Goal: Information Seeking & Learning: Learn about a topic

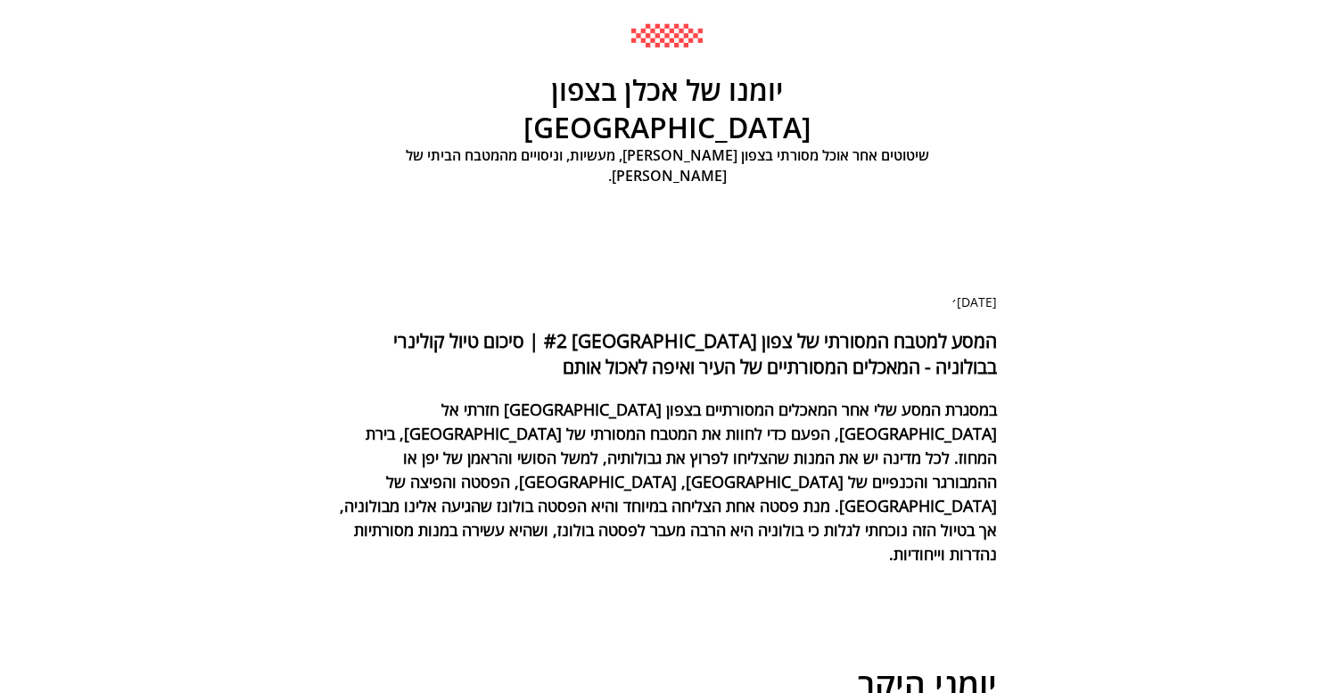
scroll to position [236, 0]
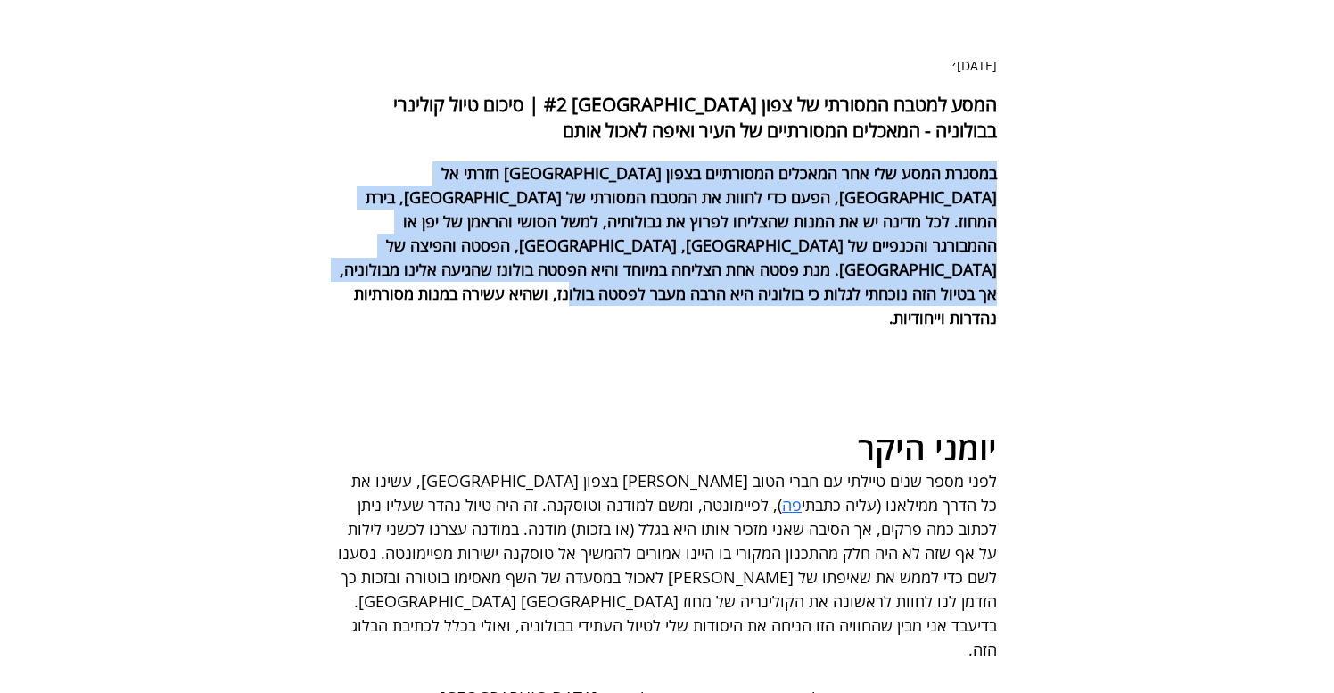
drag, startPoint x: 999, startPoint y: 237, endPoint x: 913, endPoint y: 366, distance: 154.4
click at [913, 330] on div "במסגרת המסע שלי אחר המאכלים המסורתיים בצפון [GEOGRAPHIC_DATA] חזרתי אל [GEOGRAP…" at bounding box center [667, 245] width 767 height 169
click at [913, 330] on span "במסגרת המסע שלי אחר המאכלים המסורתיים בצפון [GEOGRAPHIC_DATA] חזרתי אל [GEOGRAP…" at bounding box center [667, 245] width 660 height 169
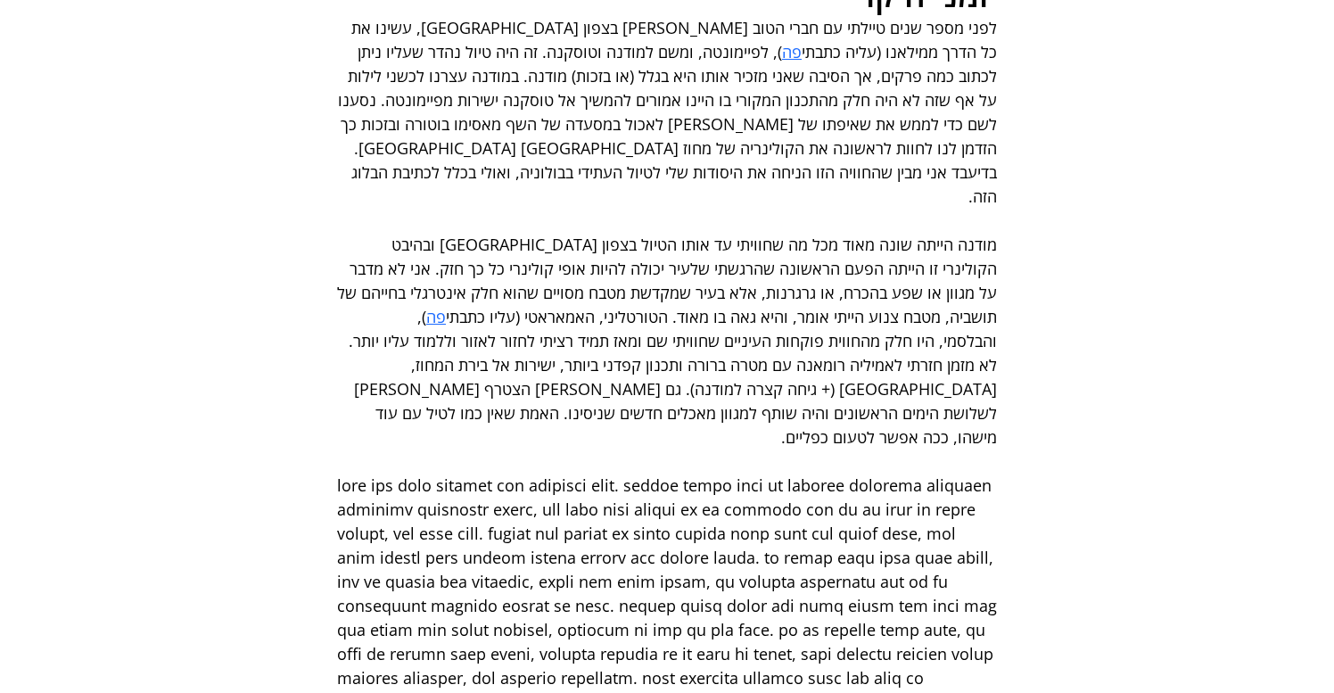
scroll to position [651, 0]
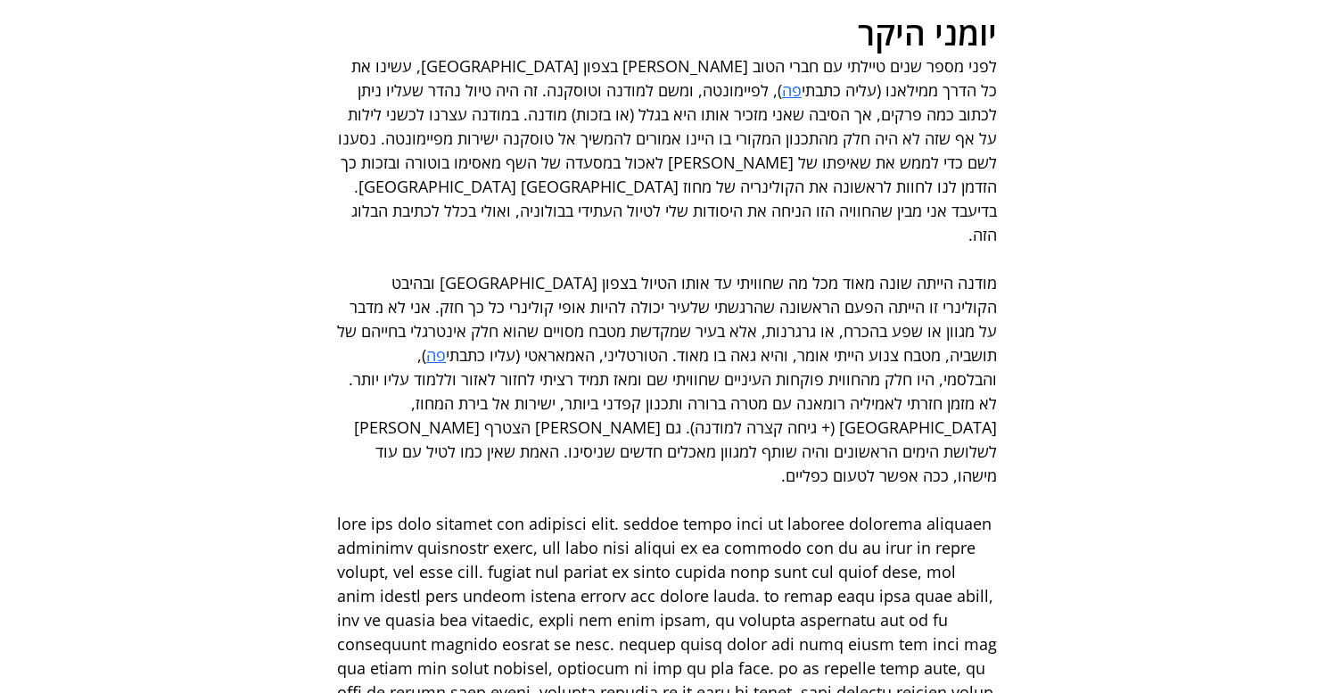
click at [764, 101] on span "לפני מספר שנים טיילתי עם חברי הטוב [PERSON_NAME] בצפון [GEOGRAPHIC_DATA], עשינו…" at bounding box center [672, 77] width 650 height 45
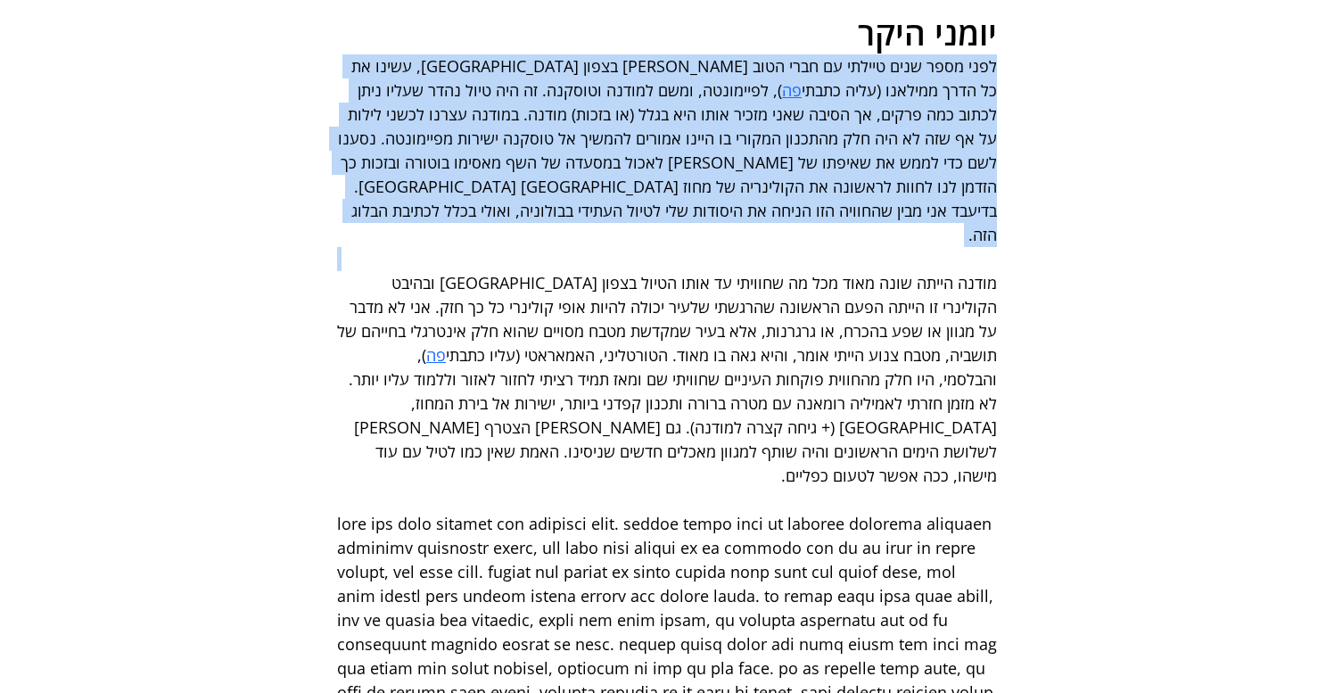
click at [764, 101] on span "לפני מספר שנים טיילתי עם חברי הטוב [PERSON_NAME] בצפון [GEOGRAPHIC_DATA], עשינו…" at bounding box center [672, 77] width 650 height 45
click at [763, 101] on span "לפני מספר שנים טיילתי עם חברי הטוב [PERSON_NAME] בצפון [GEOGRAPHIC_DATA], עשינו…" at bounding box center [672, 77] width 650 height 45
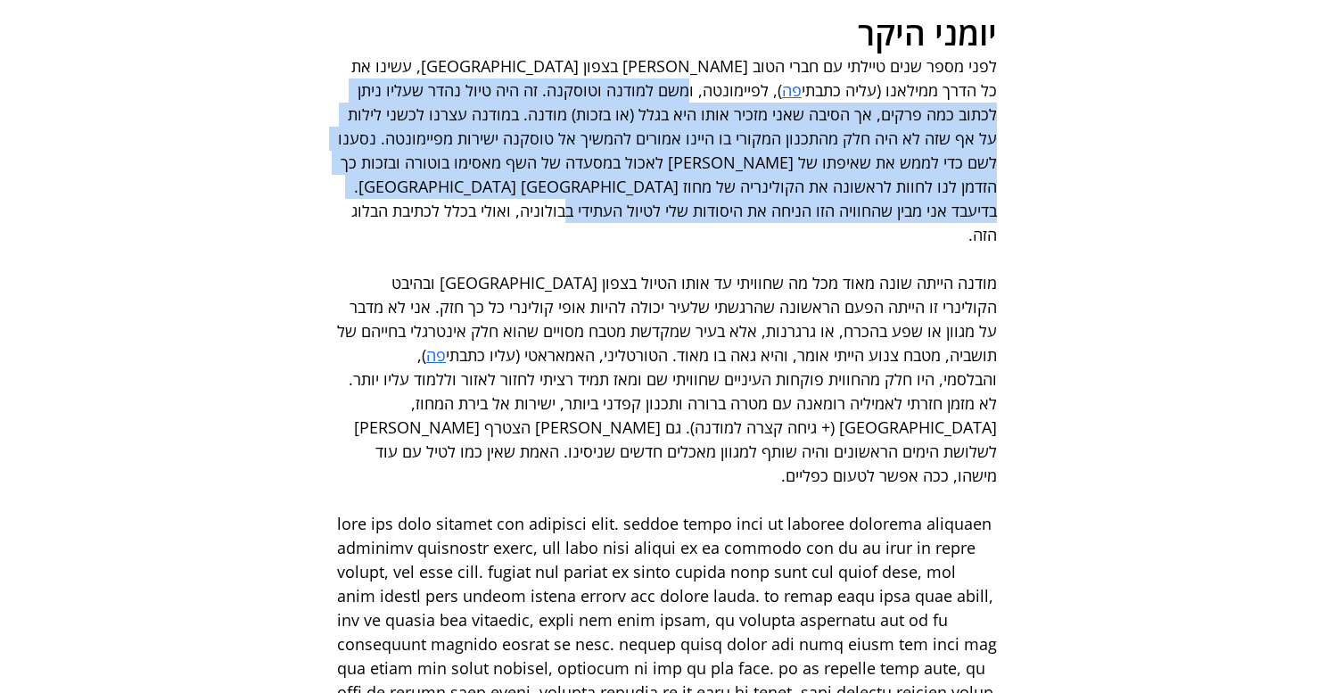
drag, startPoint x: 881, startPoint y: 133, endPoint x: 781, endPoint y: 260, distance: 162.0
click at [781, 245] on span "), לפיימונטה, ומשם למודנה וטוסקנה. זה היה טיול נהדר שעליו ניתן לכתוב כמה פרקים,…" at bounding box center [666, 162] width 664 height 166
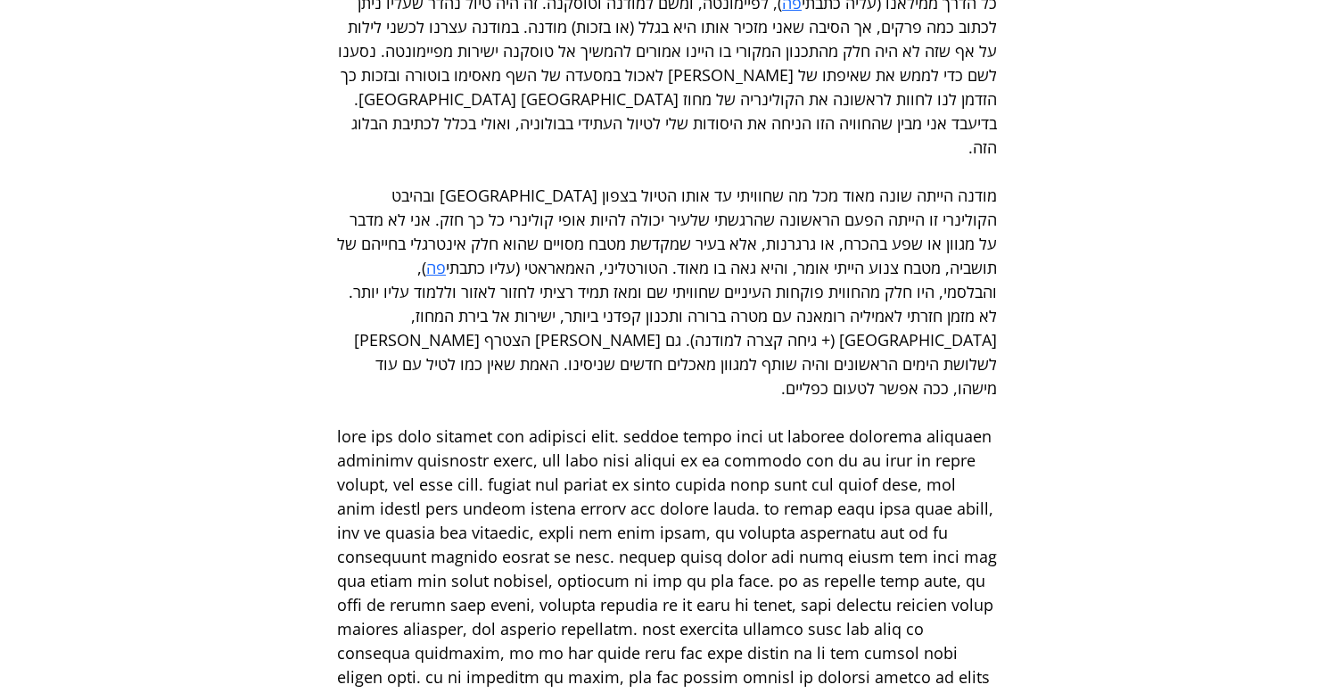
scroll to position [749, 0]
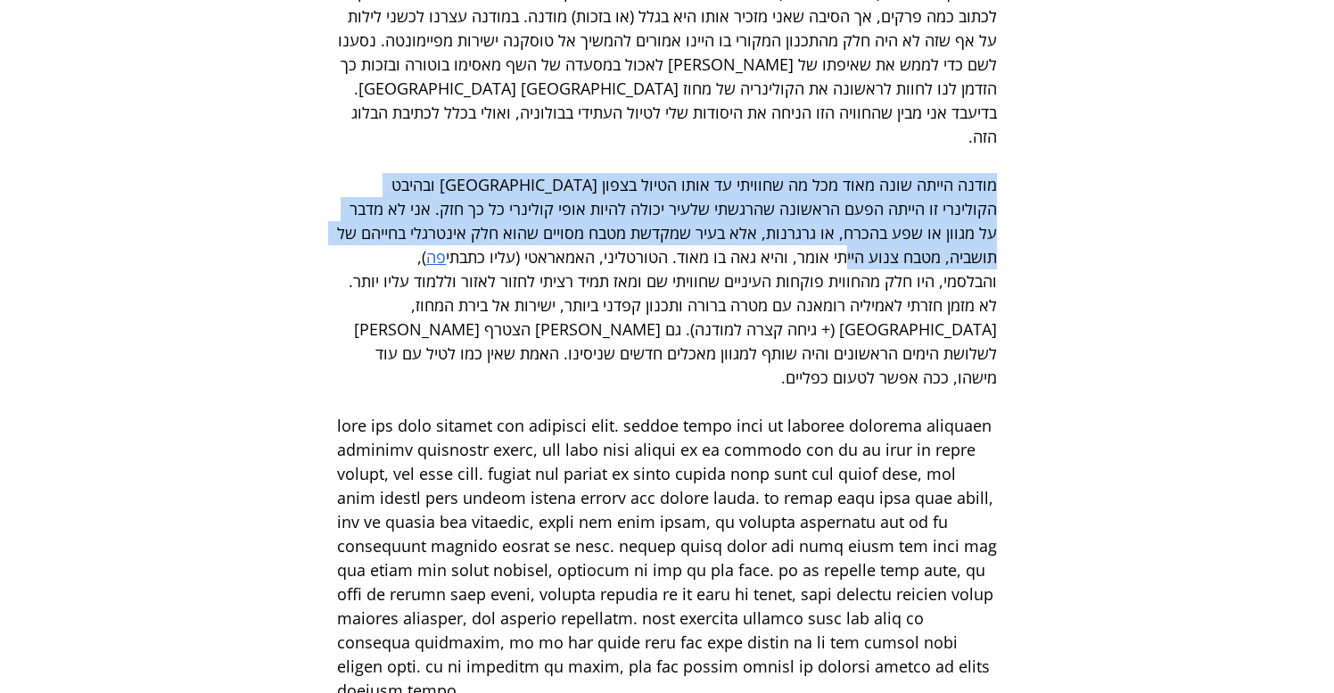
drag, startPoint x: 994, startPoint y: 200, endPoint x: 906, endPoint y: 269, distance: 111.2
click at [906, 268] on span "מודנה הייתה שונה מאוד מכל מה שחוויתי עד אותו הטיול בצפון [GEOGRAPHIC_DATA] ובהי…" at bounding box center [665, 221] width 665 height 94
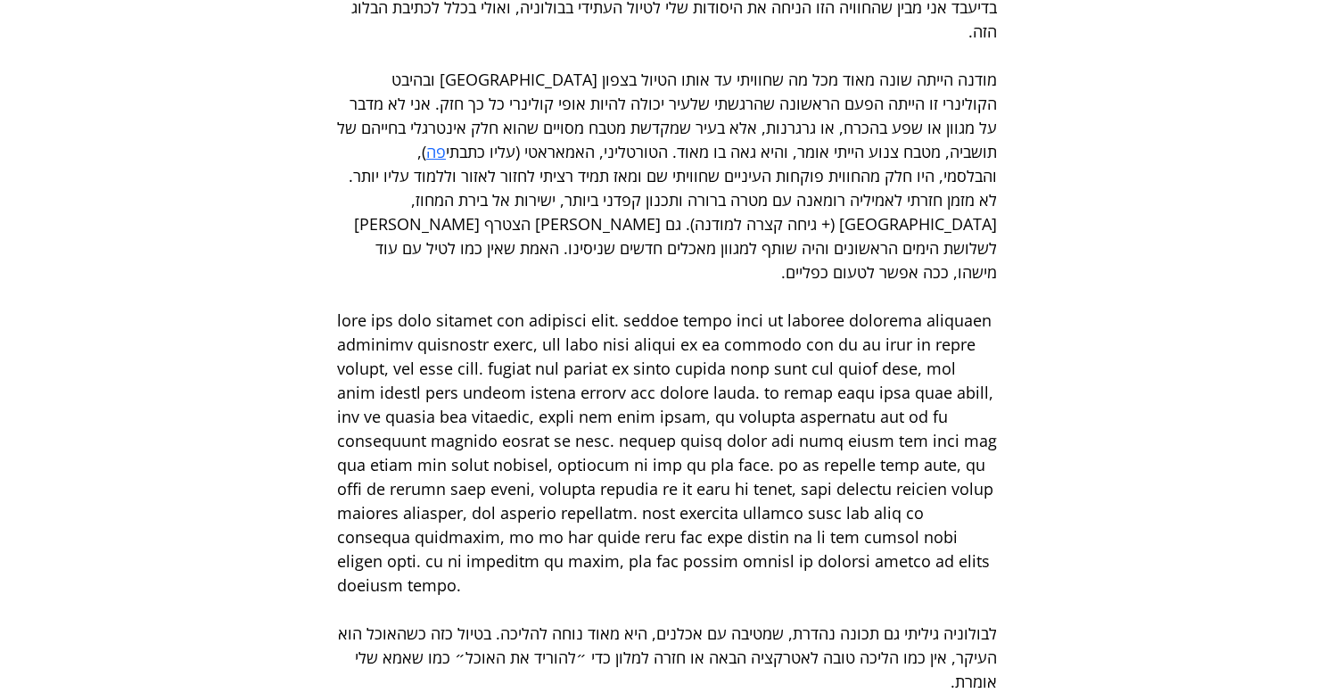
scroll to position [860, 0]
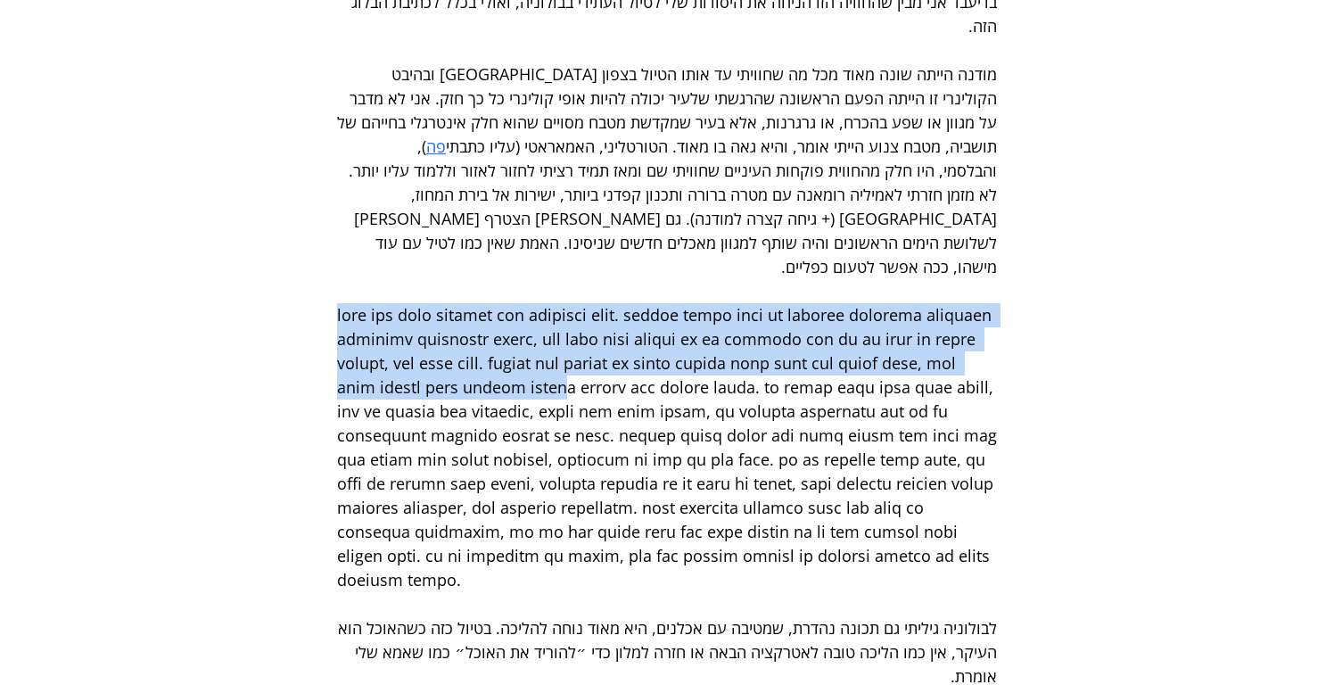
drag, startPoint x: 1004, startPoint y: 308, endPoint x: 873, endPoint y: 388, distance: 153.8
click at [873, 388] on div "main content" at bounding box center [667, 447] width 767 height 289
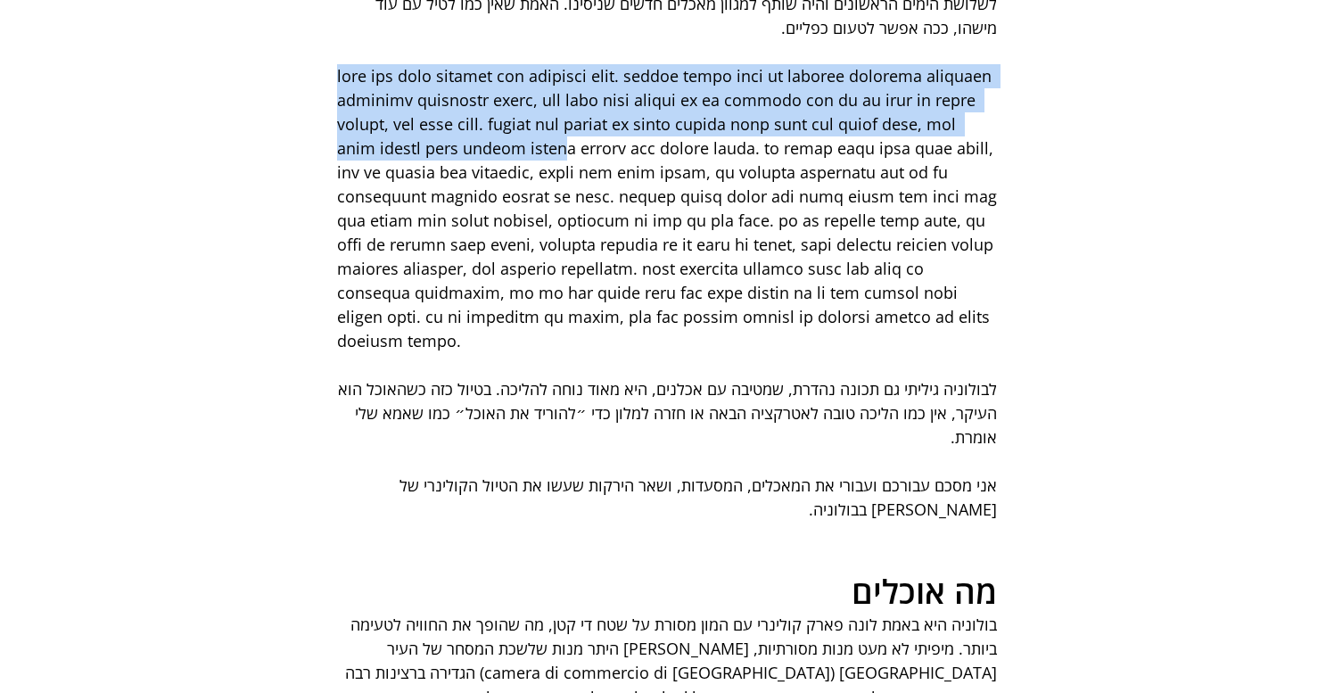
scroll to position [1144, 0]
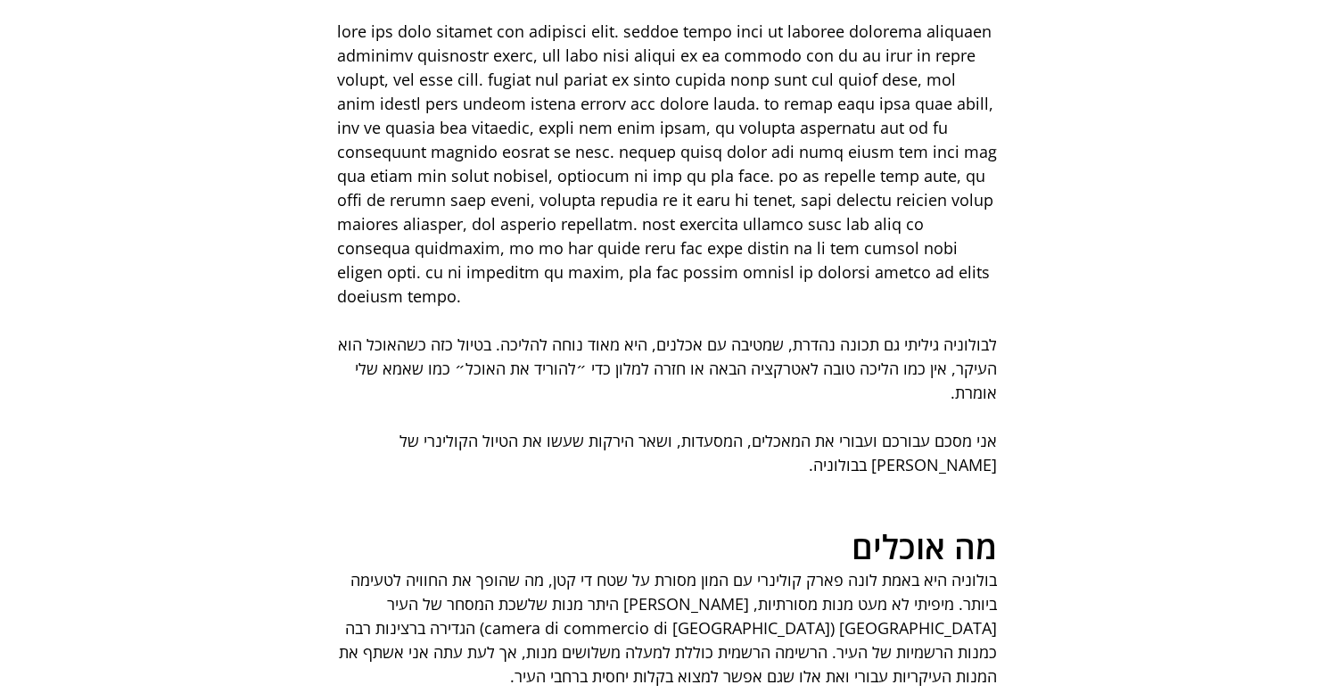
click at [873, 405] on span "main content" at bounding box center [667, 417] width 660 height 24
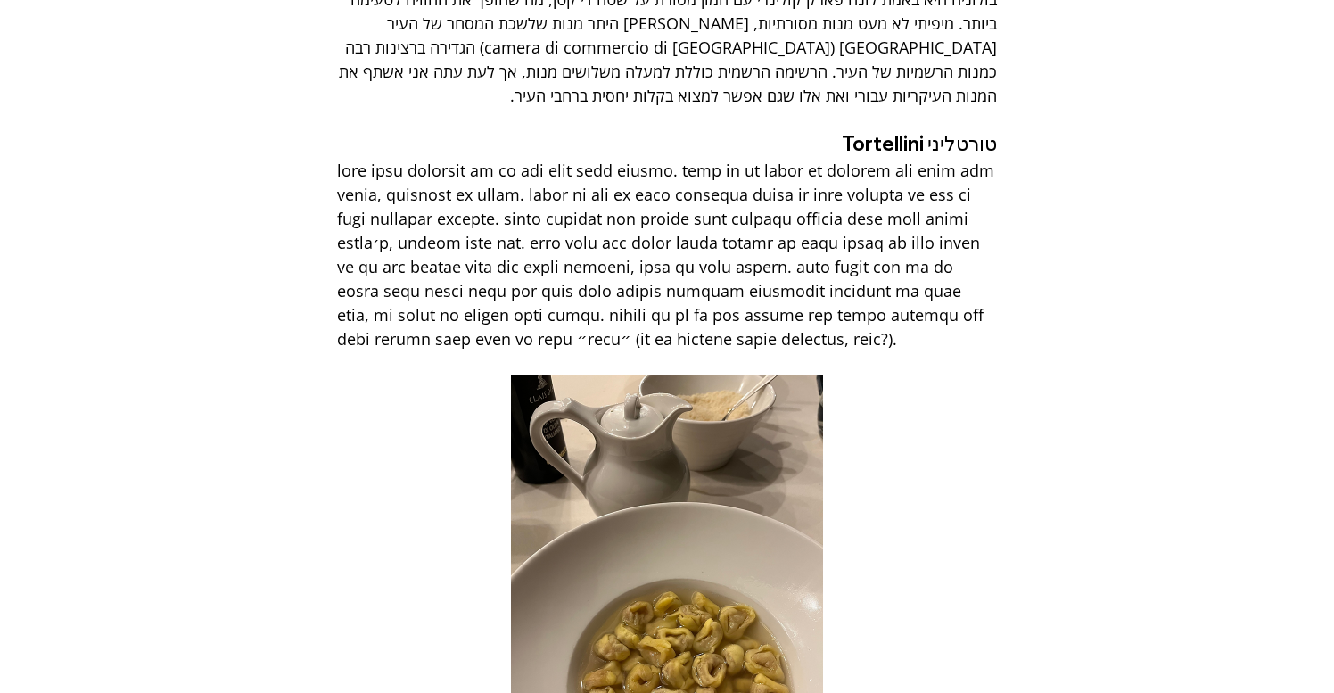
scroll to position [1763, 0]
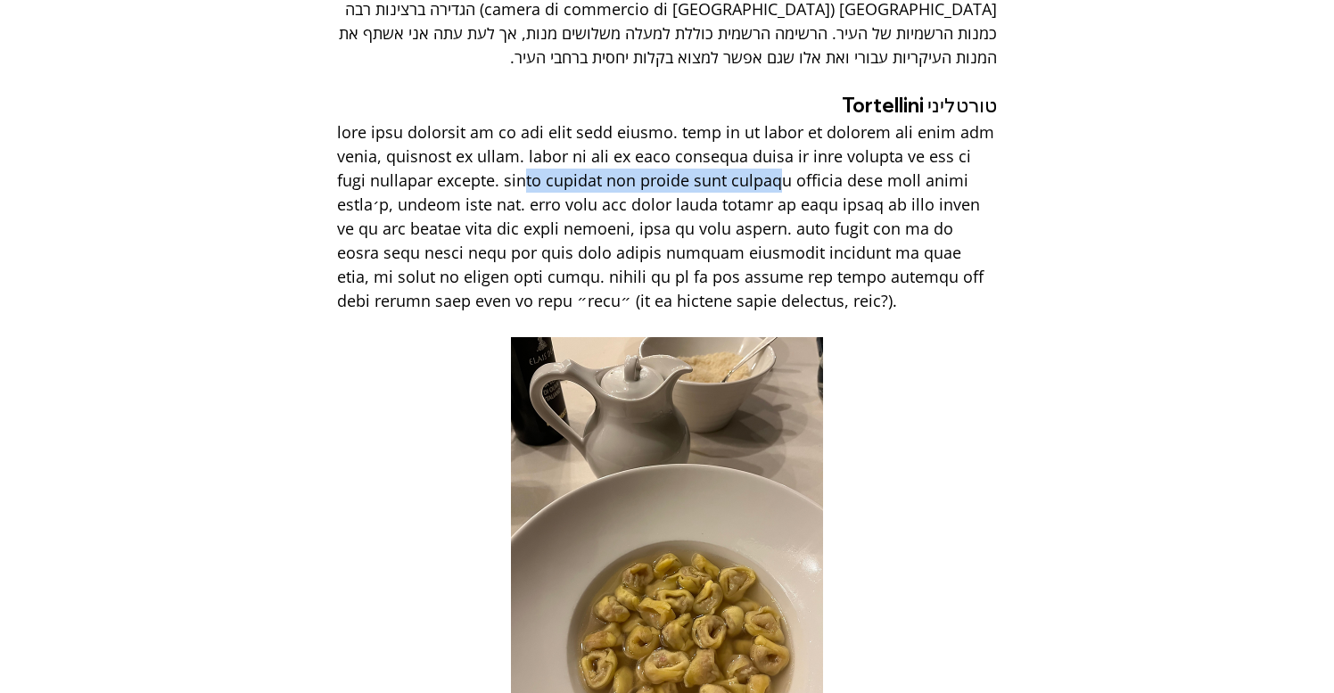
drag, startPoint x: 917, startPoint y: 156, endPoint x: 668, endPoint y: 155, distance: 248.9
click at [668, 155] on span "main content" at bounding box center [668, 216] width 662 height 190
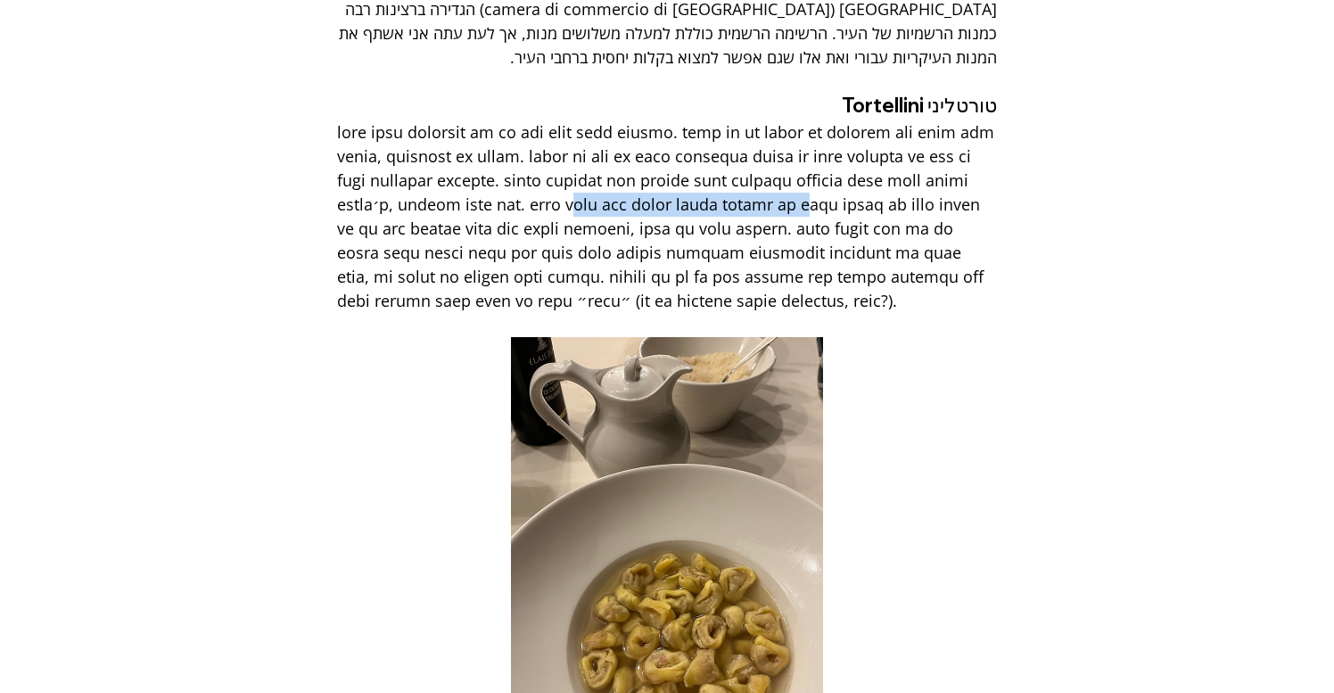
drag, startPoint x: 918, startPoint y: 171, endPoint x: 666, endPoint y: 171, distance: 251.6
click at [666, 171] on span "main content" at bounding box center [668, 216] width 662 height 190
drag, startPoint x: 564, startPoint y: 166, endPoint x: 492, endPoint y: 168, distance: 71.4
click at [492, 168] on span "main content" at bounding box center [668, 216] width 662 height 190
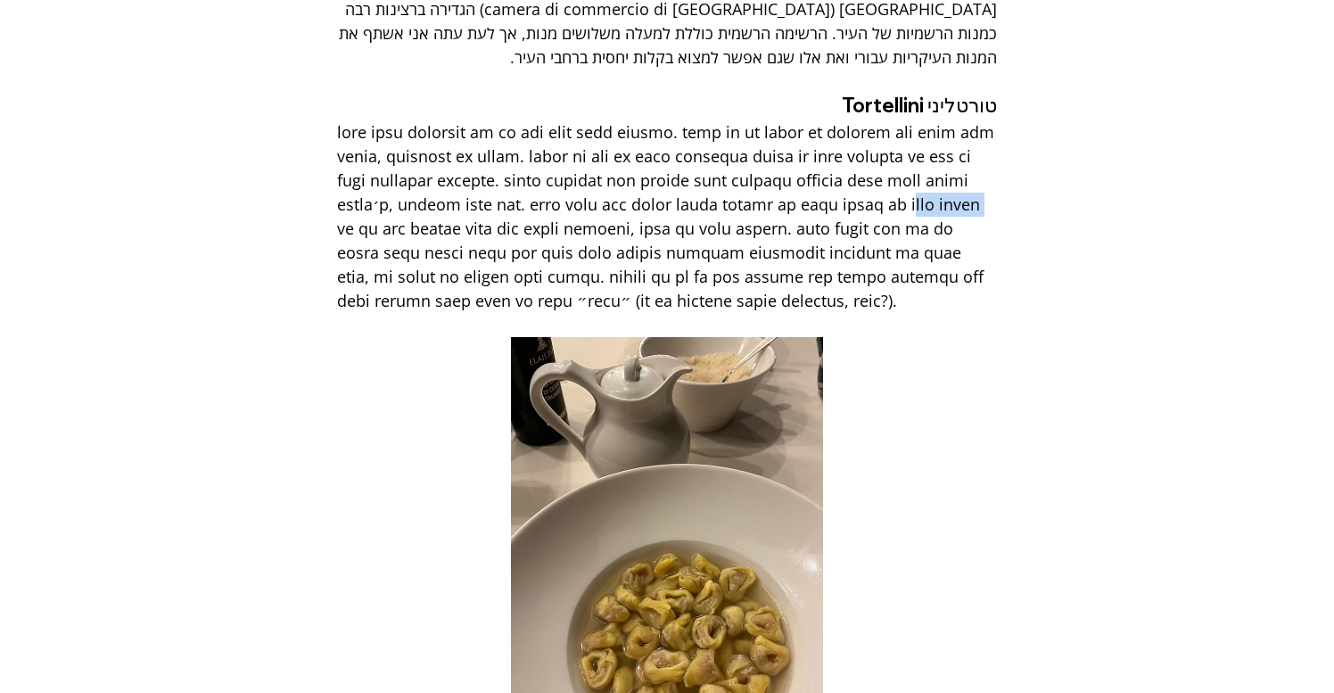
click at [492, 168] on span "main content" at bounding box center [668, 216] width 662 height 190
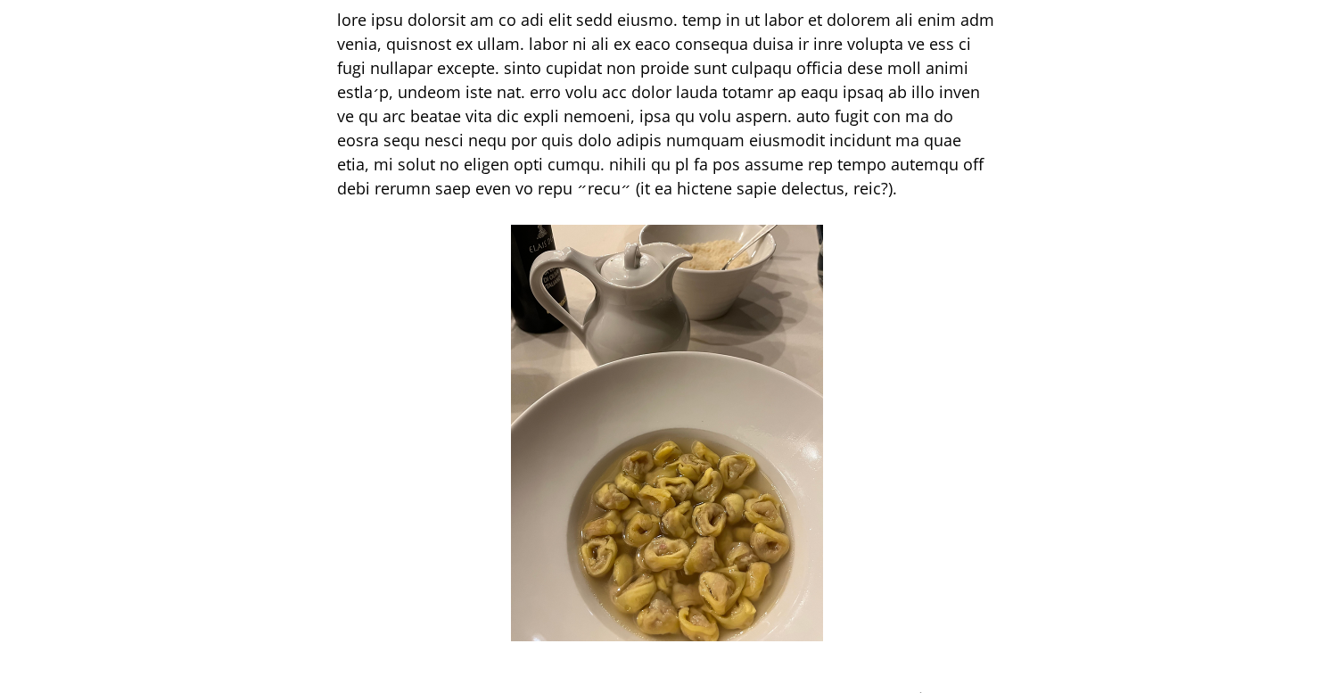
scroll to position [1877, 0]
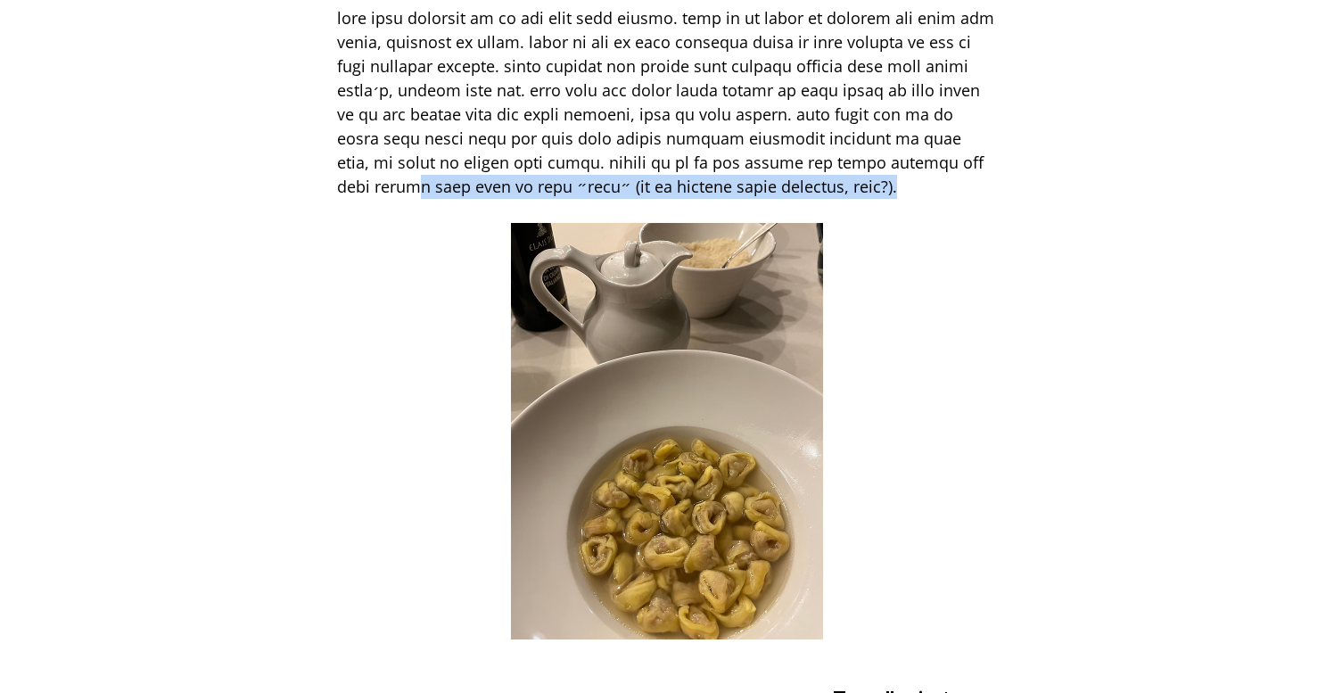
drag, startPoint x: 549, startPoint y: 160, endPoint x: 559, endPoint y: 133, distance: 28.5
click at [559, 133] on span "main content" at bounding box center [667, 102] width 660 height 193
click at [559, 133] on span "main content" at bounding box center [668, 102] width 662 height 190
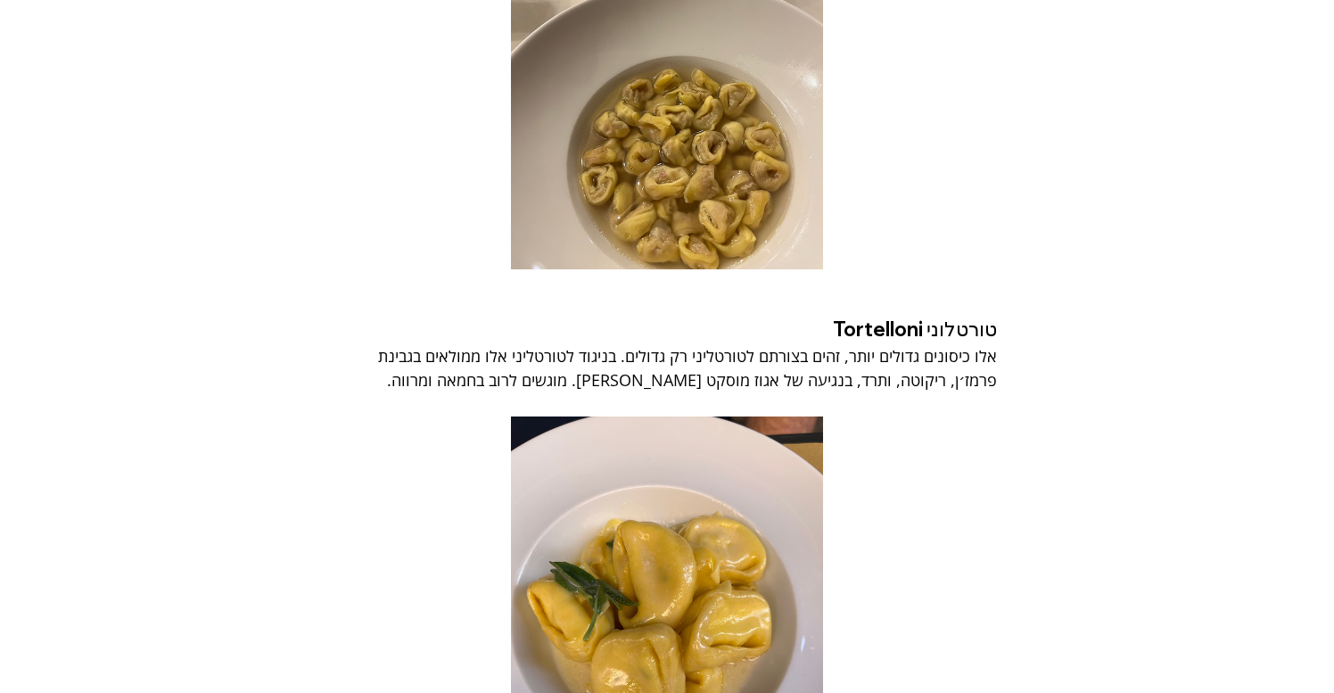
scroll to position [2289, 0]
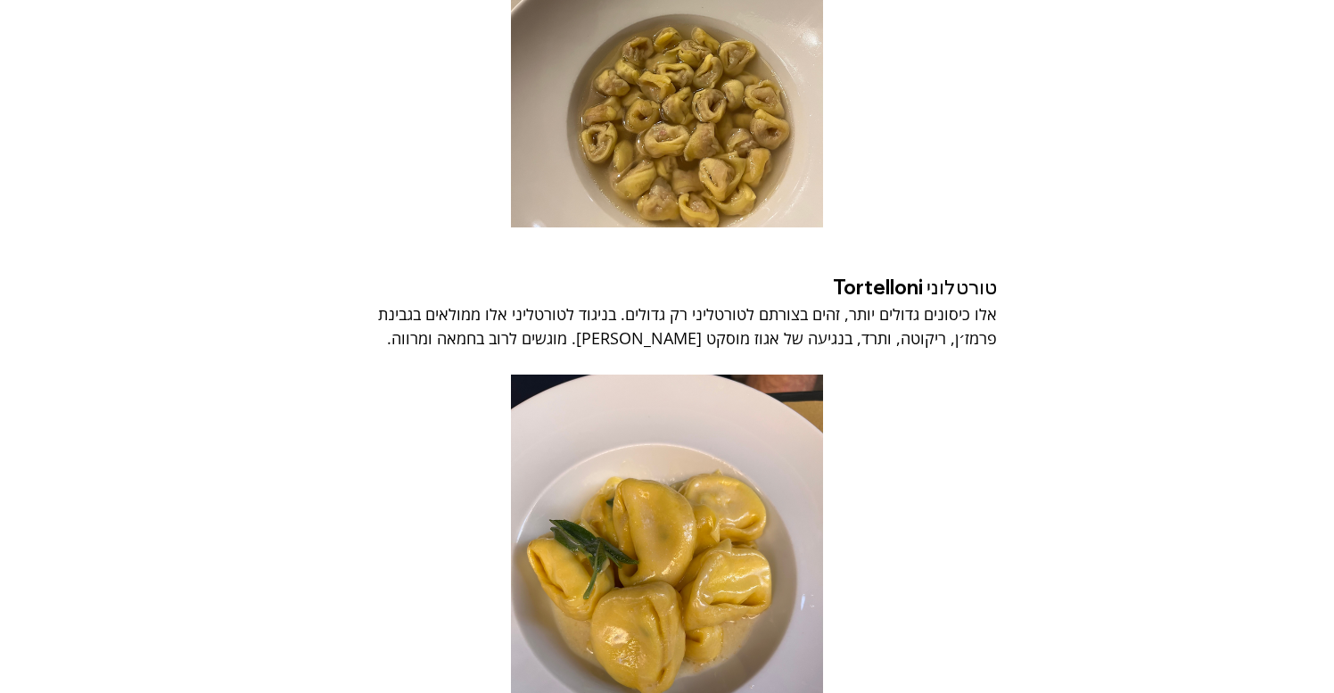
click at [994, 303] on span "אלו כיסונים גדולים יותר, זהים בצורתם לטורטליני רק גדולים. בניגוד לטורטליני אלו …" at bounding box center [686, 325] width 624 height 45
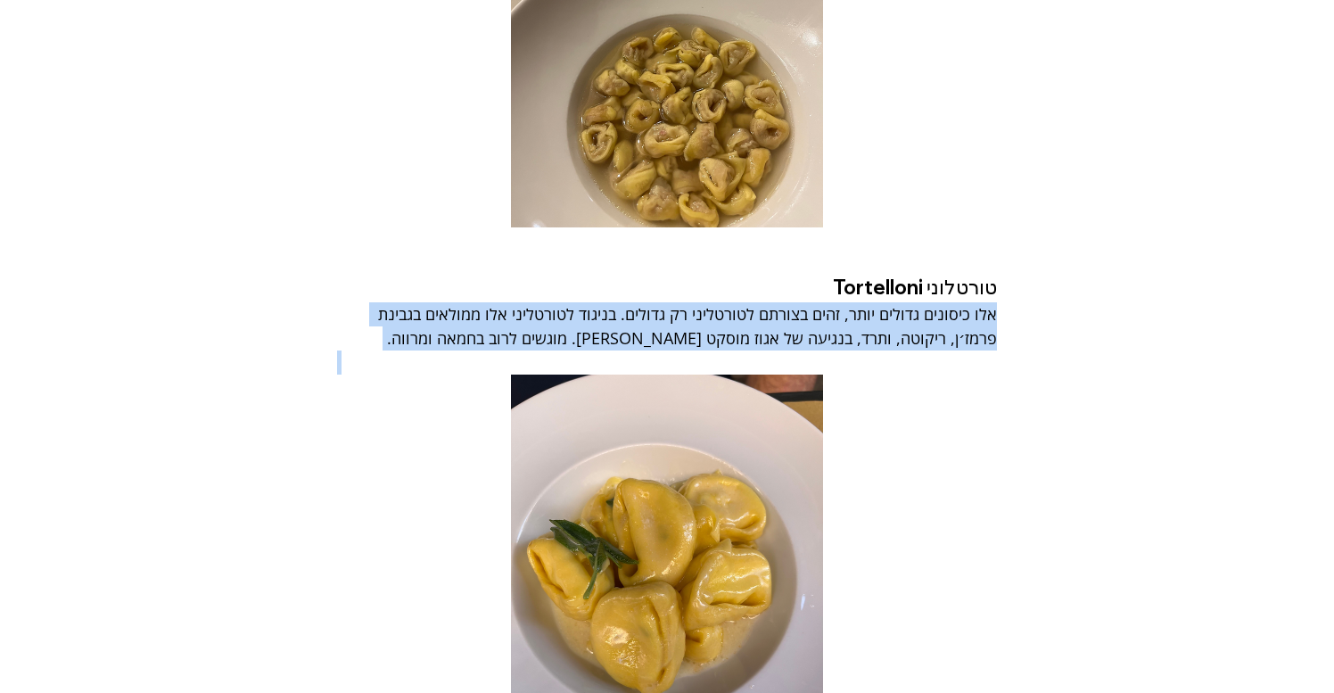
click at [994, 303] on span "אלו כיסונים גדולים יותר, זהים בצורתם לטורטליני רק גדולים. בניגוד לטורטליני אלו …" at bounding box center [686, 325] width 624 height 45
click at [978, 306] on span "אלו כיסונים גדולים יותר, זהים בצורתם לטורטליני רק גדולים. בניגוד לטורטליני אלו …" at bounding box center [686, 325] width 624 height 45
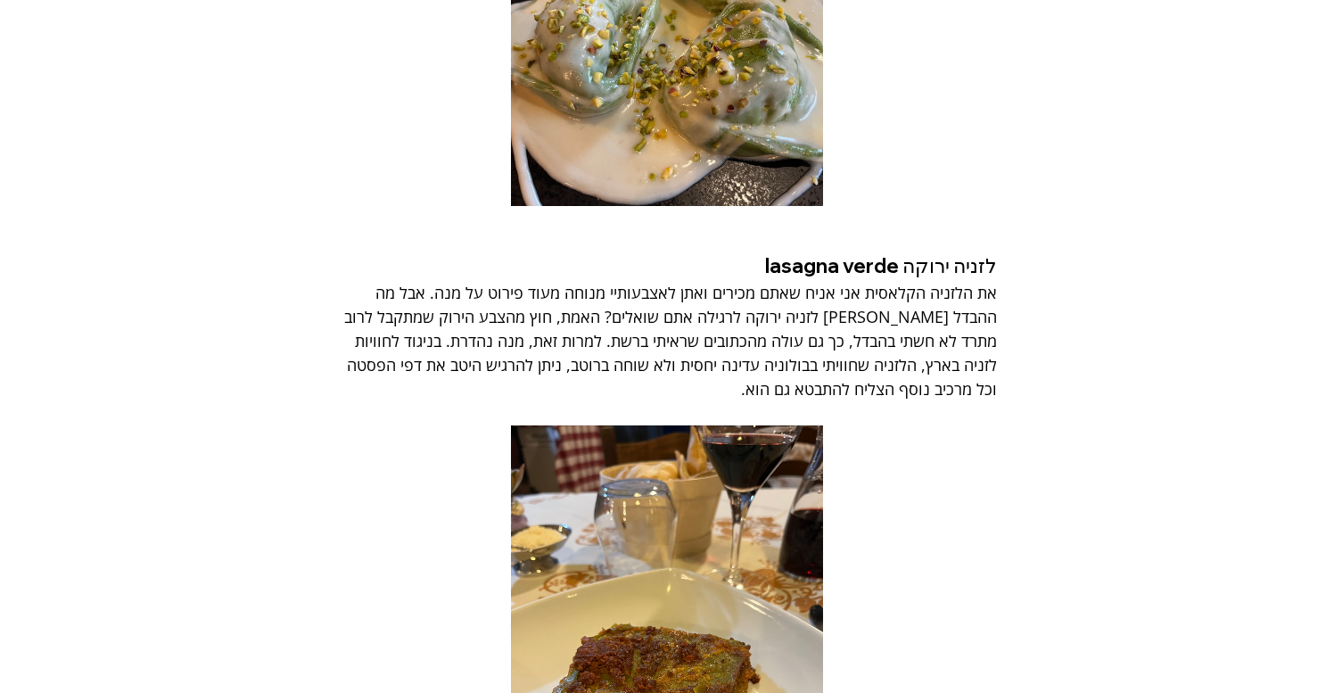
scroll to position [3545, 0]
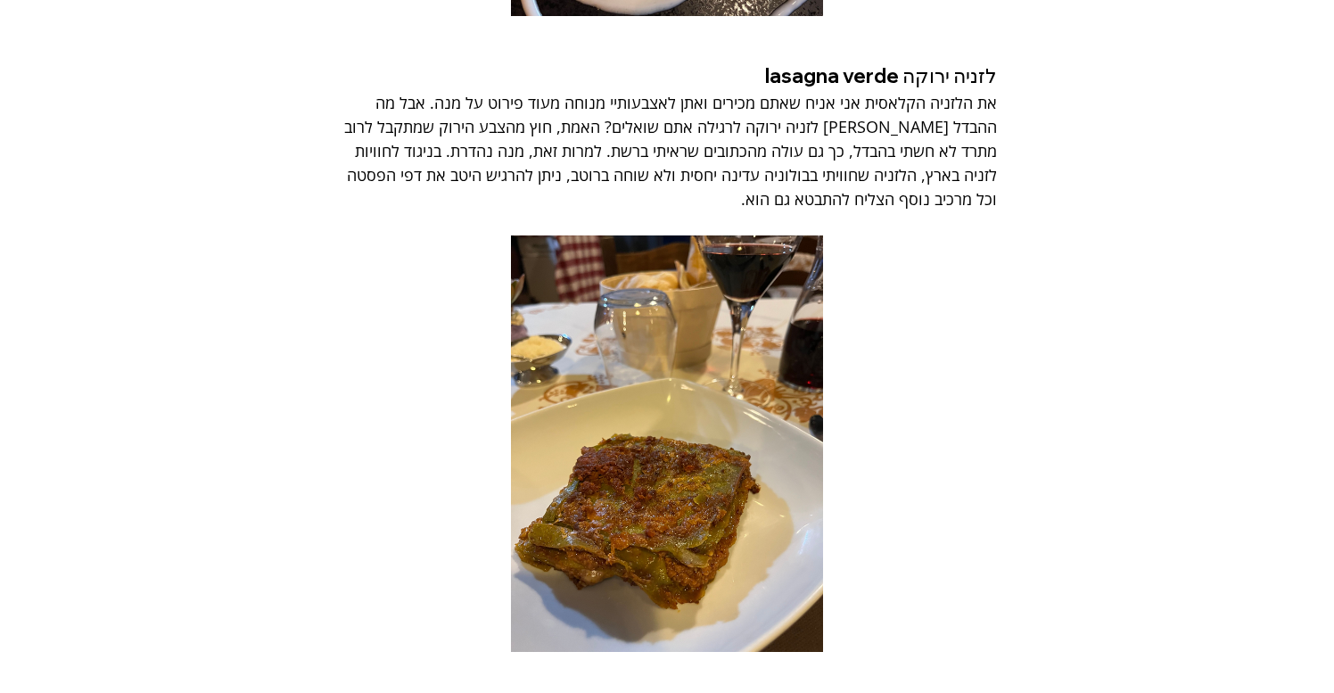
click at [922, 92] on span "את הלזניה הקלאסית אני אניח שאתם מכירים ואתן לאצבעותיי מנוחה מעוד פירוט על מנה. …" at bounding box center [668, 151] width 657 height 118
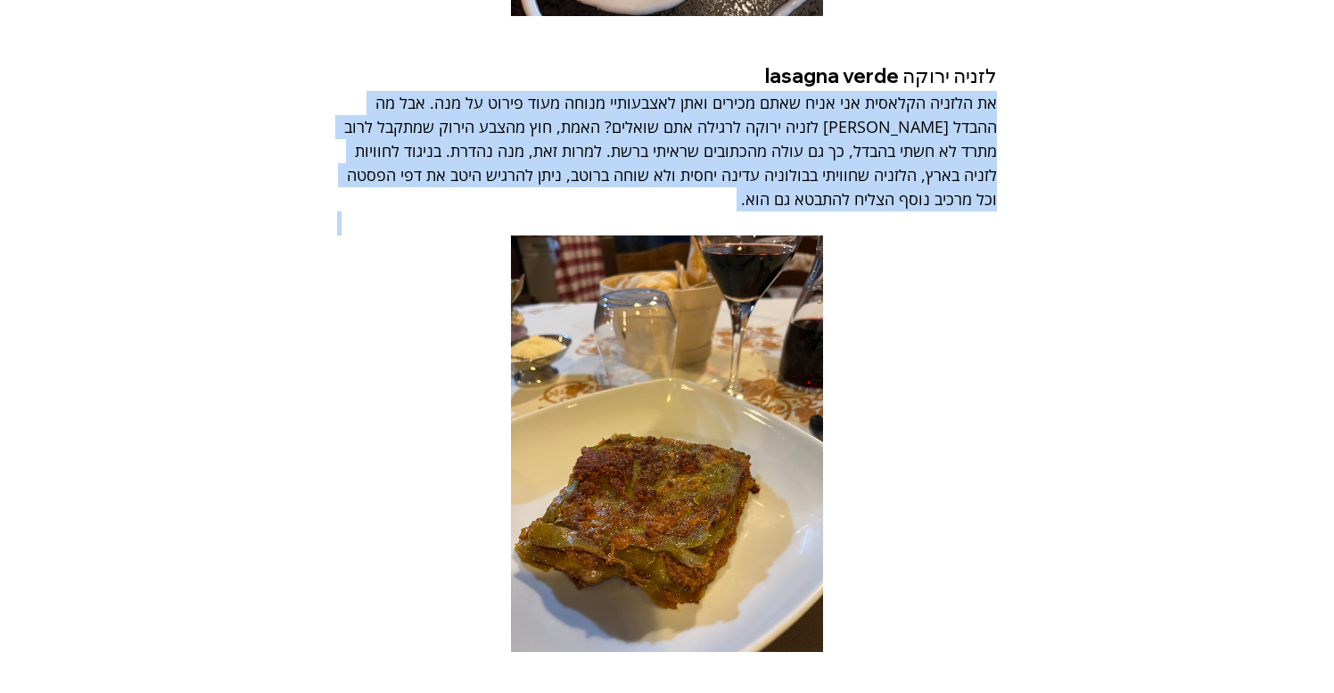
click at [922, 92] on span "את הלזניה הקלאסית אני אניח שאתם מכירים ואתן לאצבעותיי מנוחה מעוד פירוט על מנה. …" at bounding box center [668, 151] width 657 height 118
click at [918, 92] on span "את הלזניה הקלאסית אני אניח שאתם מכירים ואתן לאצבעותיי מנוחה מעוד פירוט על מנה. …" at bounding box center [668, 151] width 657 height 118
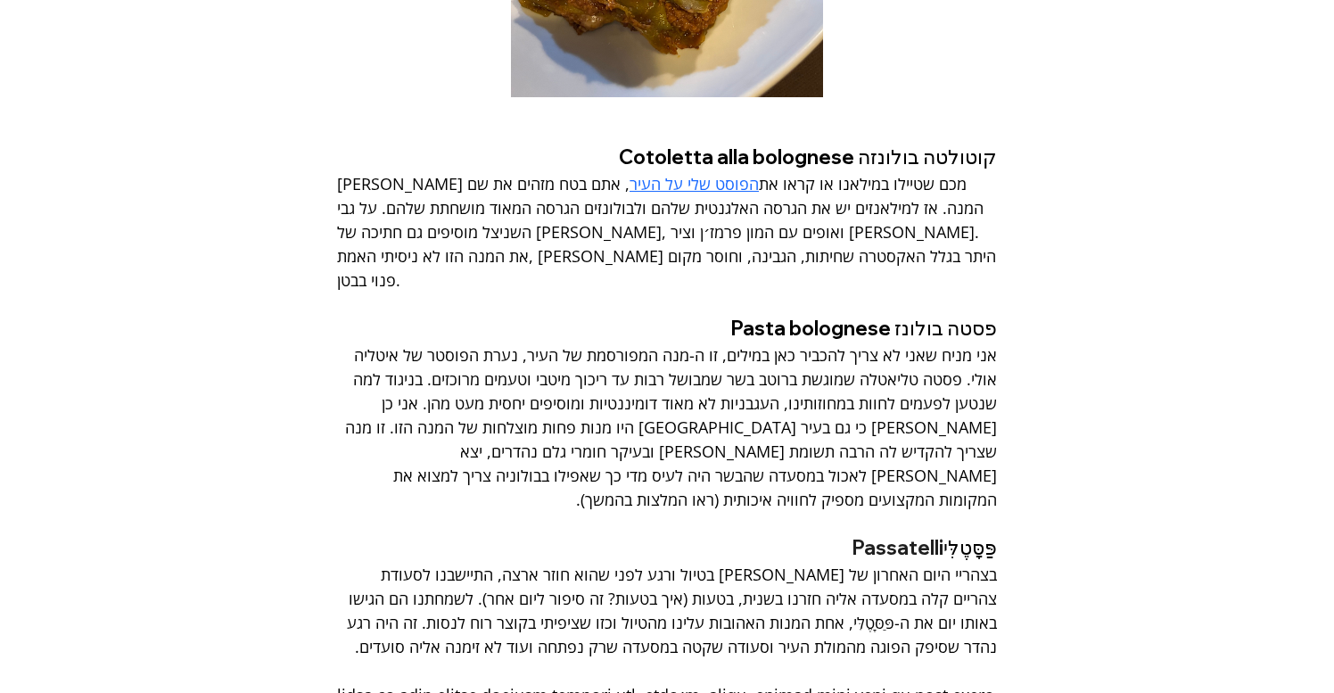
scroll to position [4218, 0]
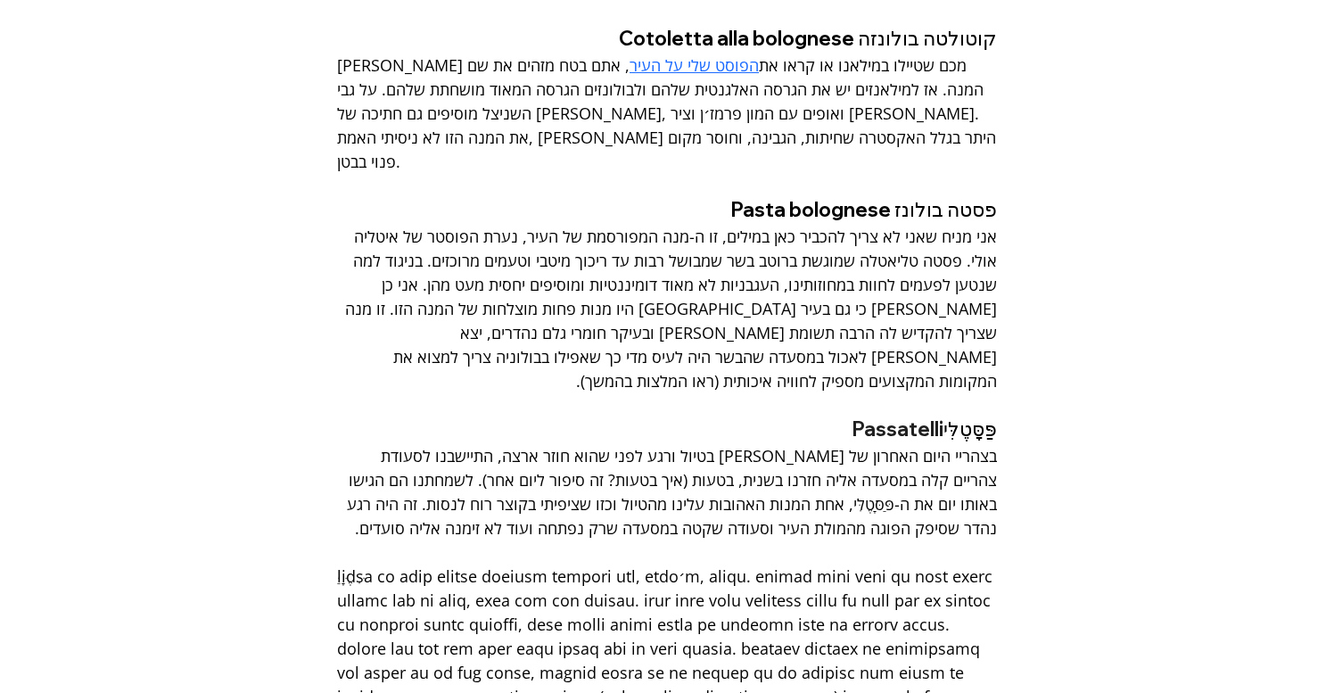
click at [935, 226] on span "אני מניח שאני לא צריך להכביר כאן במילים, זו ה-מנה המפורסמת של העיר, נערת הפוסטר…" at bounding box center [669, 309] width 657 height 166
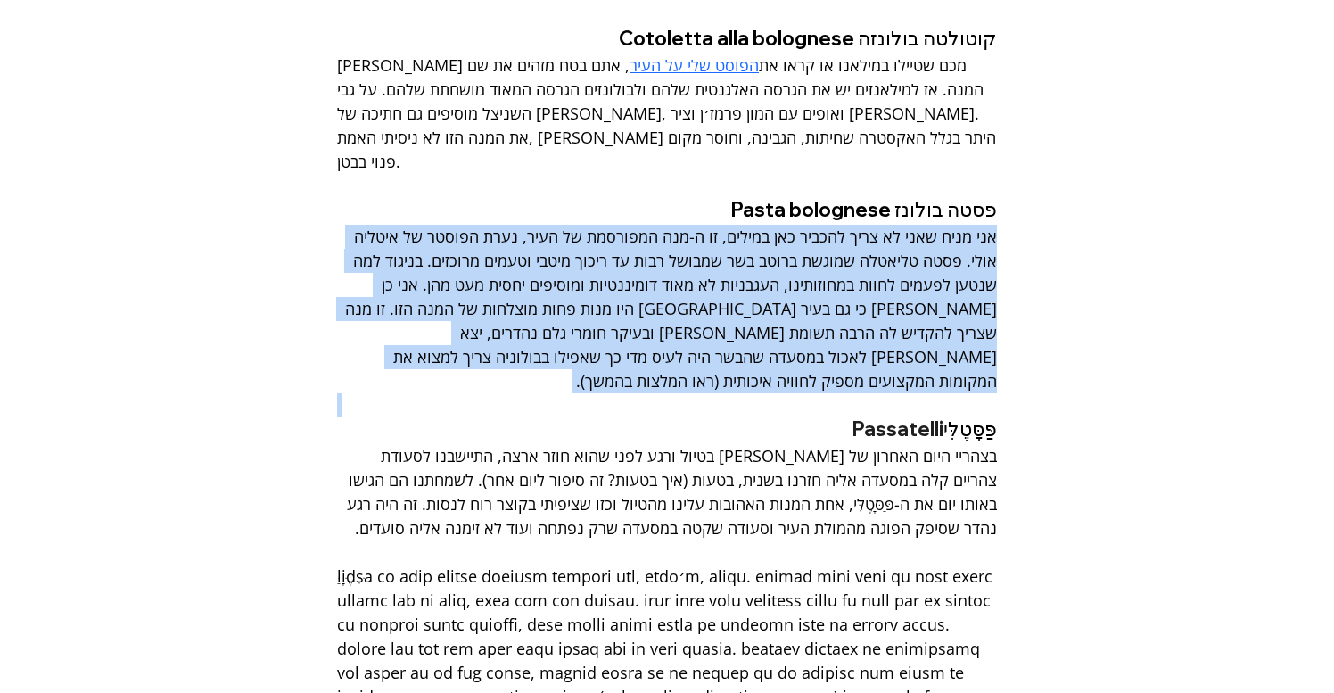
click at [935, 226] on span "אני מניח שאני לא צריך להכביר כאן במילים, זו ה-מנה המפורסמת של העיר, נערת הפוסטר…" at bounding box center [669, 309] width 657 height 166
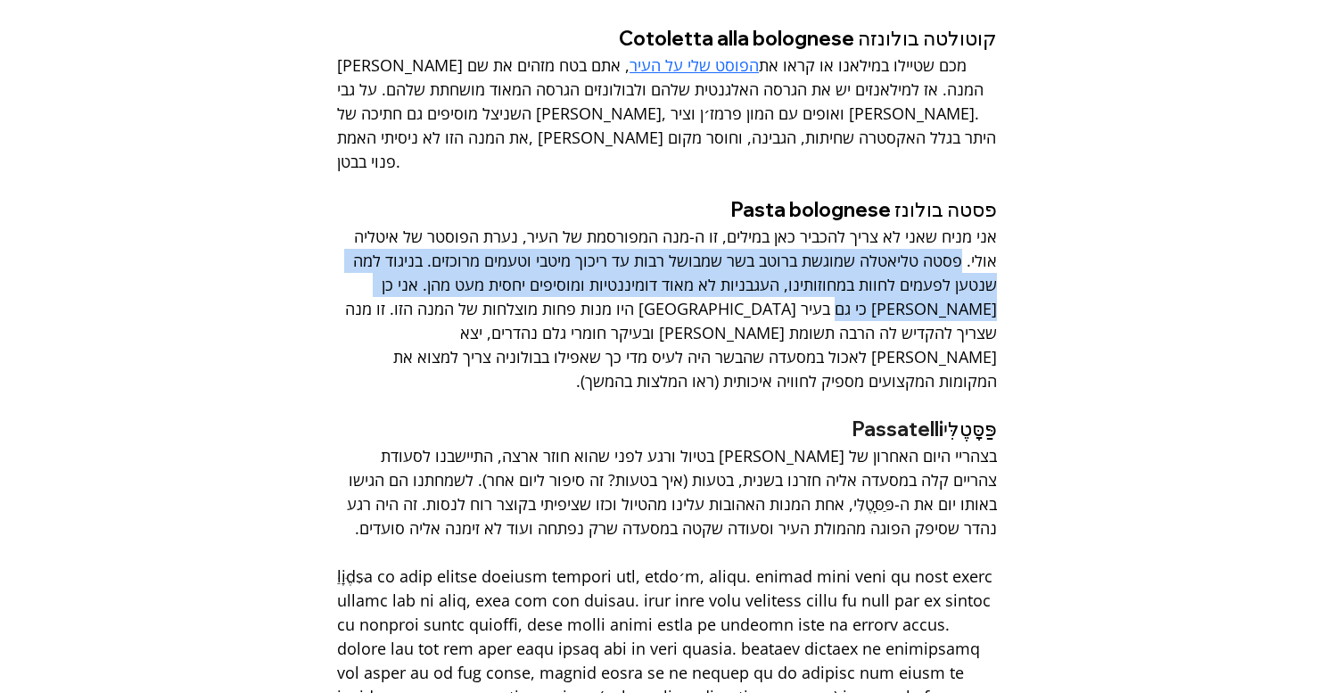
drag, startPoint x: 961, startPoint y: 210, endPoint x: 911, endPoint y: 244, distance: 60.4
click at [911, 244] on span "אני מניח שאני לא צריך להכביר כאן במילים, זו ה-מנה המפורסמת של העיר, נערת הפוסטר…" at bounding box center [669, 309] width 657 height 166
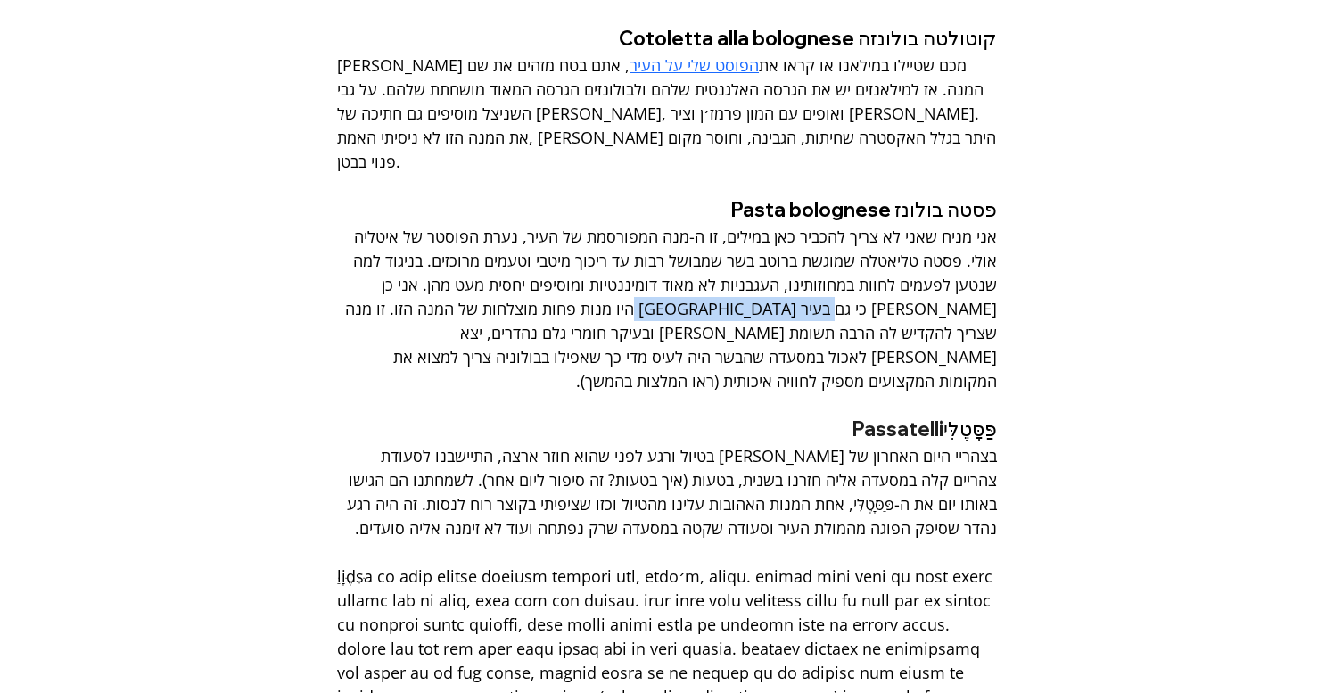
drag, startPoint x: 911, startPoint y: 244, endPoint x: 748, endPoint y: 251, distance: 163.4
click at [748, 251] on span "אני מניח שאני לא צריך להכביר כאן במילים, זו ה-מנה המפורסמת של העיר, נערת הפוסטר…" at bounding box center [669, 309] width 657 height 166
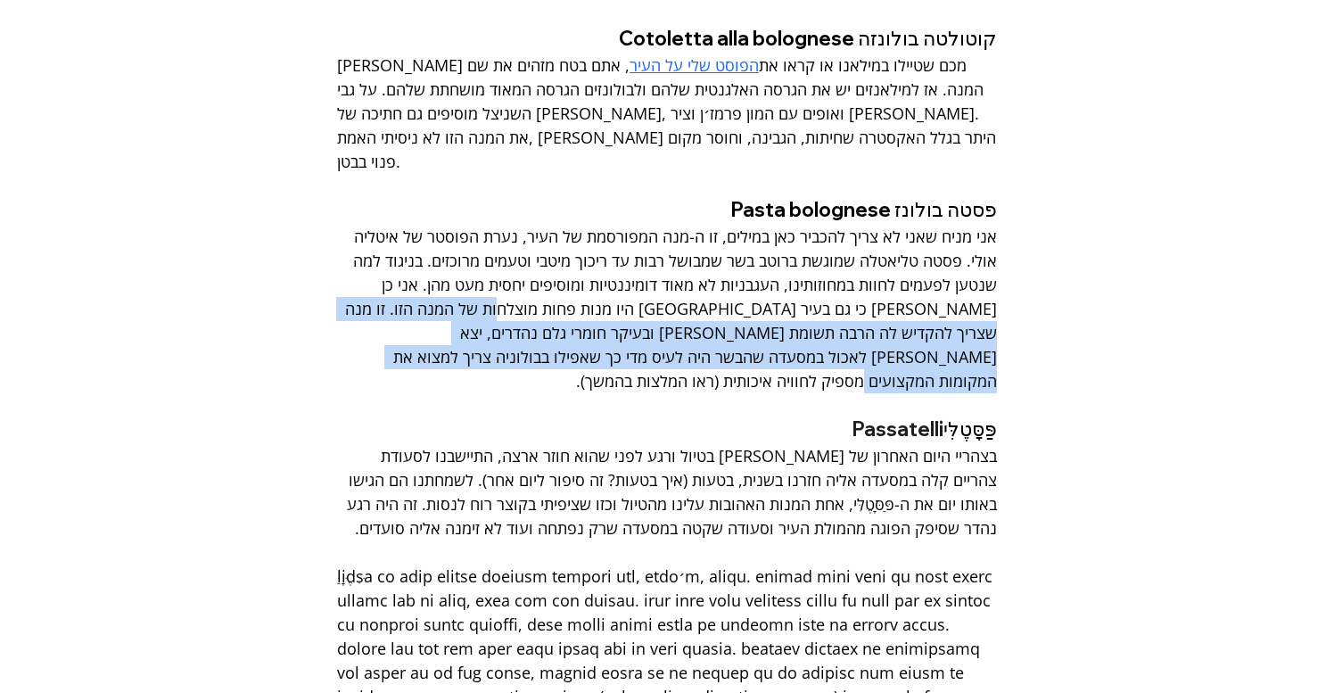
drag, startPoint x: 624, startPoint y: 250, endPoint x: 533, endPoint y: 300, distance: 104.6
click at [533, 300] on span "אני מניח שאני לא צריך להכביר כאן במילים, זו ה-מנה המפורסמת של העיר, נערת הפוסטר…" at bounding box center [667, 309] width 660 height 169
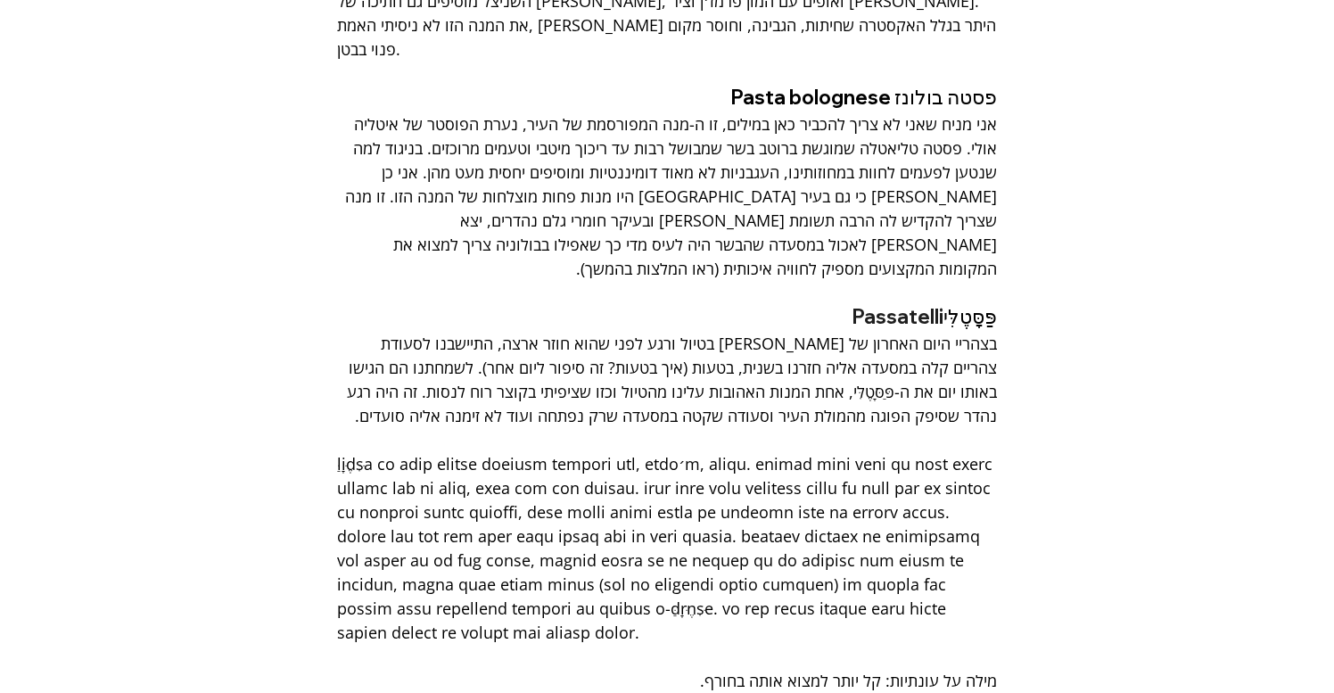
scroll to position [4329, 0]
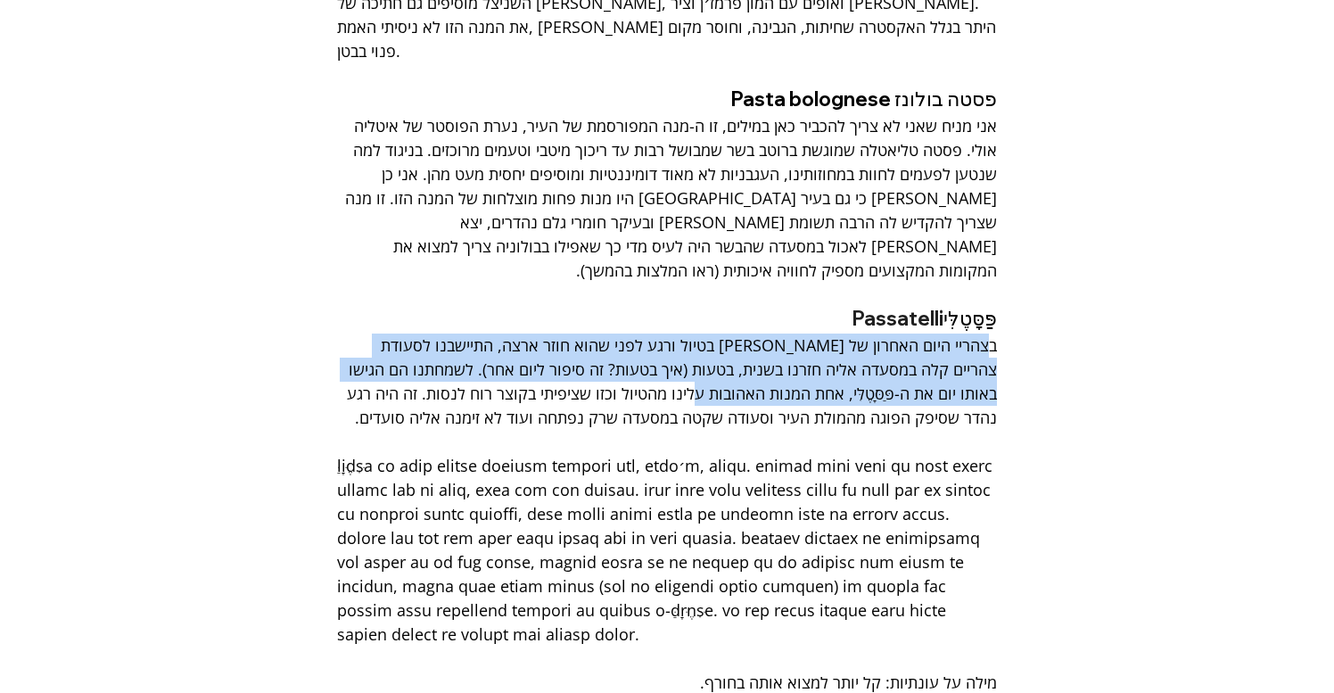
drag, startPoint x: 992, startPoint y: 271, endPoint x: 757, endPoint y: 318, distance: 239.1
click at [756, 335] on span "בצהריי היום האחרון של אבא איתי בטיול ורגע לפני שהוא חוזר ארצה, התיישבנו לסעודת …" at bounding box center [670, 382] width 655 height 94
click at [714, 335] on span "בצהריי היום האחרון של אבא איתי בטיול ורגע לפני שהוא חוזר ארצה, התיישבנו לסעודת …" at bounding box center [670, 382] width 655 height 94
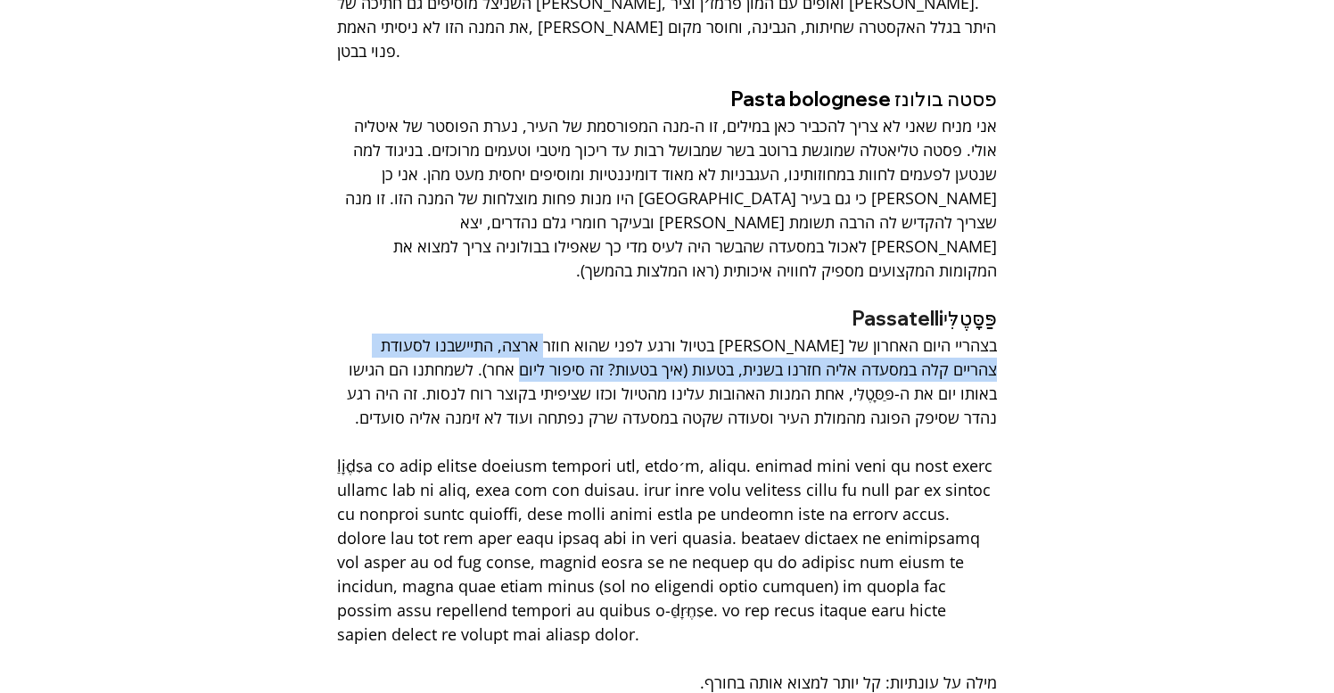
drag, startPoint x: 577, startPoint y: 272, endPoint x: 567, endPoint y: 293, distance: 23.6
click at [567, 335] on span "בצהריי היום האחרון של אבא איתי בטיול ורגע לפני שהוא חוזר ארצה, התיישבנו לסעודת …" at bounding box center [670, 382] width 655 height 94
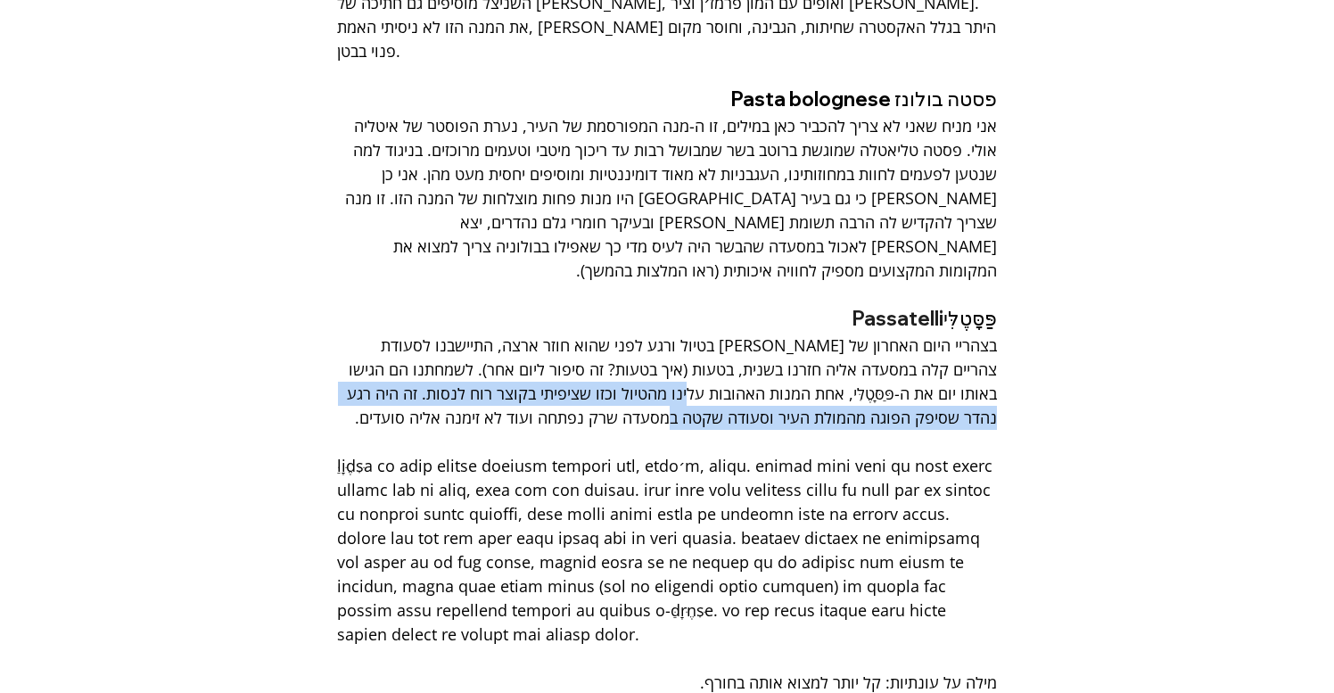
drag, startPoint x: 744, startPoint y: 313, endPoint x: 709, endPoint y: 337, distance: 42.3
click at [709, 337] on span "בצהריי היום האחרון של אבא איתי בטיול ורגע לפני שהוא חוזר ארצה, התיישבנו לסעודת …" at bounding box center [670, 382] width 655 height 94
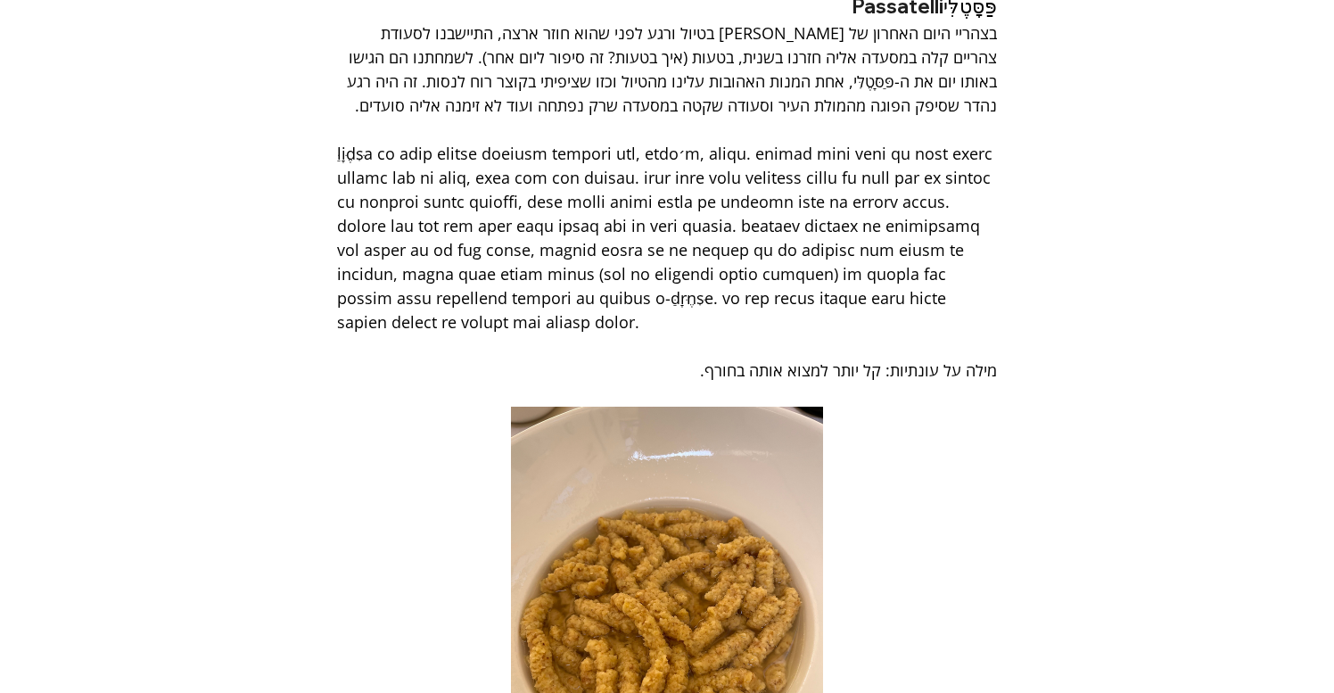
scroll to position [4637, 0]
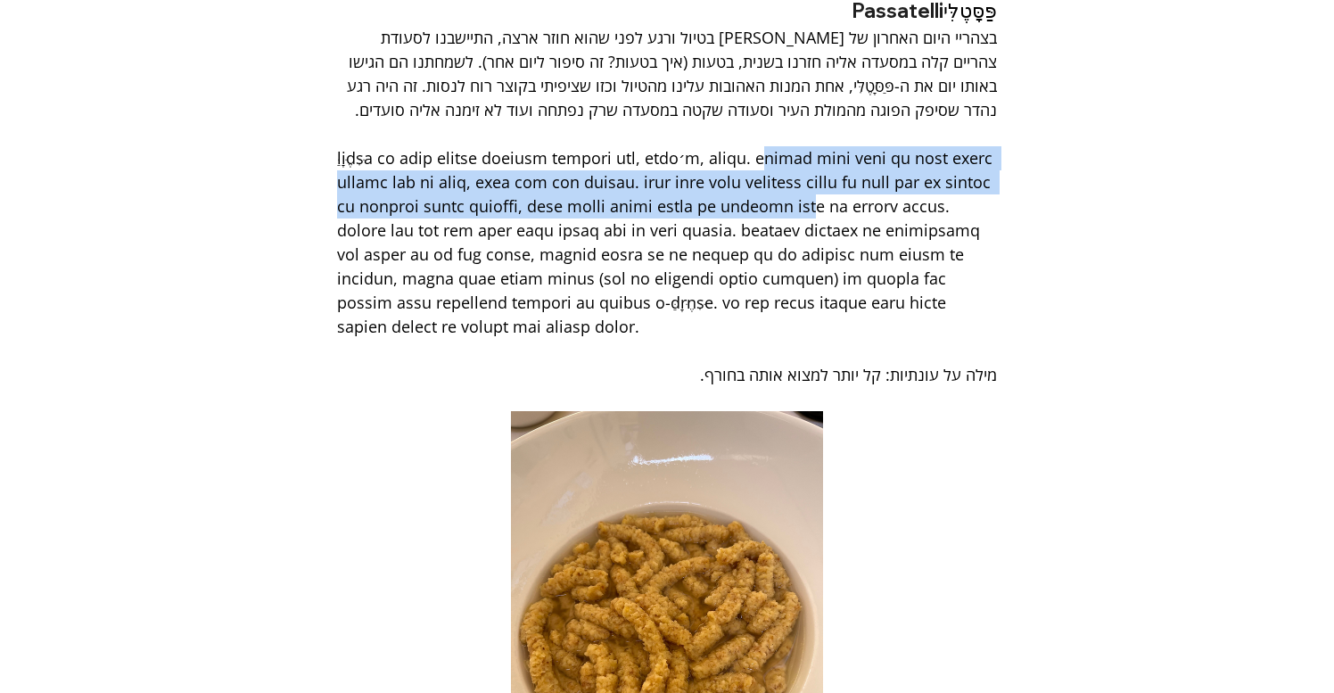
drag, startPoint x: 601, startPoint y: 81, endPoint x: 558, endPoint y: 119, distance: 56.9
click at [558, 147] on span "main content" at bounding box center [667, 242] width 660 height 190
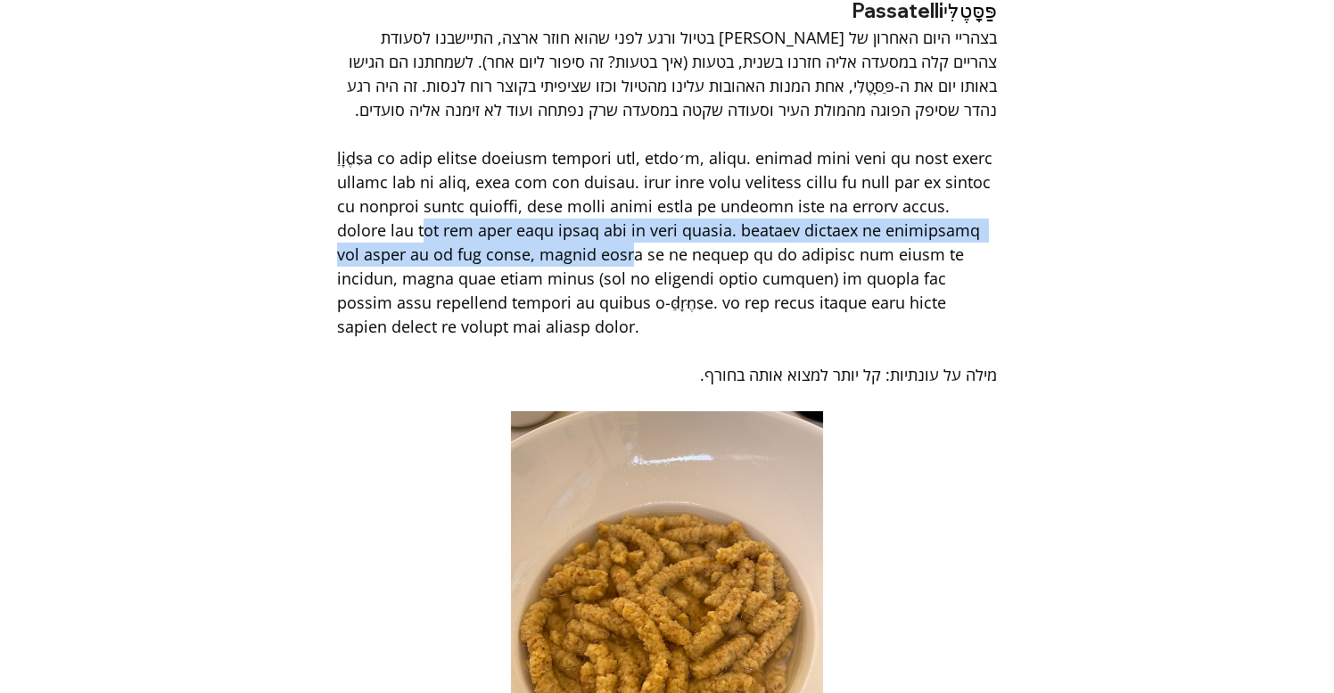
drag, startPoint x: 993, startPoint y: 158, endPoint x: 834, endPoint y: 173, distance: 159.5
click at [834, 174] on span "main content" at bounding box center [667, 242] width 660 height 190
click at [802, 154] on span "main content" at bounding box center [667, 242] width 660 height 190
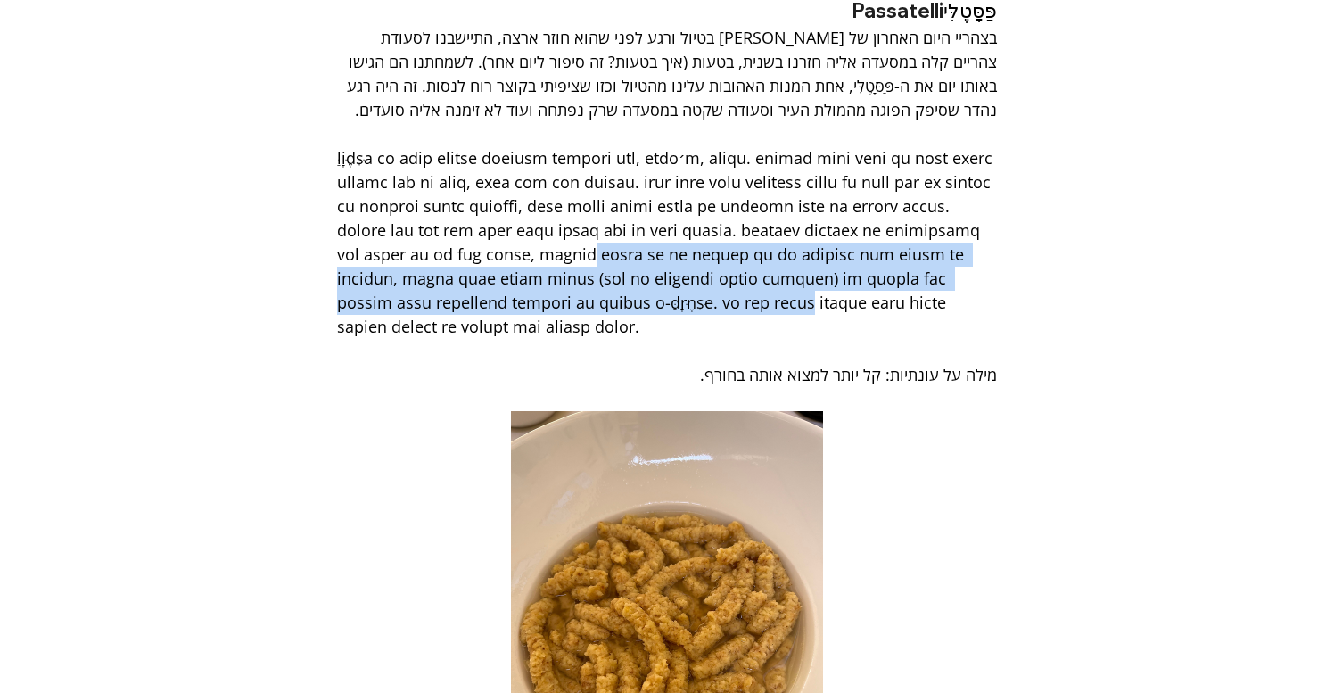
drag, startPoint x: 877, startPoint y: 173, endPoint x: 797, endPoint y: 225, distance: 94.8
click at [797, 225] on span "main content" at bounding box center [667, 242] width 660 height 190
click at [798, 225] on span "main content" at bounding box center [667, 242] width 660 height 190
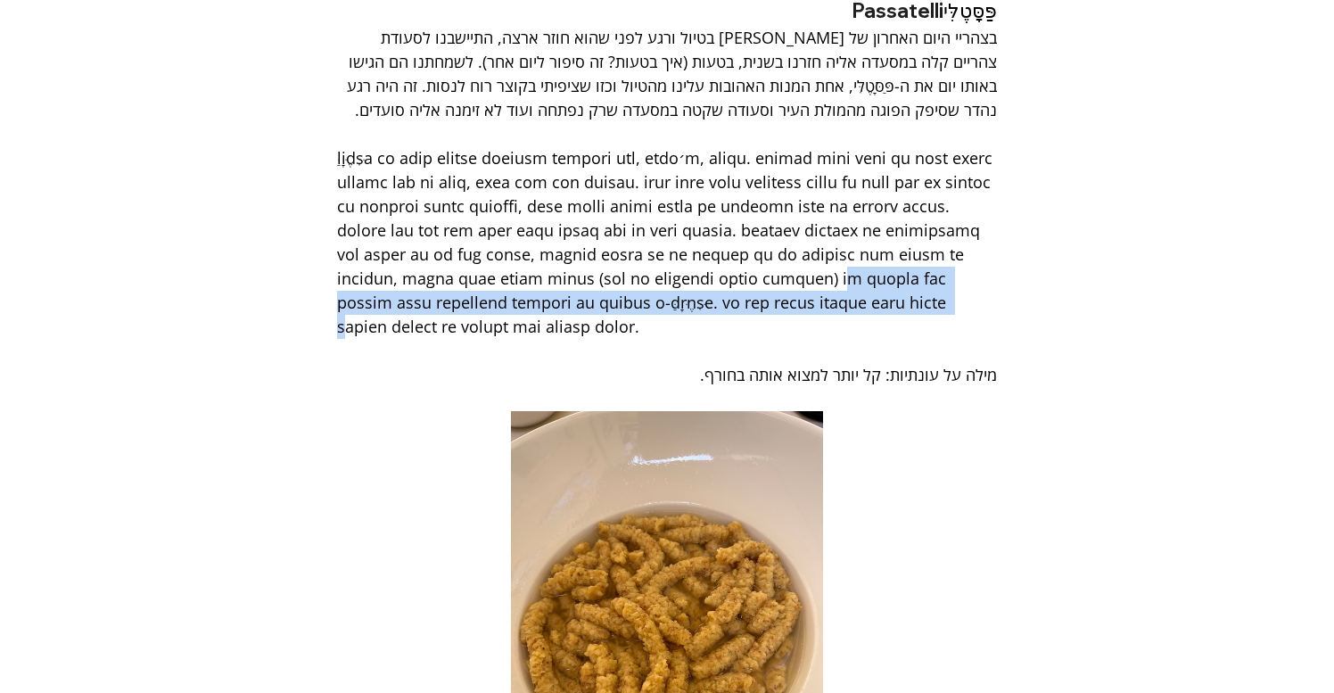
drag, startPoint x: 676, startPoint y: 201, endPoint x: 648, endPoint y: 227, distance: 38.5
click at [648, 227] on span "main content" at bounding box center [667, 242] width 660 height 190
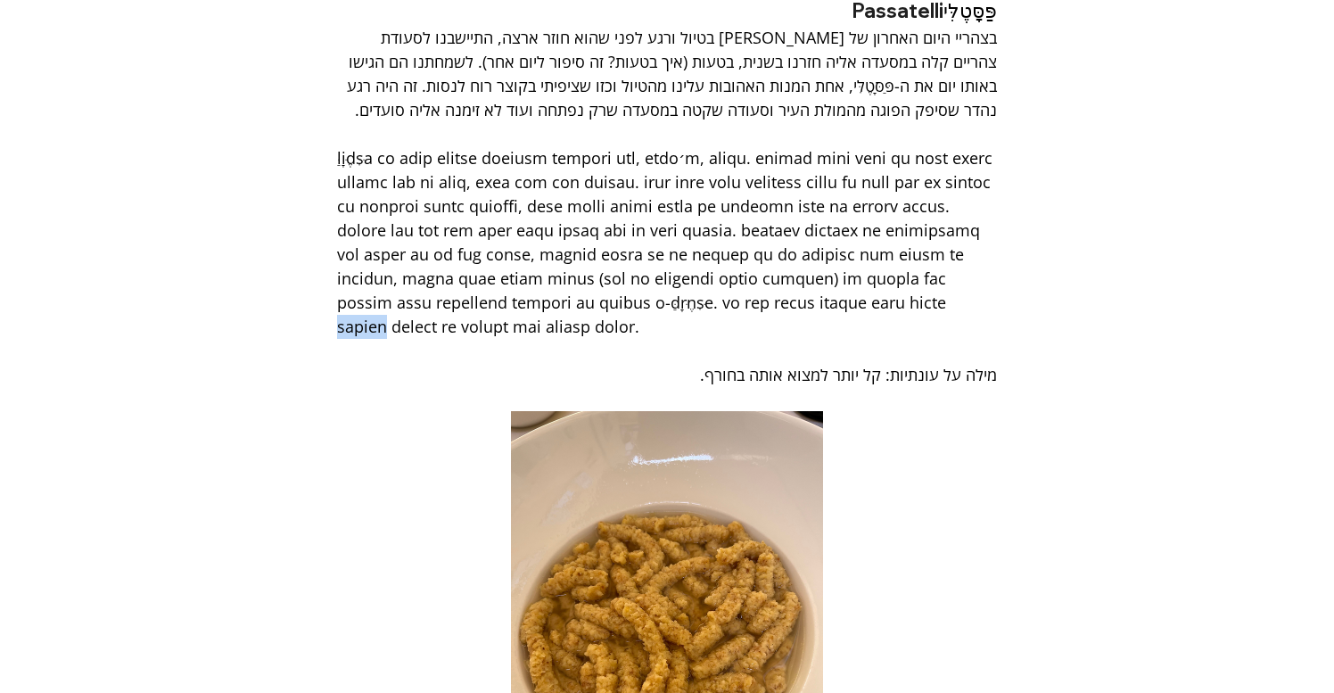
click at [648, 227] on span "main content" at bounding box center [667, 242] width 660 height 190
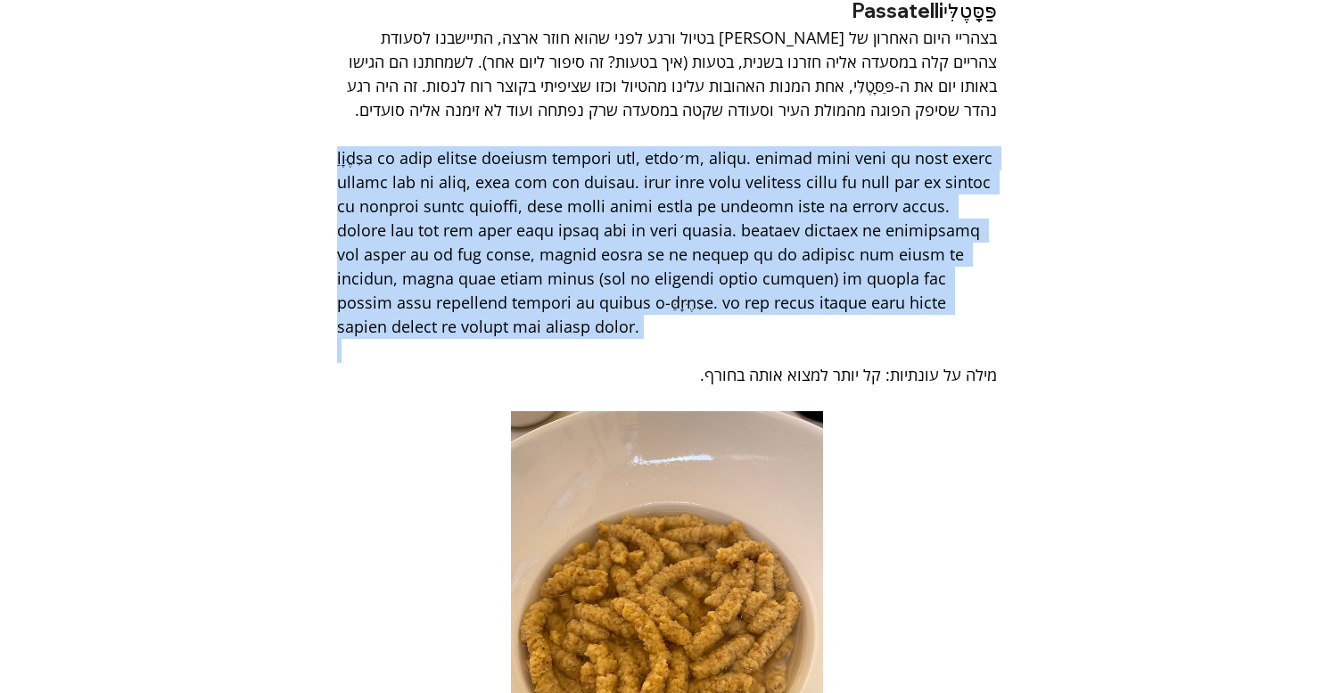
click at [648, 227] on span "main content" at bounding box center [667, 242] width 660 height 190
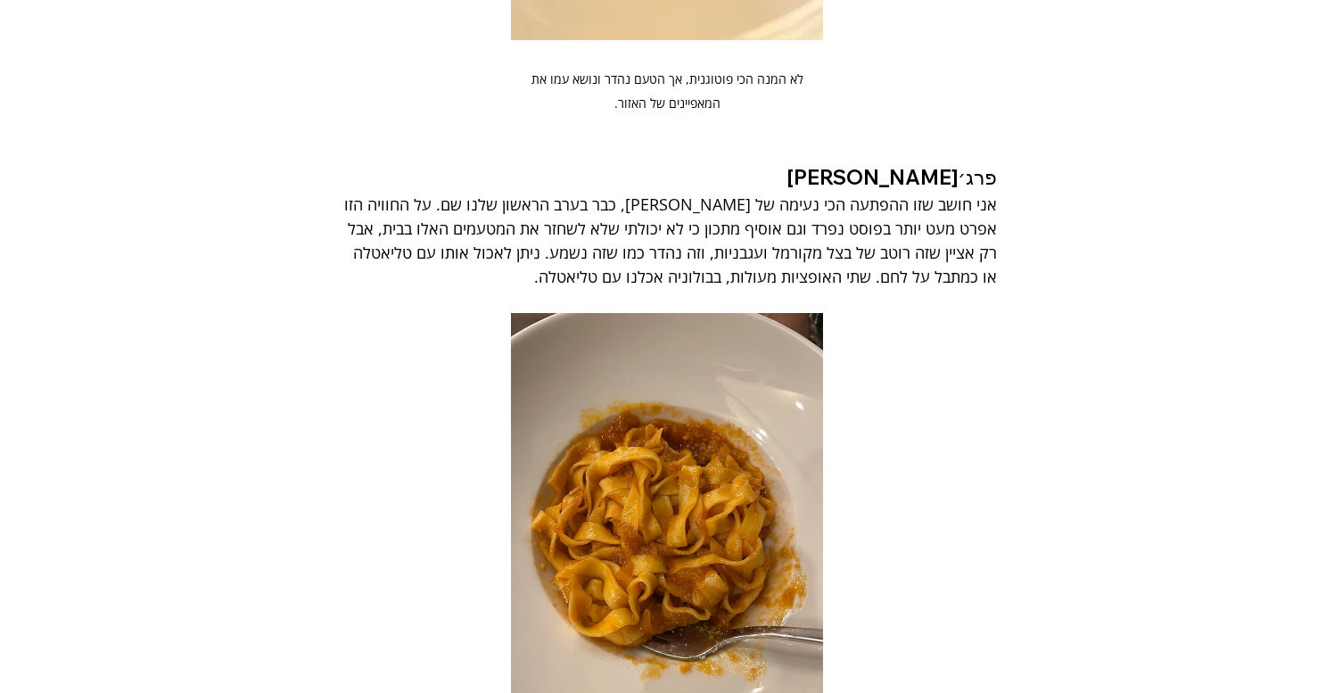
scroll to position [5463, 0]
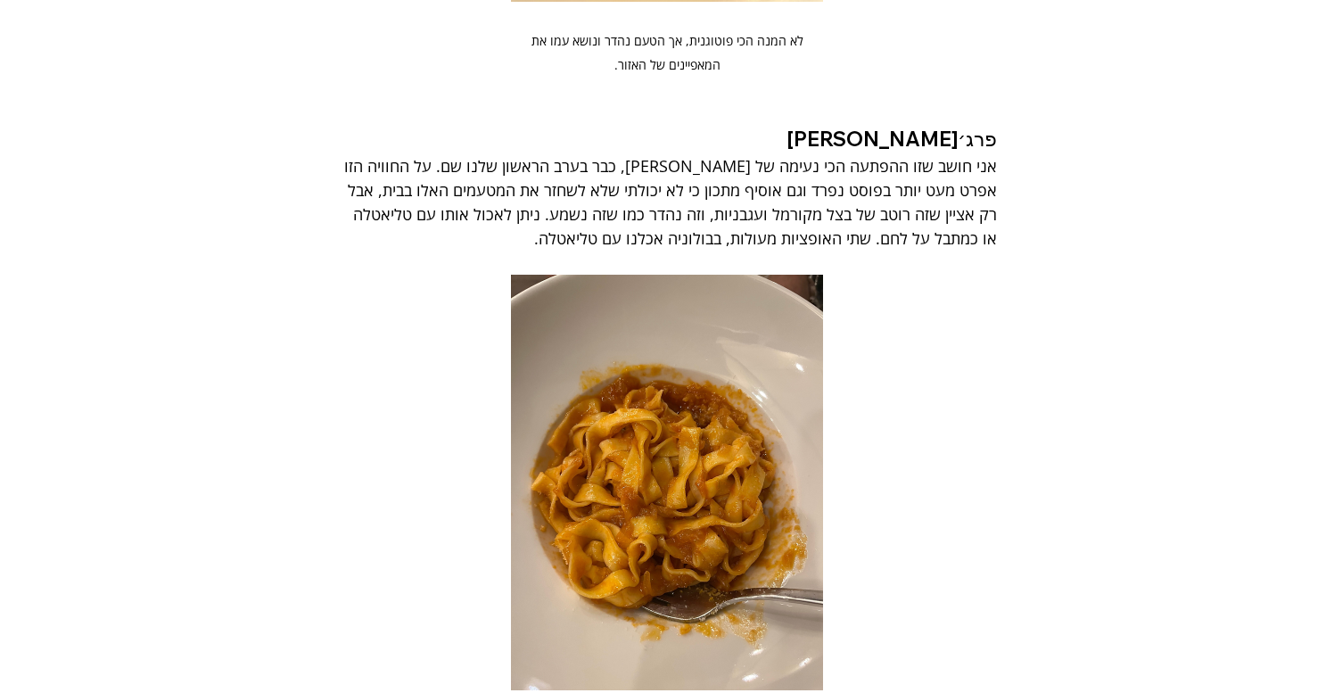
click at [933, 155] on span "אני חושב שזו ההפתעה הכי נעימה של הטיול, כבר בערב הראשון שלנו שם. על החוויה הזו …" at bounding box center [668, 202] width 657 height 94
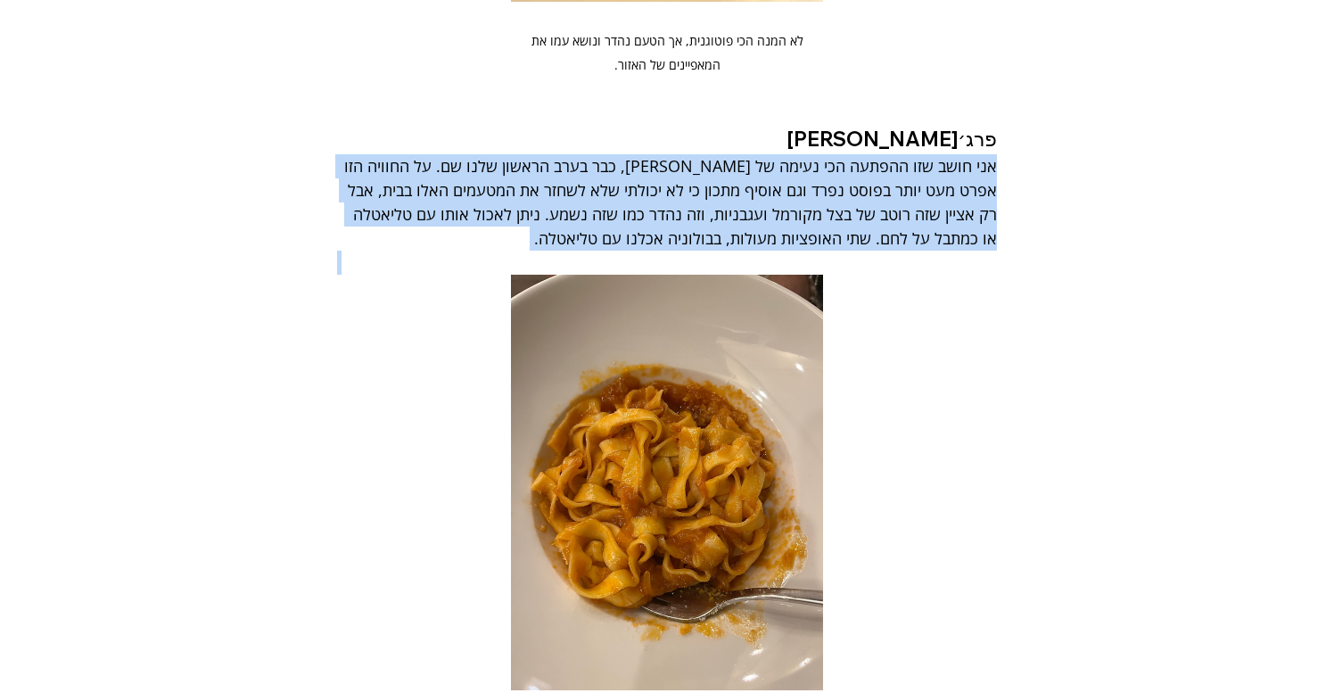
click at [933, 155] on span "אני חושב שזו ההפתעה הכי נעימה של הטיול, כבר בערב הראשון שלנו שם. על החוויה הזו …" at bounding box center [668, 202] width 657 height 94
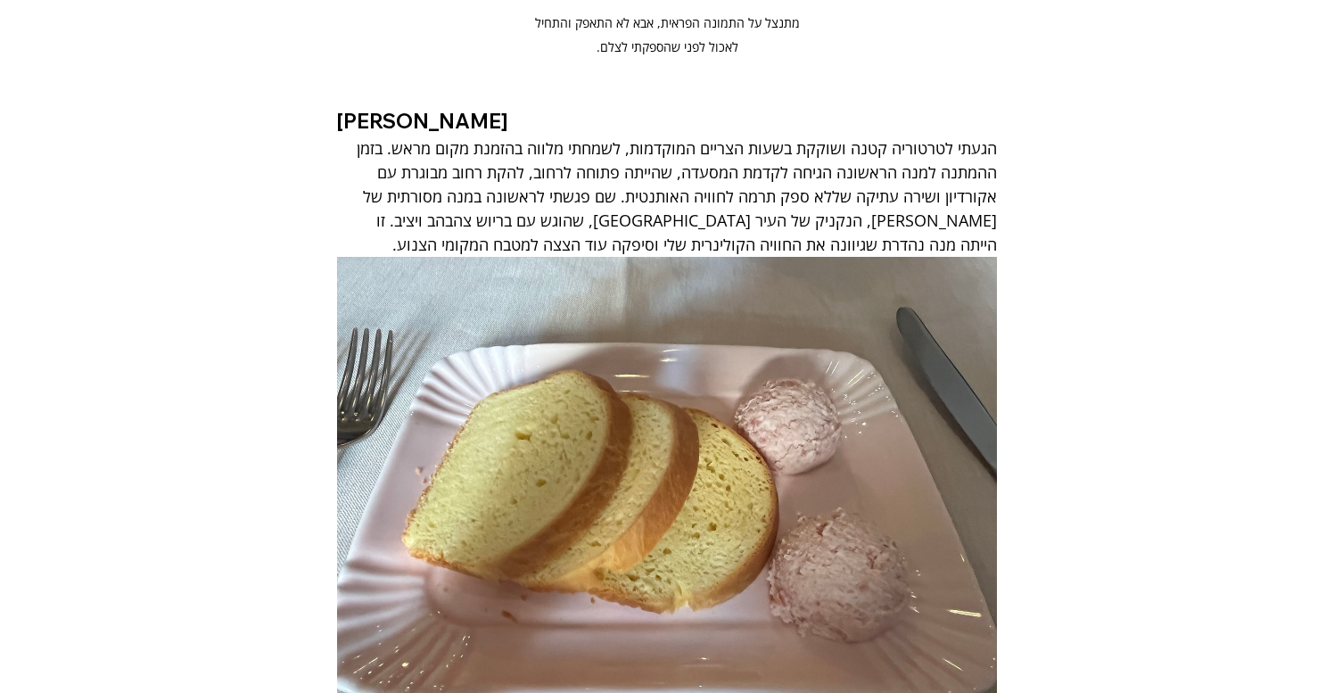
scroll to position [6156, 0]
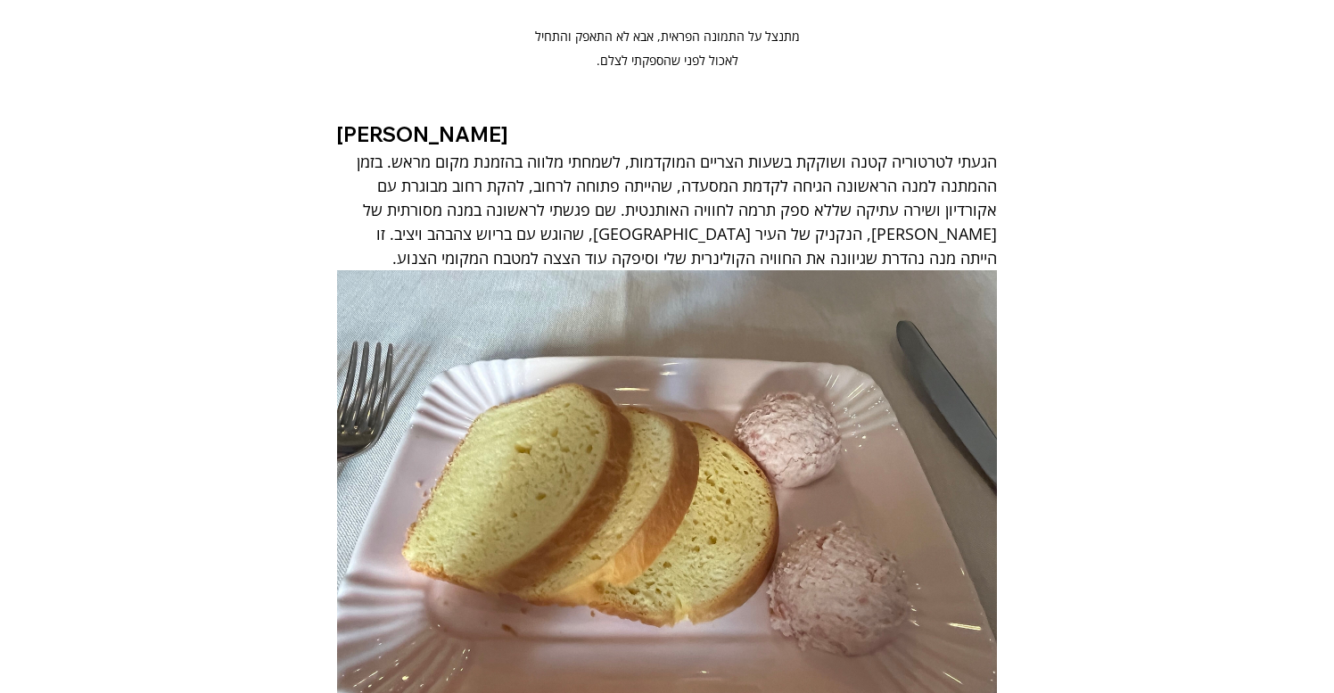
click at [979, 151] on span "הגעתי לטרטוריה קטנה ושוקקת בשעות הצריים המוקדמות, לשמחתי מלווה בהזמנת מקום מראש…" at bounding box center [674, 210] width 645 height 118
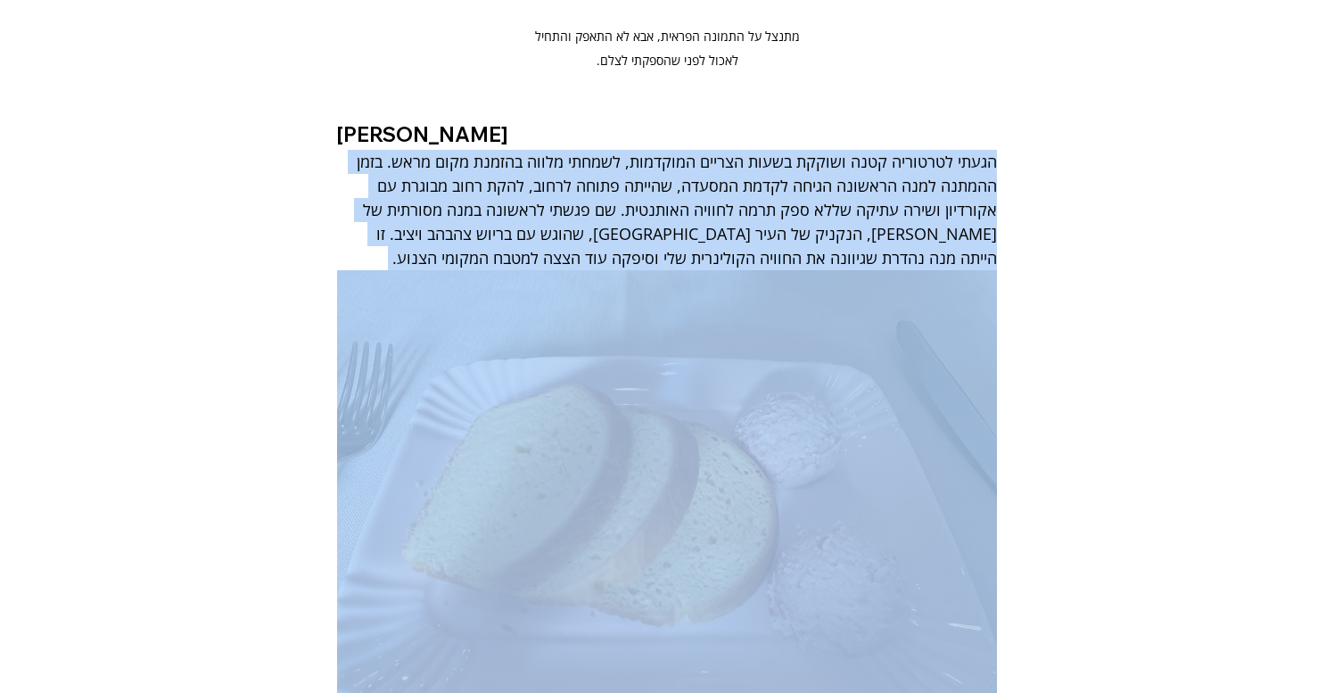
click at [979, 151] on span "הגעתי לטרטוריה קטנה ושוקקת בשעות הצריים המוקדמות, לשמחתי מלווה בהזמנת מקום מראש…" at bounding box center [674, 210] width 645 height 118
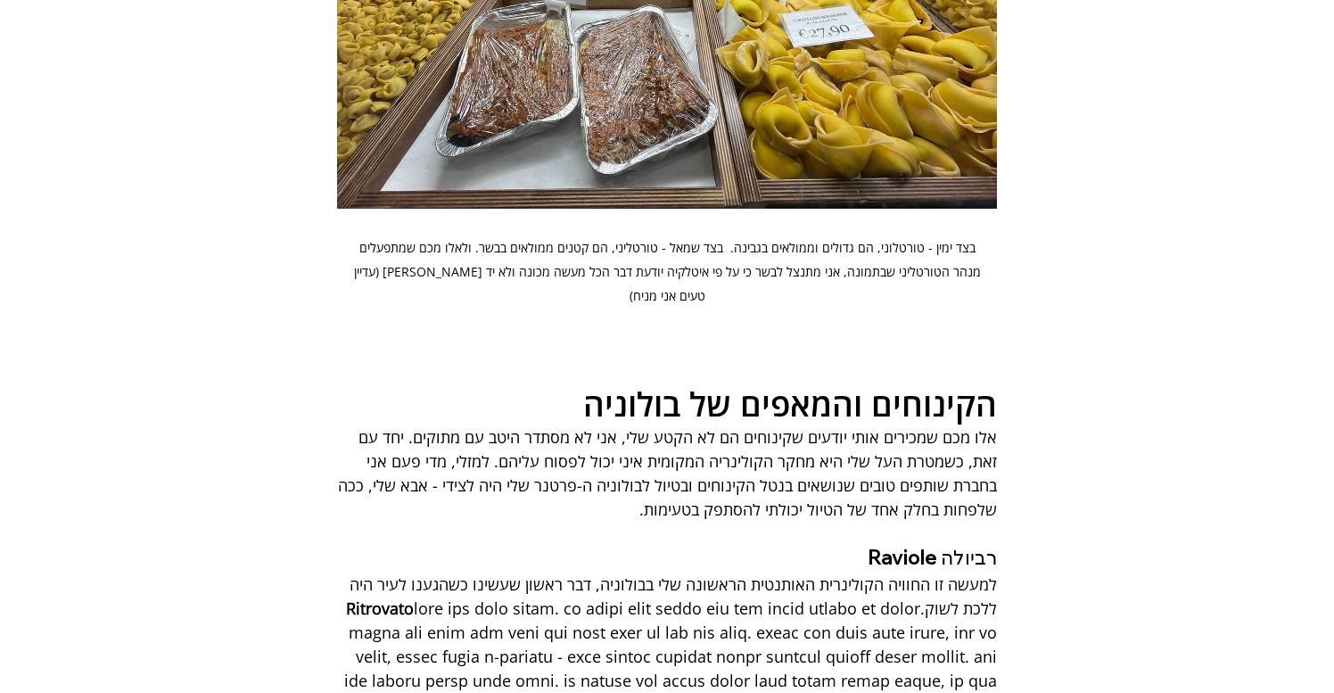
scroll to position [7469, 0]
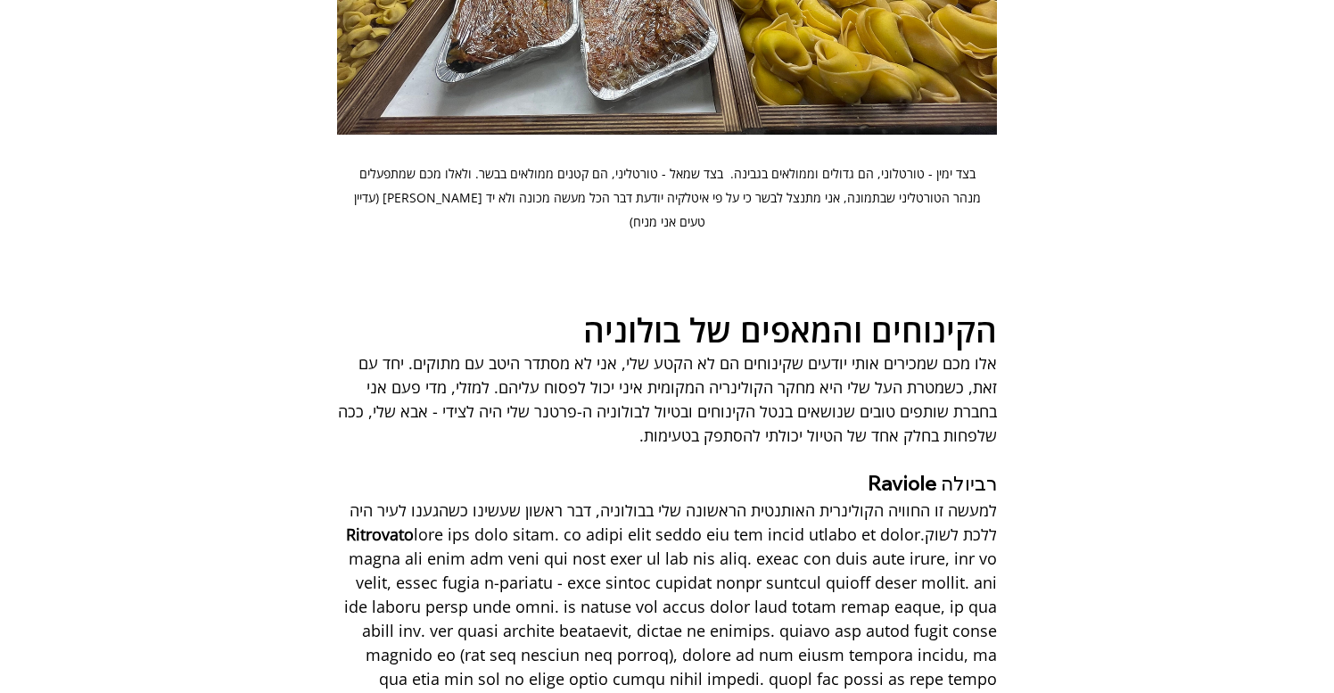
click at [992, 352] on span "אלו מכם שמכירים אותי יודעים שקינוחים הם לא הקטע שלי, אני לא מסתדר היטב עם מתוקי…" at bounding box center [666, 399] width 664 height 94
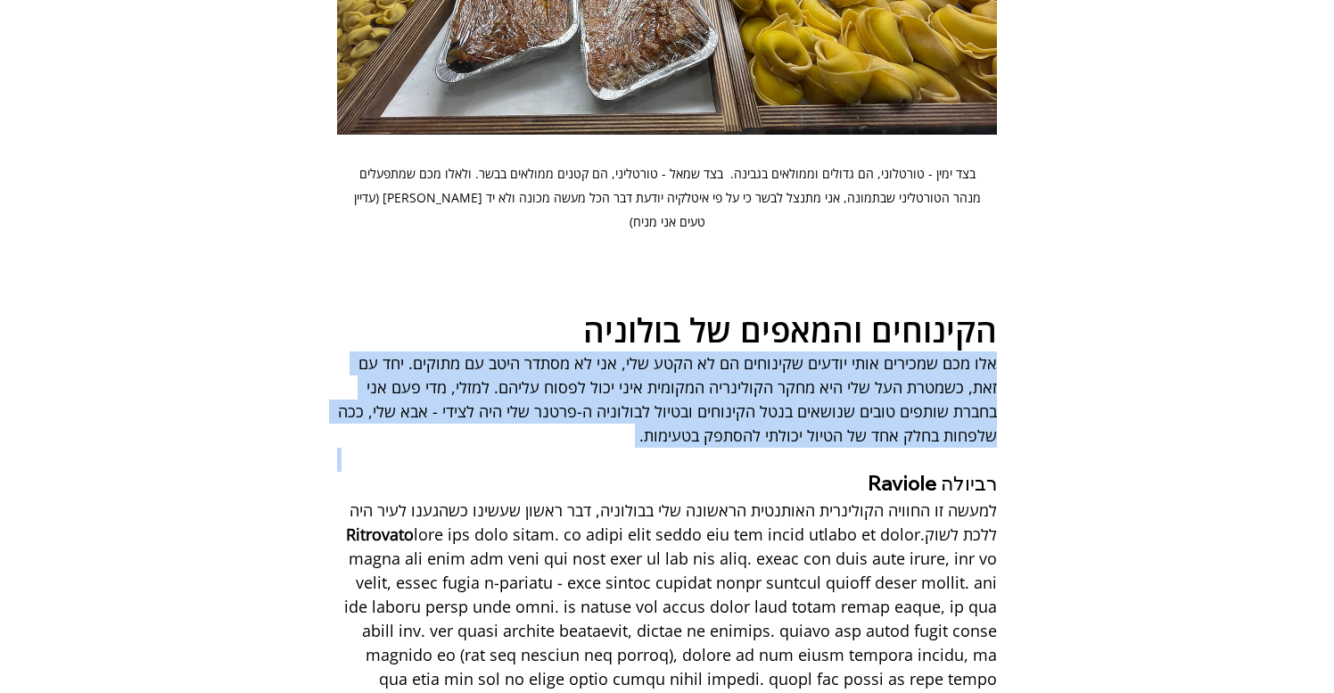
click at [992, 352] on span "אלו מכם שמכירים אותי יודעים שקינוחים הם לא הקטע שלי, אני לא מסתדר היטב עם מתוקי…" at bounding box center [666, 399] width 664 height 94
click at [1001, 351] on div "אלו מכם שמכירים אותי יודעים שקינוחים הם לא הקטע שלי, אני לא מסתדר היטב עם מתוקי…" at bounding box center [667, 399] width 767 height 96
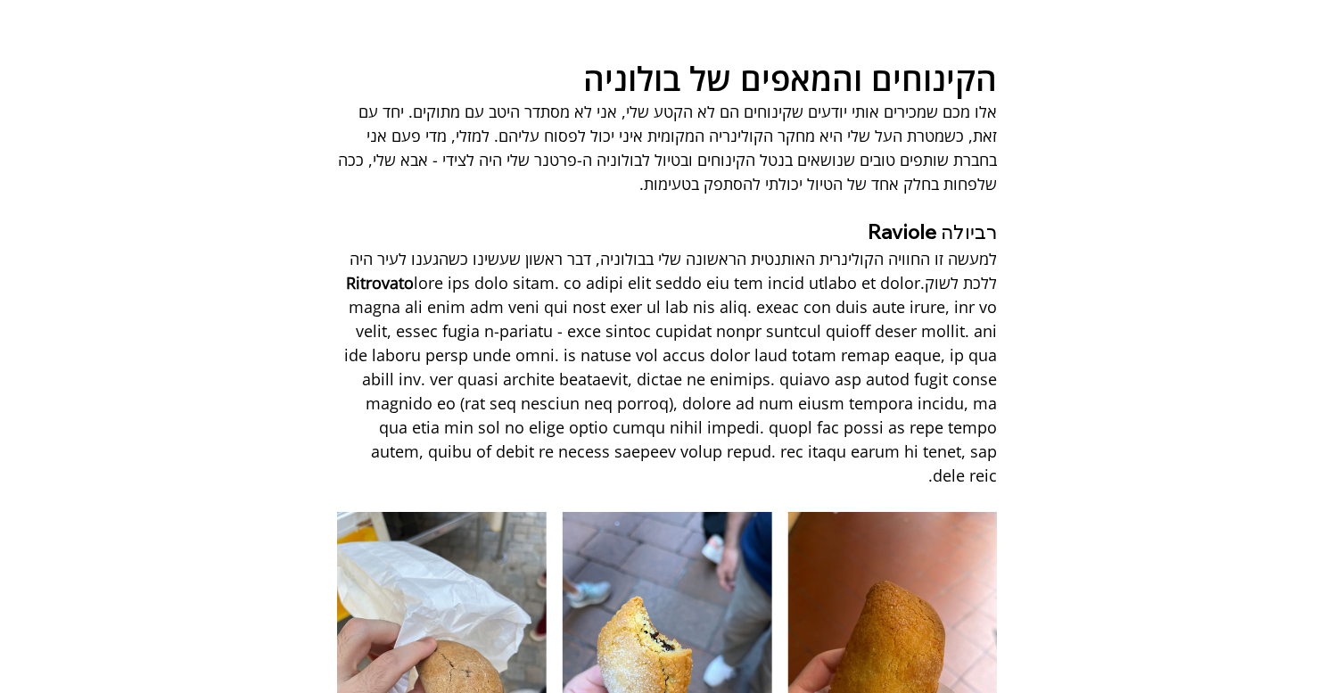
scroll to position [7698, 0]
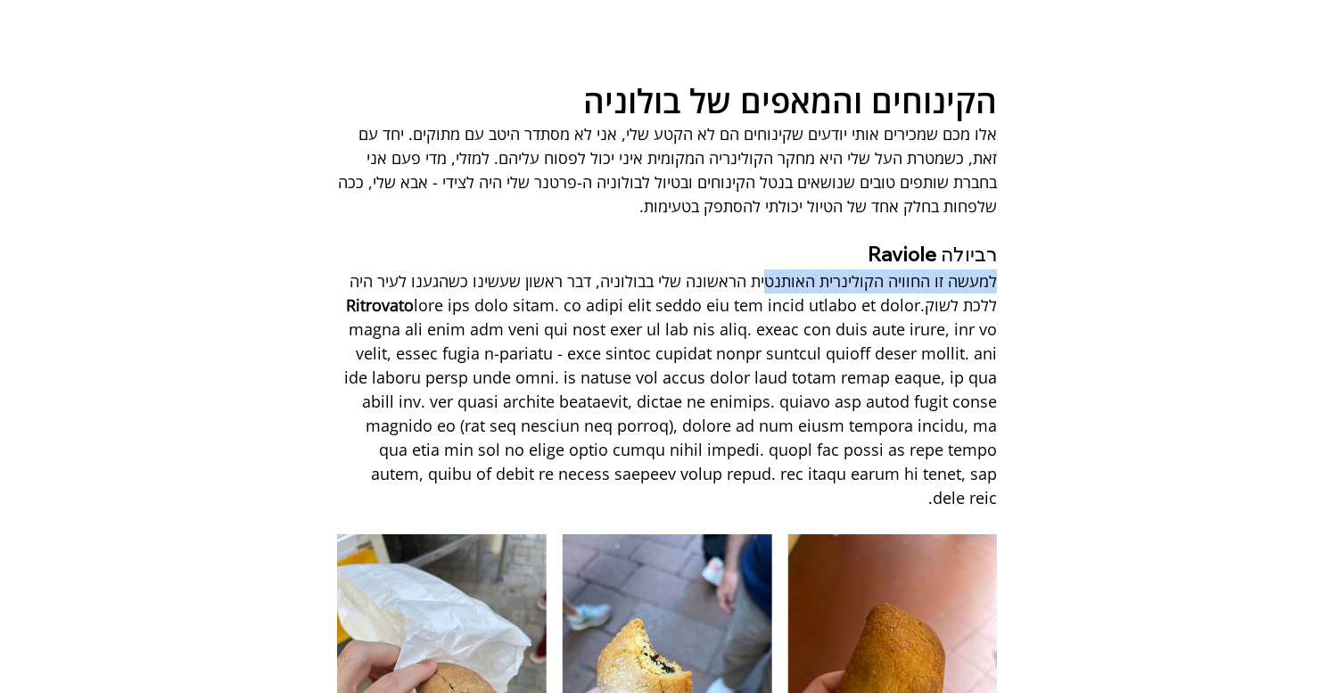
drag, startPoint x: 1004, startPoint y: 128, endPoint x: 766, endPoint y: 125, distance: 238.2
click at [766, 269] on div "למעשה זו החוויה הקולינרית האותנטית הראשונה שלי בבולוניה, דבר ראשון שעשינו כשהגע…" at bounding box center [667, 389] width 767 height 241
click at [766, 270] on span "למעשה זו החוויה הקולינרית האותנטית הראשונה שלי בבולוניה, דבר ראשון שעשינו כשהגע…" at bounding box center [671, 292] width 652 height 45
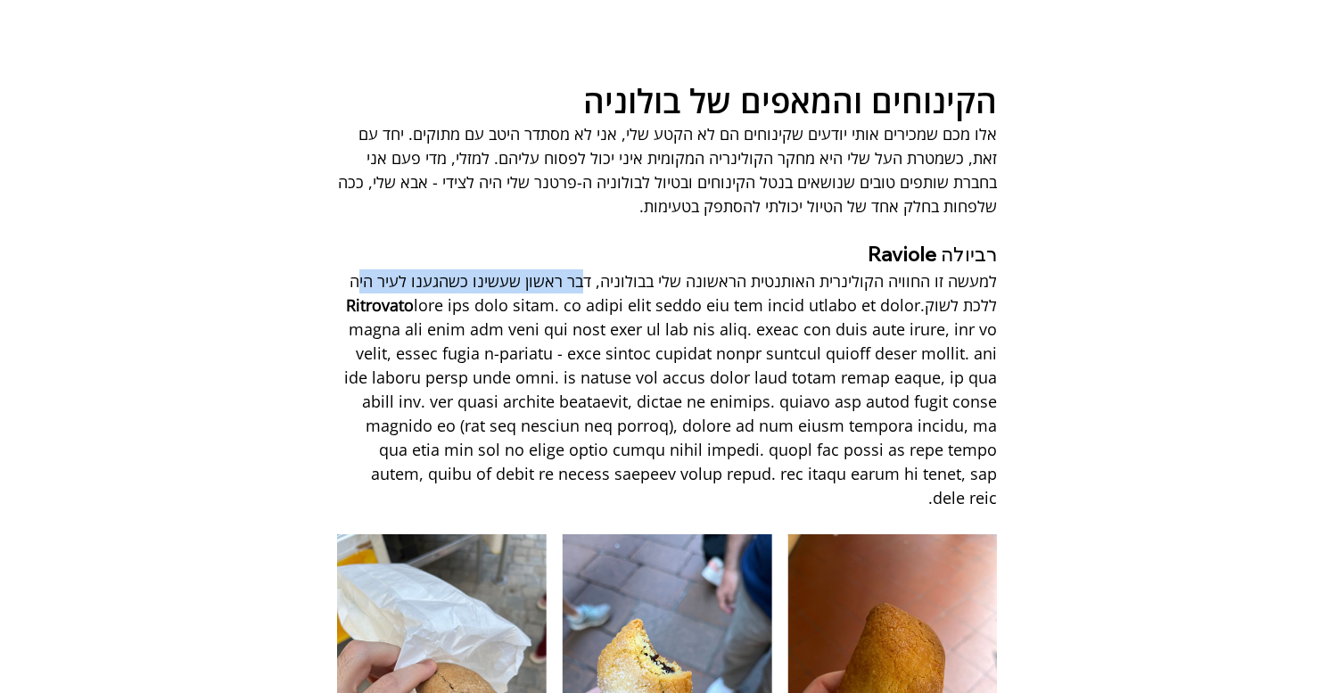
drag, startPoint x: 588, startPoint y: 131, endPoint x: 363, endPoint y: 136, distance: 224.9
click at [363, 270] on span "למעשה זו החוויה הקולינרית האותנטית הראשונה שלי בבולוניה, דבר ראשון שעשינו כשהגע…" at bounding box center [671, 292] width 652 height 45
click at [414, 294] on span "Ritrovato" at bounding box center [380, 304] width 68 height 21
copy span "Ritrovato"
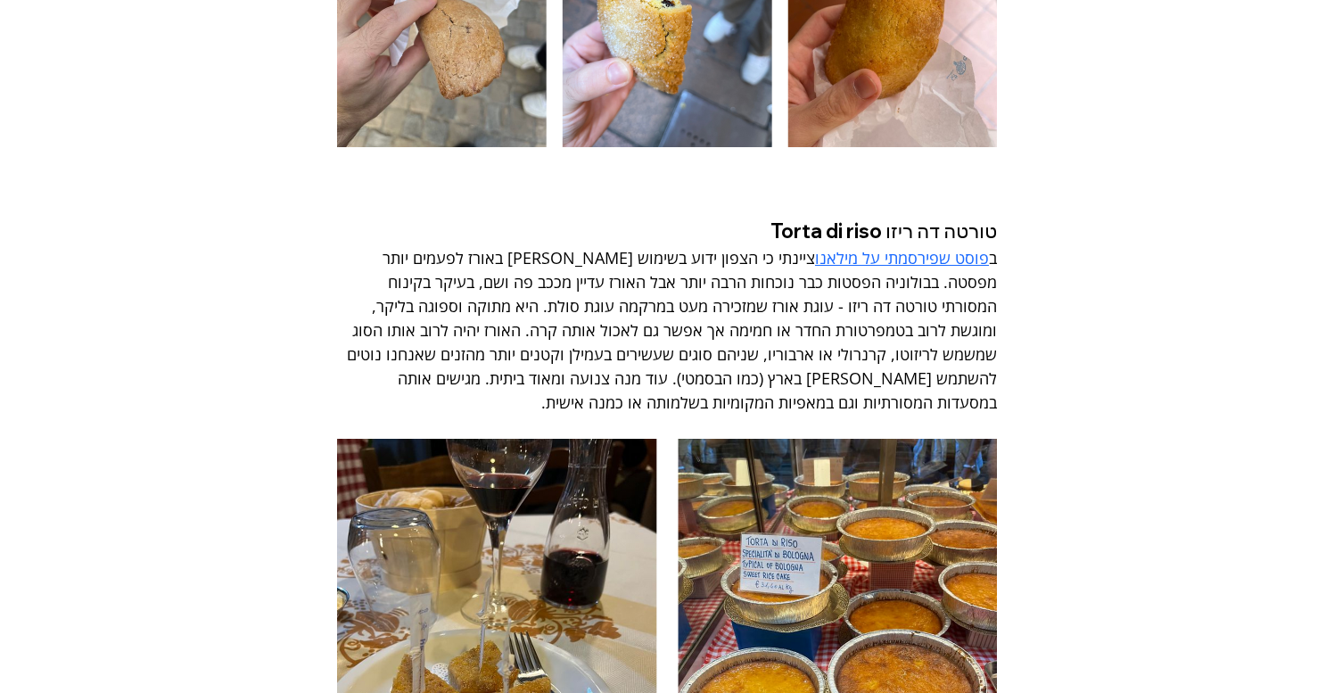
scroll to position [8369, 0]
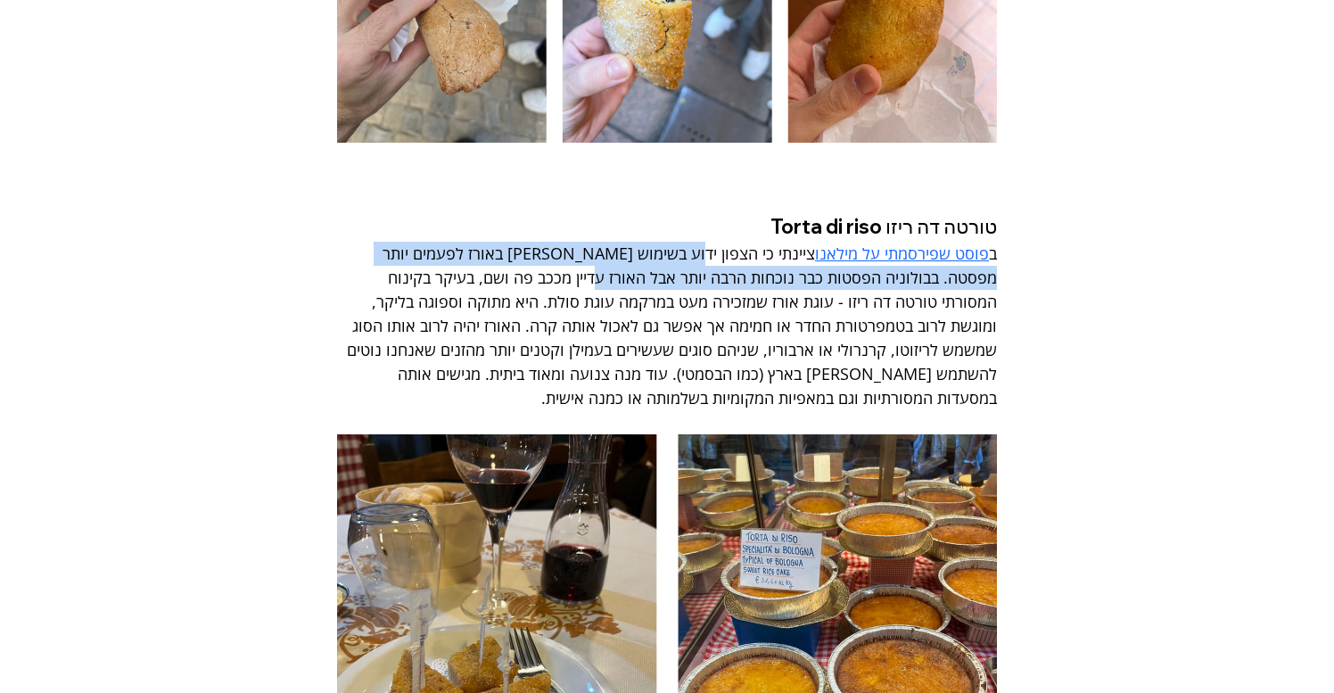
drag, startPoint x: 710, startPoint y: 77, endPoint x: 657, endPoint y: 92, distance: 55.6
click at [657, 243] on span "ציינתי כי הצפון ידוע בשימוש שלו באורז לפעמים יותר מפסטה. בבולוניה הפסטות כבר נו…" at bounding box center [670, 326] width 655 height 166
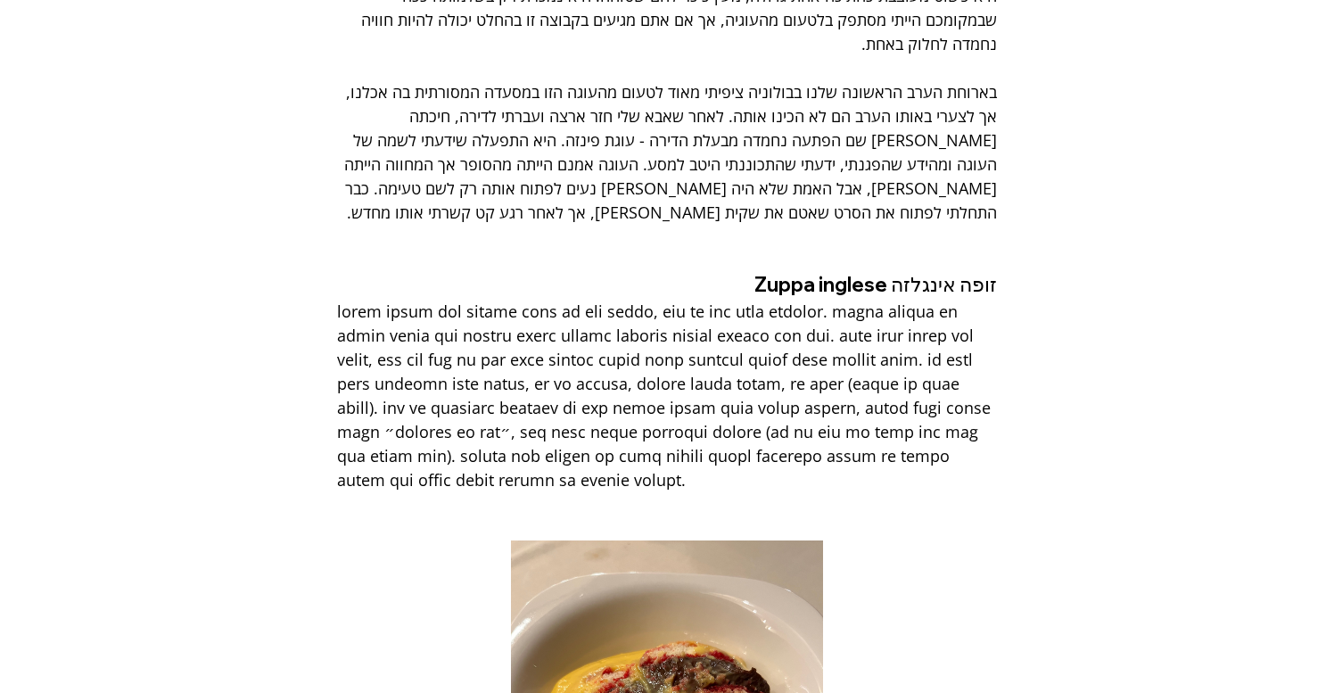
scroll to position [9432, 0]
drag, startPoint x: 674, startPoint y: 204, endPoint x: 631, endPoint y: 204, distance: 43.7
click at [630, 300] on span "main content" at bounding box center [666, 395] width 658 height 190
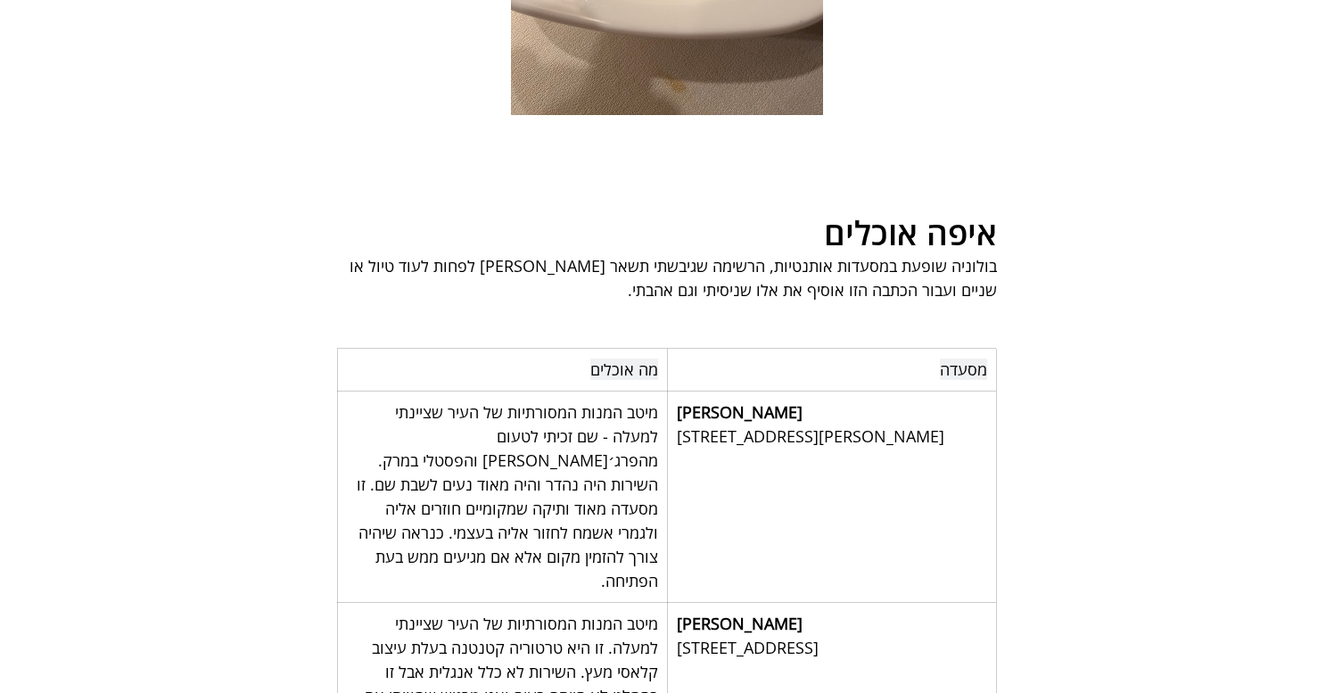
scroll to position [10246, 0]
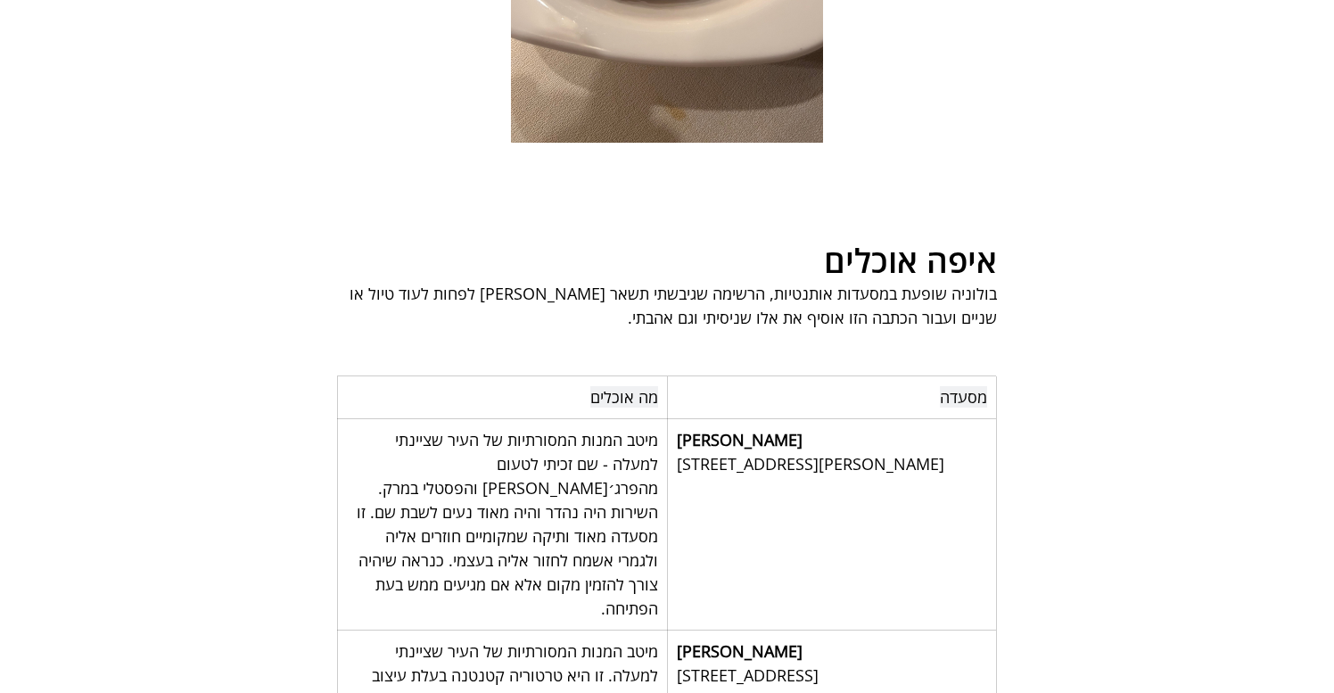
click at [657, 283] on span "בולוניה שופעת במסעדות אותנטיות, הרשימה שגיבשתי תשאר איתי לפחות לעוד טיול או שני…" at bounding box center [671, 305] width 652 height 45
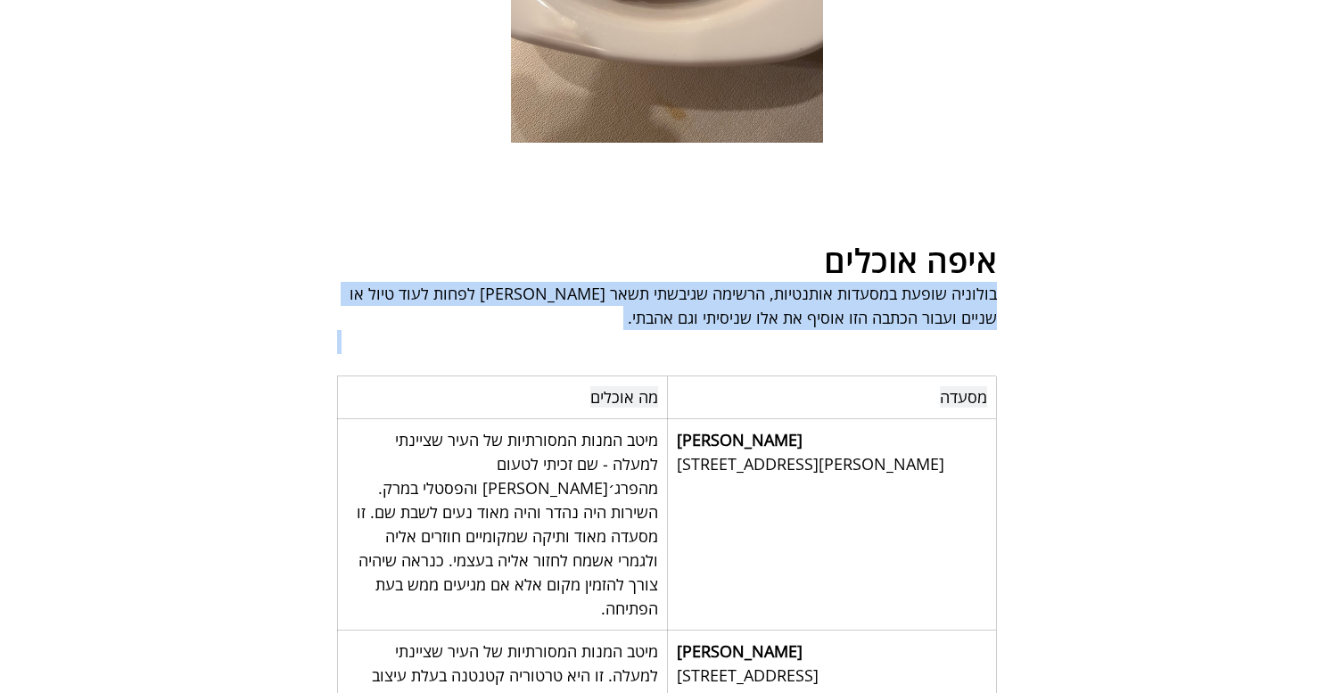
click at [657, 283] on span "בולוניה שופעת במסעדות אותנטיות, הרשימה שגיבשתי תשאר איתי לפחות לעוד טיול או שני…" at bounding box center [671, 305] width 652 height 45
click at [682, 282] on span "בולוניה שופעת במסעדות אותנטיות, הרשימה שגיבשתי תשאר איתי לפחות לעוד טיול או שני…" at bounding box center [667, 306] width 660 height 48
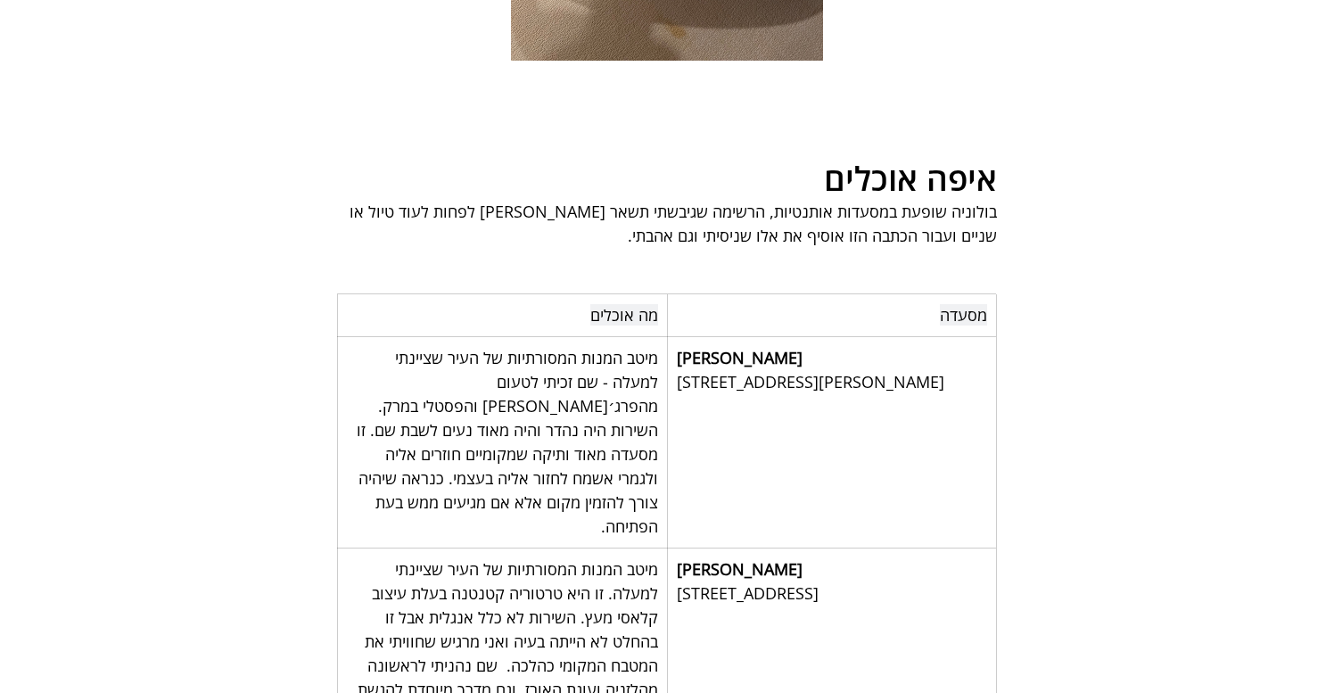
scroll to position [10329, 0]
click at [704, 346] on span "Lucianio" at bounding box center [740, 356] width 126 height 21
copy span "Lucianio"
click at [723, 346] on span "Lucianio" at bounding box center [740, 356] width 126 height 21
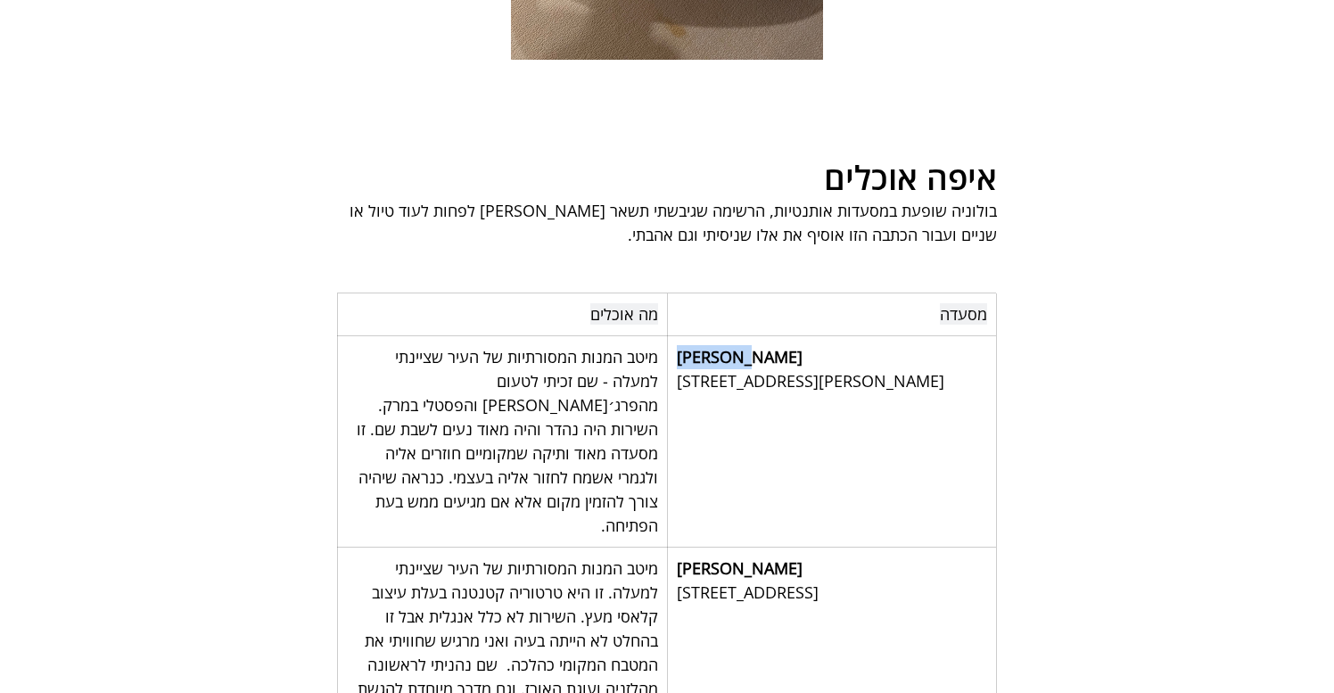
click at [723, 346] on span "Lucianio" at bounding box center [740, 356] width 126 height 21
copy span "Lucianio"
click at [719, 346] on span "Lucianio" at bounding box center [740, 356] width 126 height 21
copy span "Lucianio"
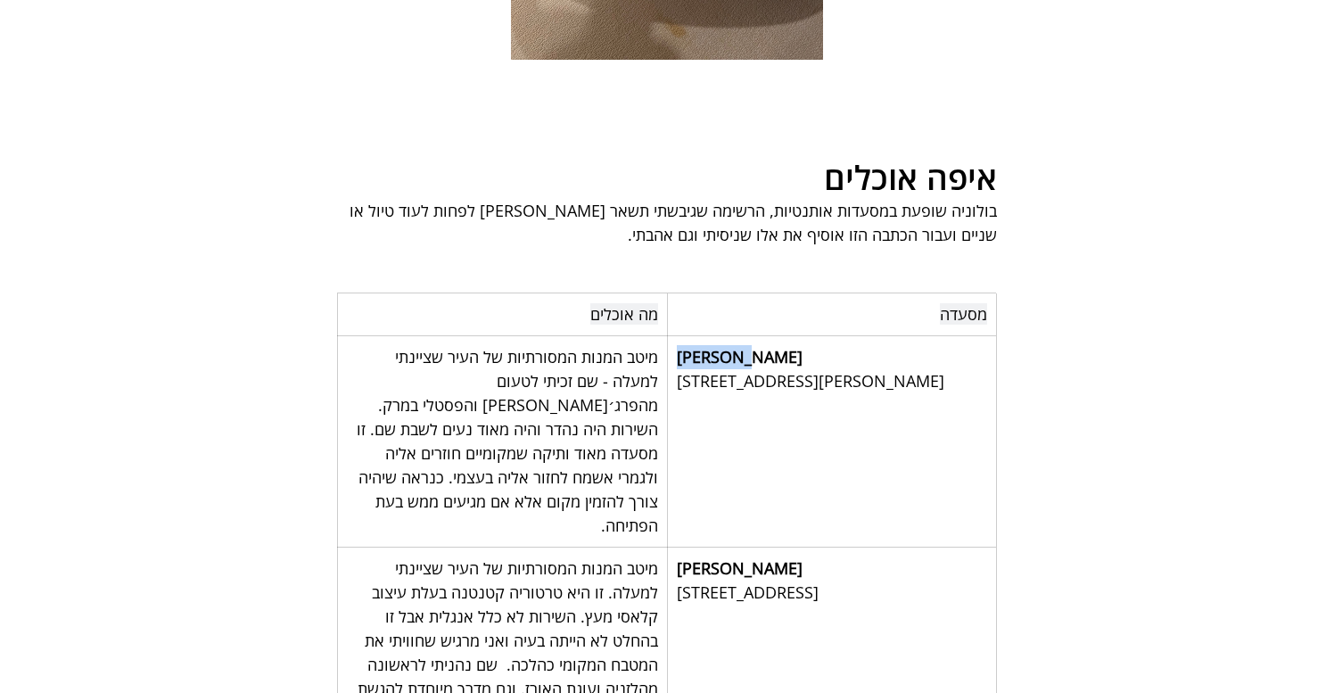
drag, startPoint x: 677, startPoint y: 181, endPoint x: 711, endPoint y: 199, distance: 38.3
click at [711, 369] on span "Via Nazario Sauro, 19, 40121 Bologna BO, Italy" at bounding box center [832, 381] width 311 height 24
copy span "Via Nazario Sauro, 19, 40121 Bologna BO, Italy"
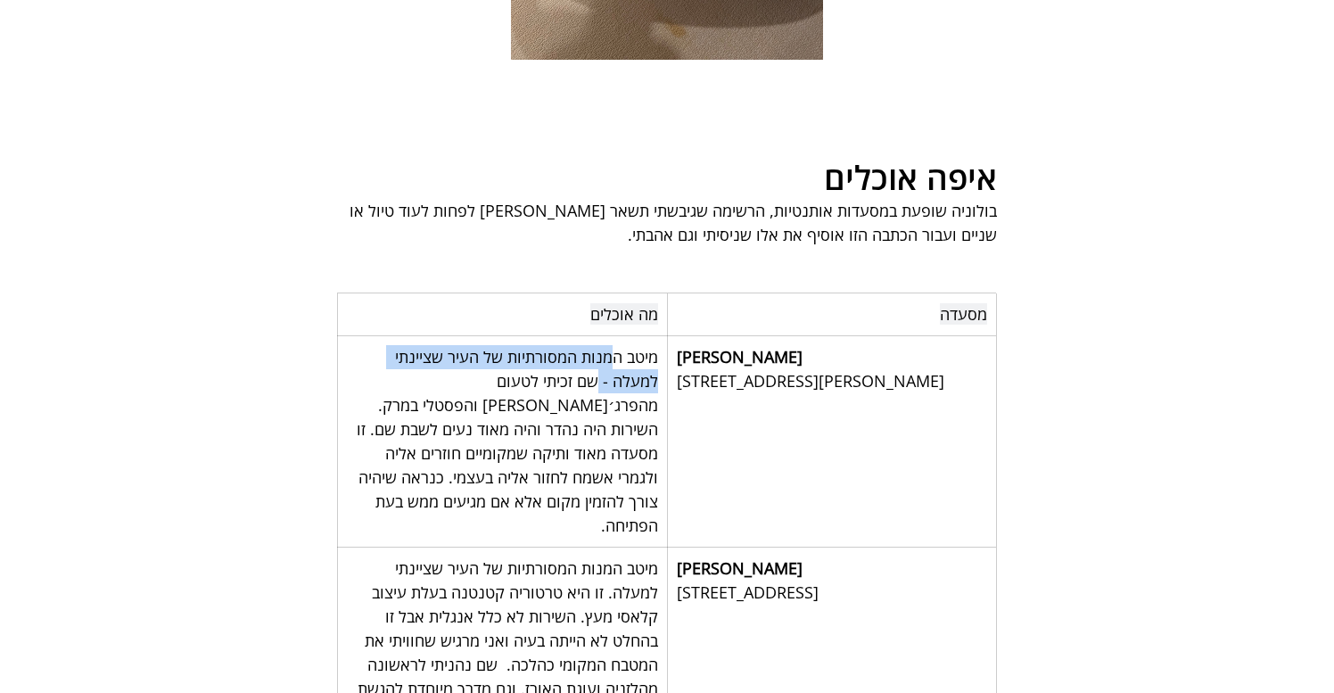
drag, startPoint x: 608, startPoint y: 161, endPoint x: 594, endPoint y: 176, distance: 20.2
click at [594, 346] on span "מיטב המנות המסורתיות של העיר שציינתי למעלה - שם זכיתי לטעום מהפרג׳יונה והפסטלי …" at bounding box center [505, 441] width 306 height 190
click at [465, 346] on span "מיטב המנות המסורתיות של העיר שציינתי למעלה - שם זכיתי לטעום מהפרג׳יונה והפסטלי …" at bounding box center [505, 441] width 306 height 190
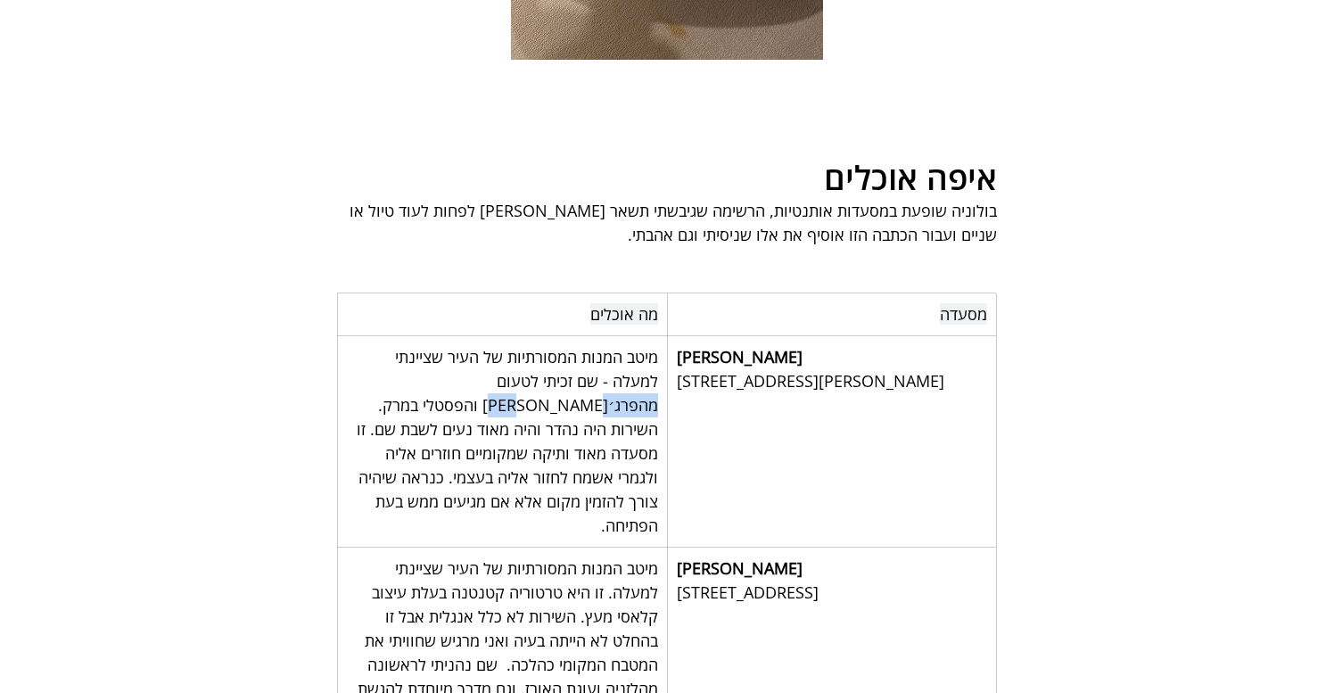
click at [465, 346] on span "מיטב המנות המסורתיות של העיר שציינתי למעלה - שם זכיתי לטעום מהפרג׳יונה והפסטלי …" at bounding box center [505, 441] width 306 height 190
drag, startPoint x: 615, startPoint y: 210, endPoint x: 426, endPoint y: 216, distance: 189.2
click at [425, 345] on span "מיטב המנות המסורתיות של העיר שציינתי למעלה - שם זכיתי לטעום מהפרג׳יונה והפסטלי …" at bounding box center [502, 441] width 311 height 193
click at [426, 345] on span "מיטב המנות המסורתיות של העיר שציינתי למעלה - שם זכיתי לטעום מהפרג׳יונה והפסטלי …" at bounding box center [502, 441] width 311 height 193
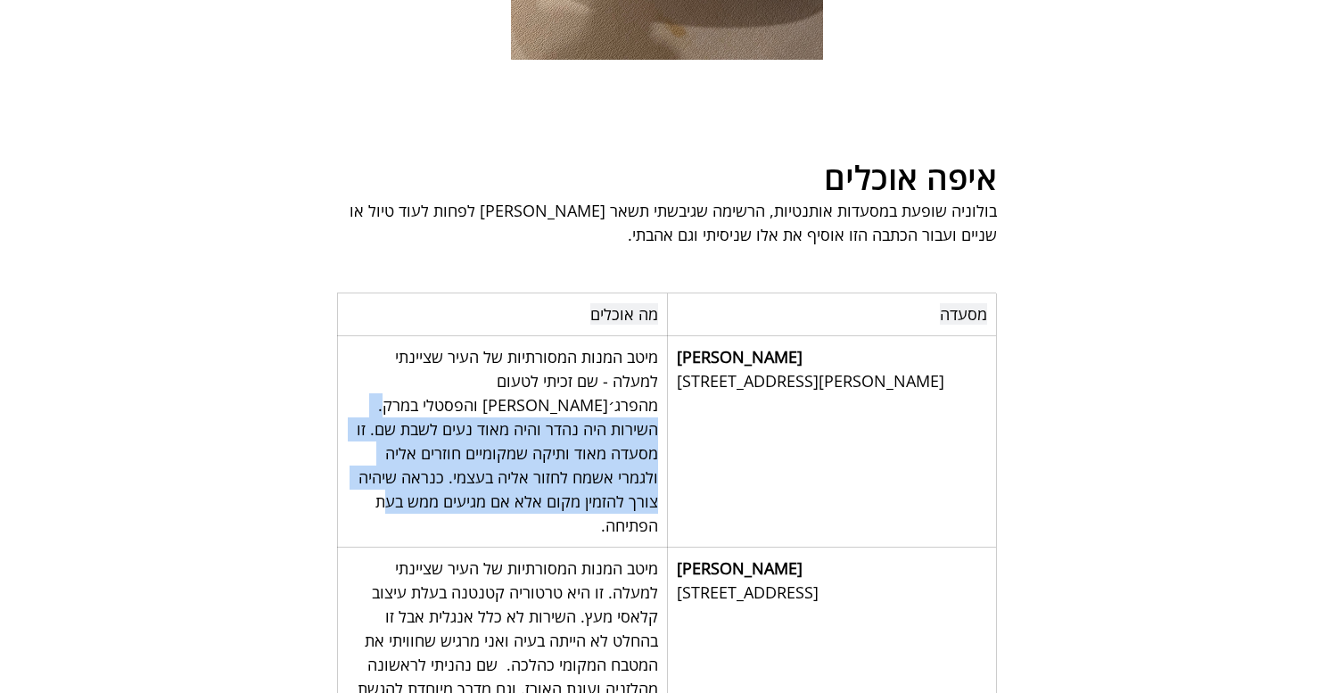
drag, startPoint x: 549, startPoint y: 301, endPoint x: 559, endPoint y: 215, distance: 86.2
click at [559, 345] on span "מיטב המנות המסורתיות של העיר שציינתי למעלה - שם זכיתי לטעום מהפרג׳יונה והפסטלי …" at bounding box center [502, 441] width 311 height 193
click at [559, 346] on span "מיטב המנות המסורתיות של העיר שציינתי למעלה - שם זכיתי לטעום מהפרג׳יונה והפסטלי …" at bounding box center [505, 441] width 306 height 190
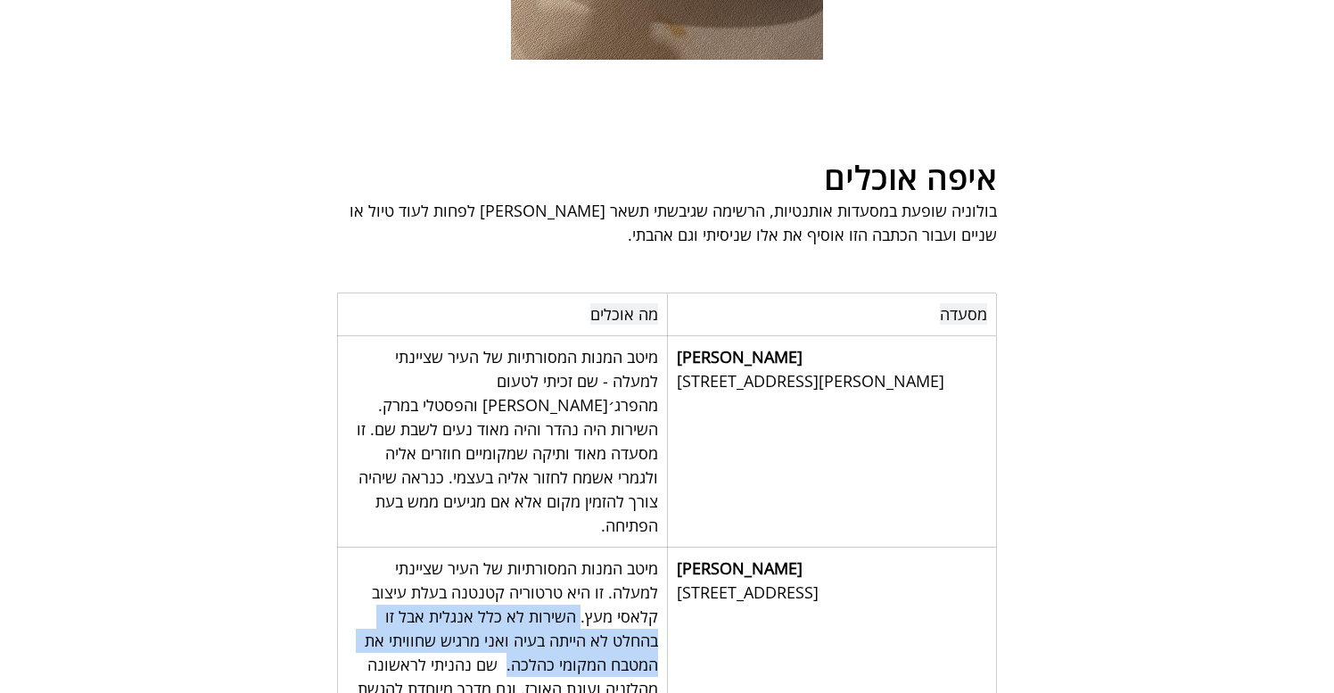
drag, startPoint x: 582, startPoint y: 392, endPoint x: 504, endPoint y: 439, distance: 91.2
click at [504, 558] on span "מיטב המנות המסורתיות של העיר שציינתי למעלה. זו היא טרטוריה קטנטנה בעלת עיצוב קל…" at bounding box center [505, 665] width 305 height 214
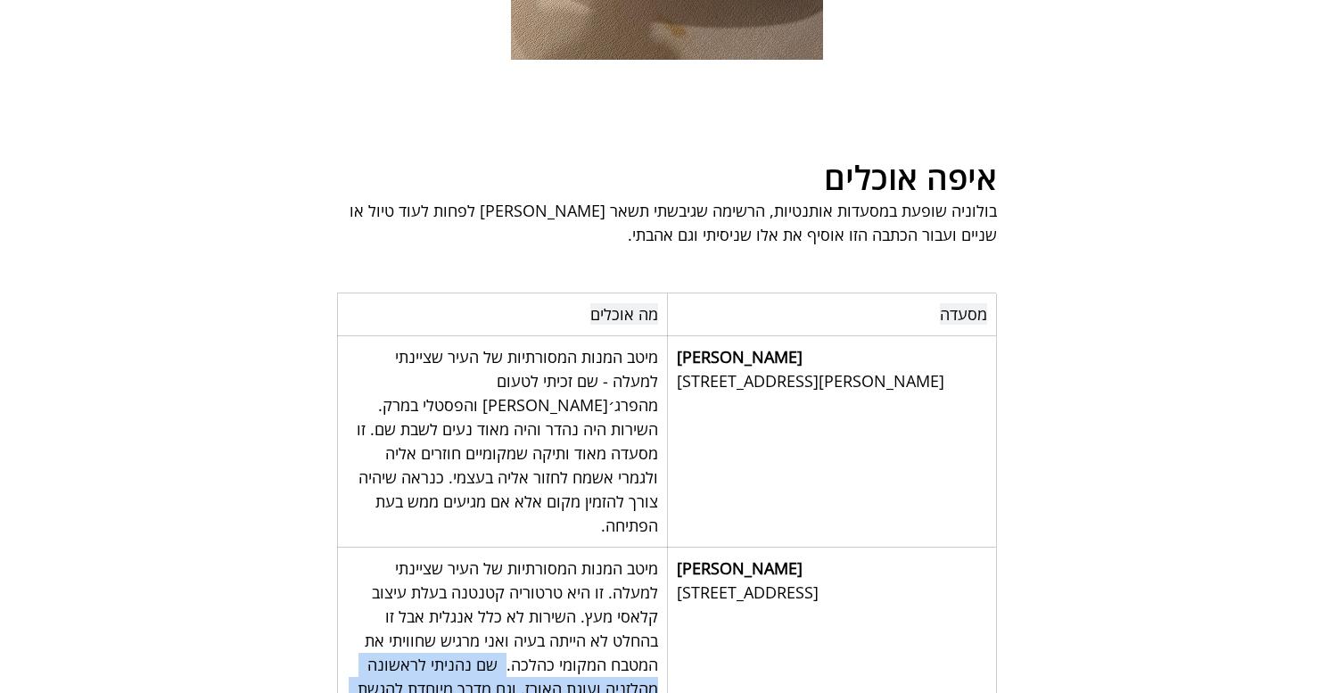
drag, startPoint x: 504, startPoint y: 439, endPoint x: 387, endPoint y: 518, distance: 141.3
click at [386, 557] on span "מיטב המנות המסורתיות של העיר שציינתי למעלה. זו היא טרטוריה קטנטנה בעלת עיצוב קל…" at bounding box center [502, 665] width 311 height 217
click at [387, 557] on span "מיטב המנות המסורתיות של העיר שציינתי למעלה. זו היא טרטוריה קטנטנה בעלת עיצוב קל…" at bounding box center [502, 665] width 311 height 217
click at [739, 558] on span "Trattoria Valerio" at bounding box center [740, 568] width 126 height 21
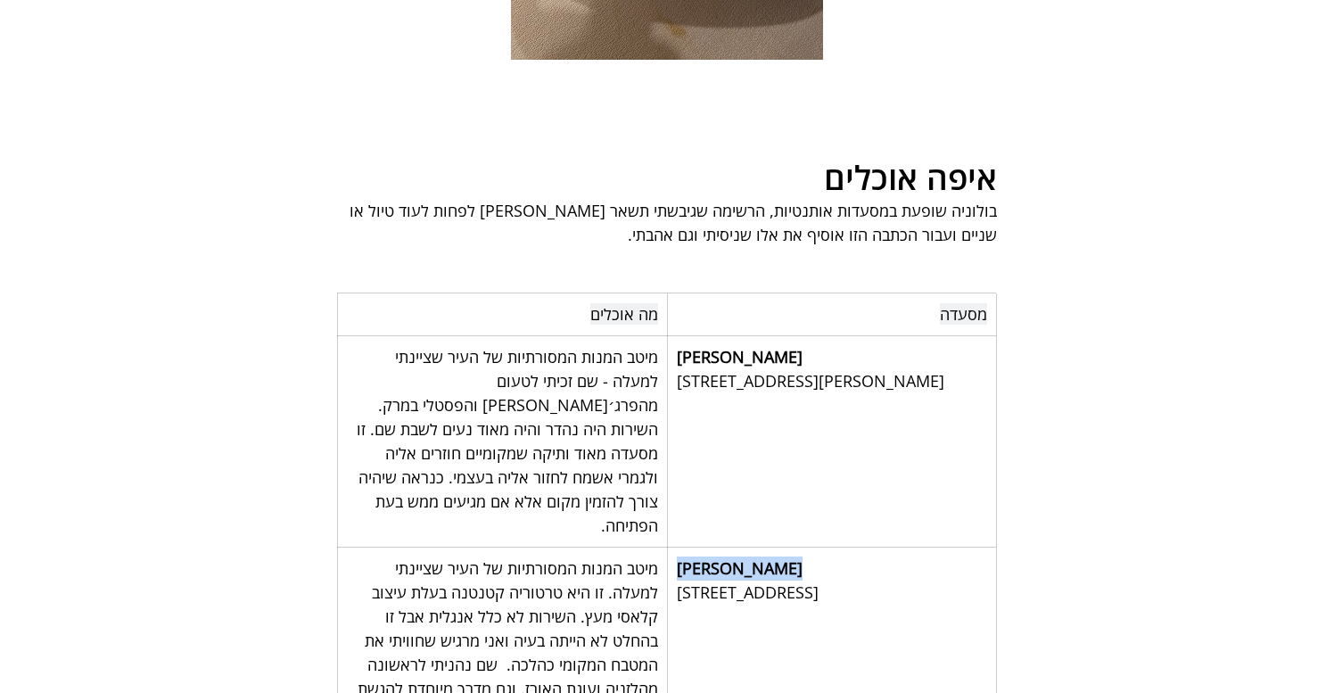
click at [739, 558] on span "Trattoria Valerio" at bounding box center [740, 568] width 126 height 21
copy span "Trattoria Valerio"
click at [794, 558] on span "Trattoria Valerio" at bounding box center [740, 568] width 126 height 21
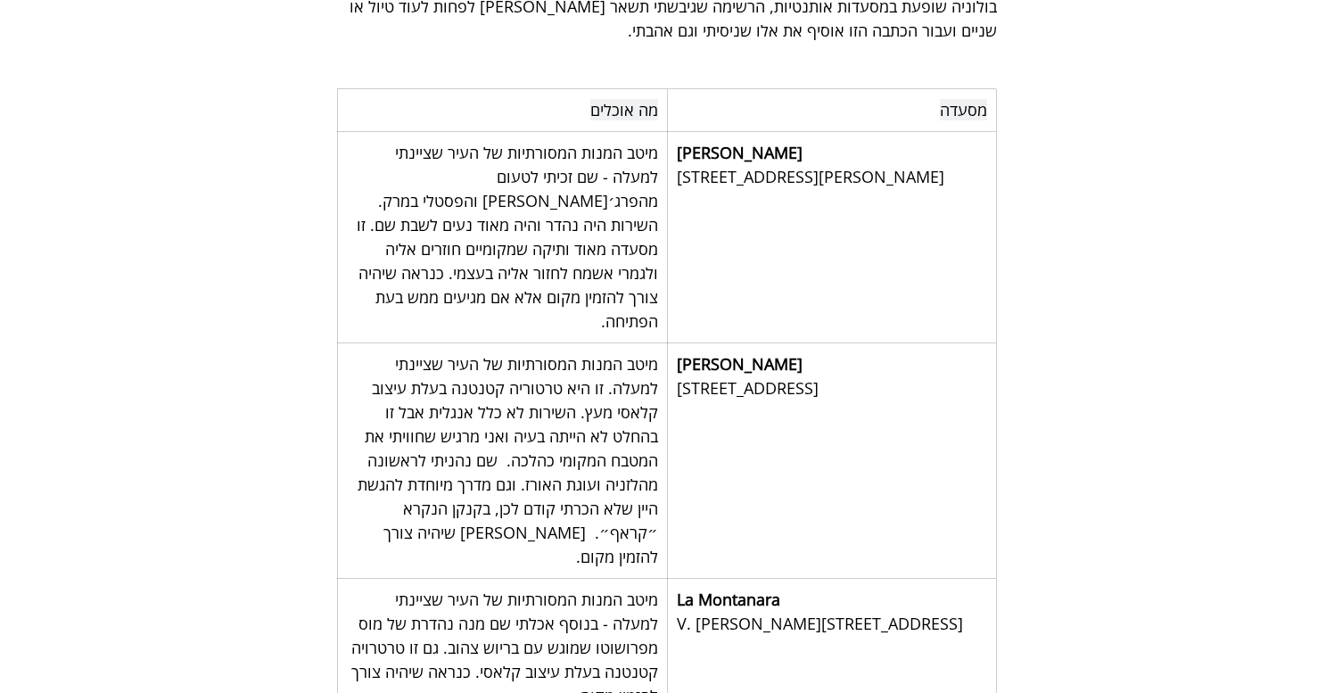
scroll to position [10542, 0]
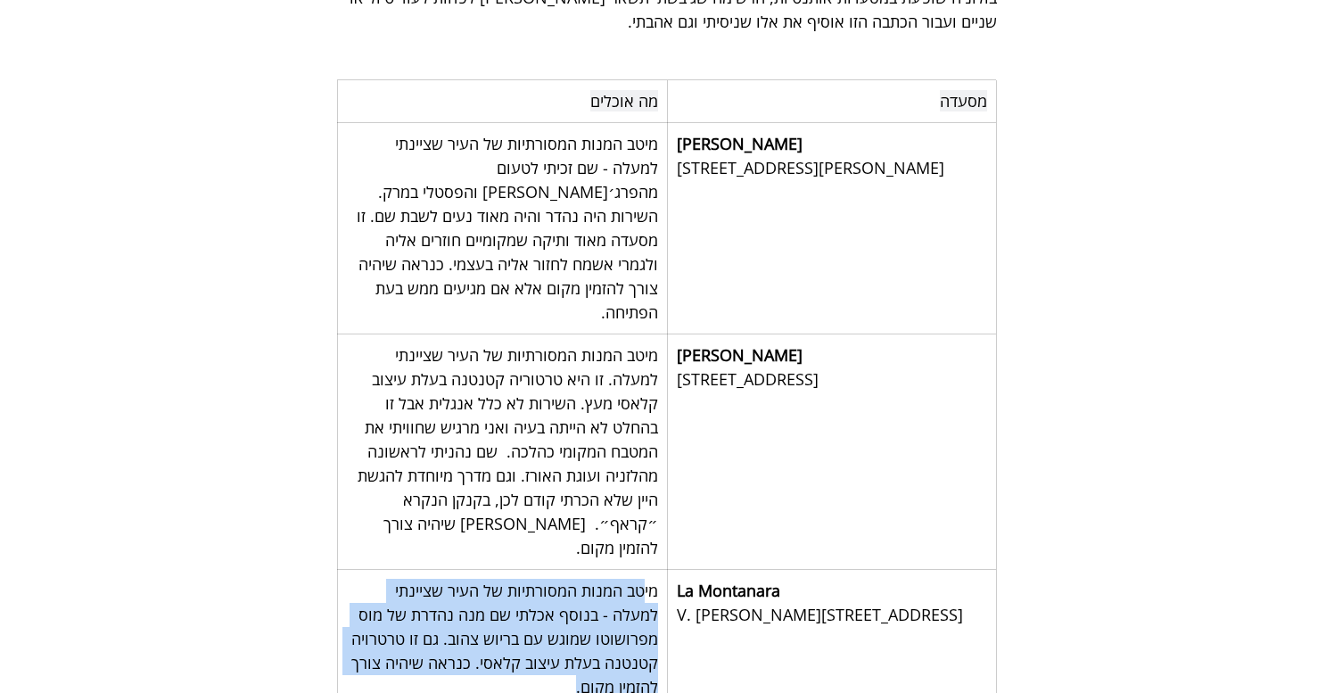
drag, startPoint x: 537, startPoint y: 439, endPoint x: 640, endPoint y: 354, distance: 133.7
click at [640, 579] on span "מיטב המנות המסורתיות של העיר שציינתי למעלה - בנוסף אכלתי שם מנה נהדרת של מוס מפ…" at bounding box center [502, 639] width 311 height 120
drag, startPoint x: 566, startPoint y: 445, endPoint x: 657, endPoint y: 339, distance: 140.4
click at [657, 579] on span "מיטב המנות המסורתיות של העיר שציינתי למעלה - בנוסף אכלתי שם מנה נהדרת של מוס מפ…" at bounding box center [502, 639] width 311 height 120
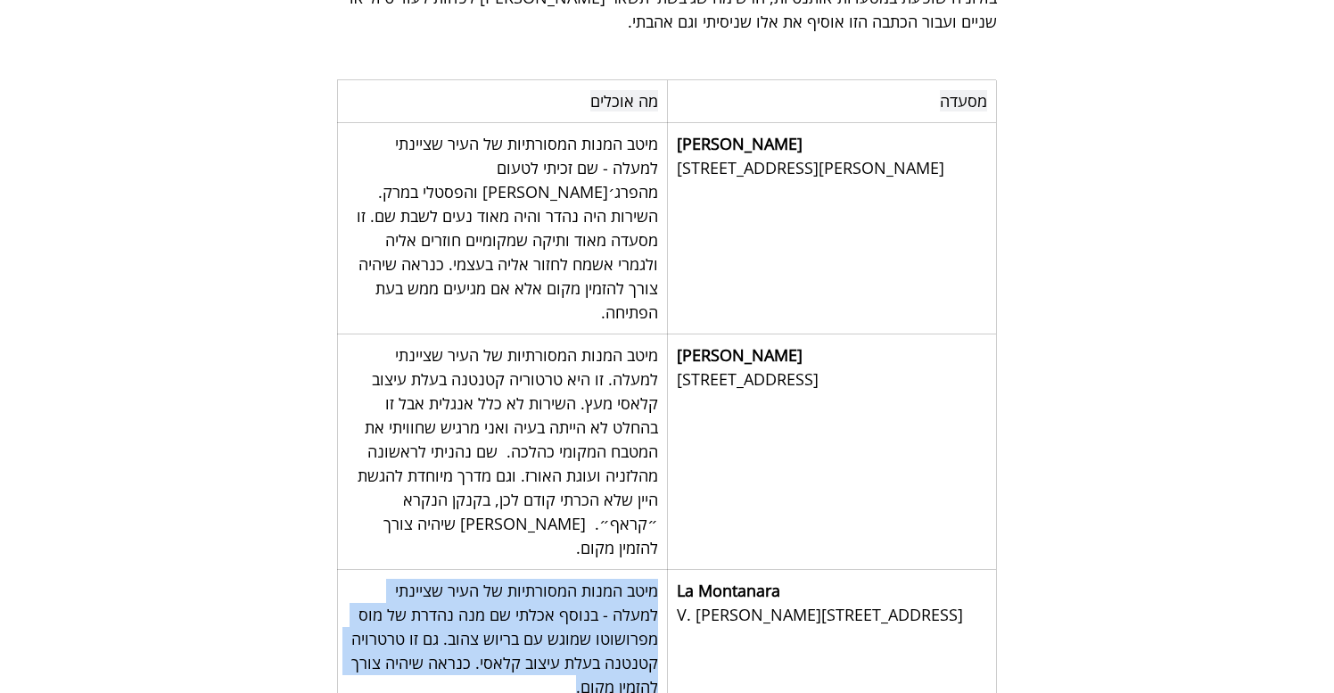
click at [657, 580] on span "מיטב המנות המסורתיות של העיר שציינתי למעלה - בנוסף אכלתי שם מנה נהדרת של מוס מפ…" at bounding box center [502, 639] width 311 height 118
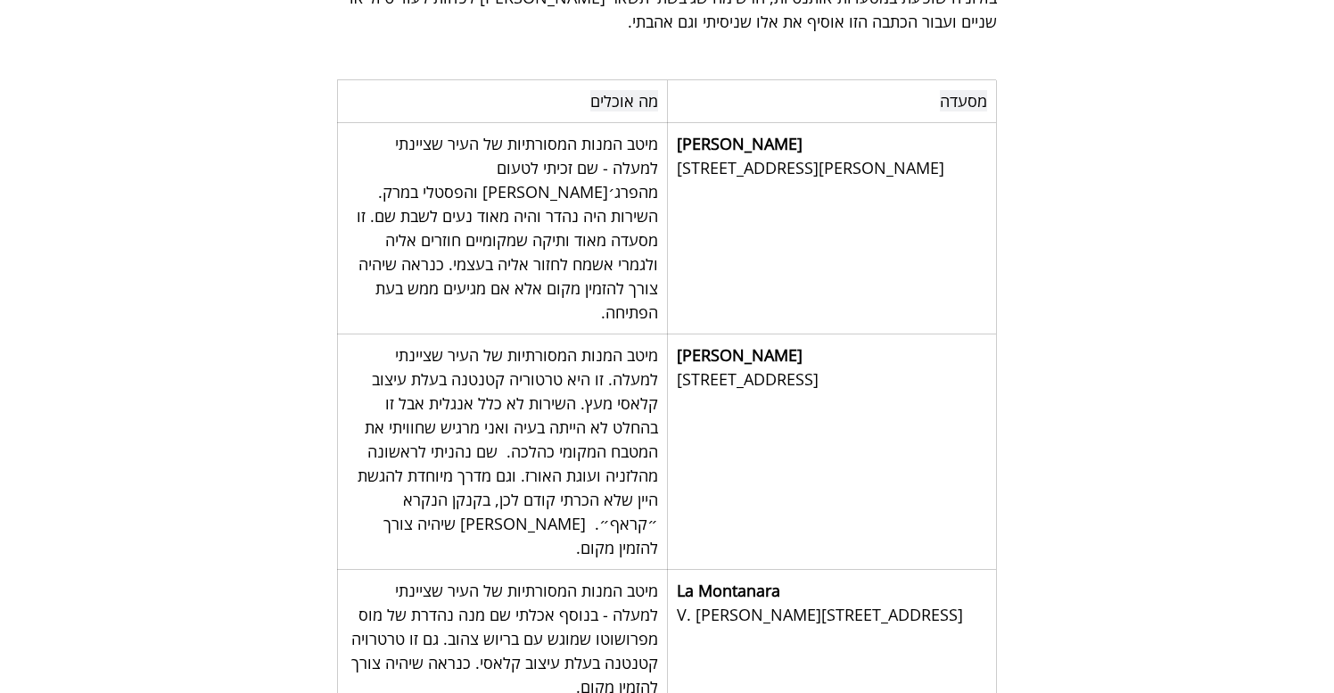
click at [719, 580] on span "La Montanara" at bounding box center [728, 590] width 103 height 21
copy span "La Montanara"
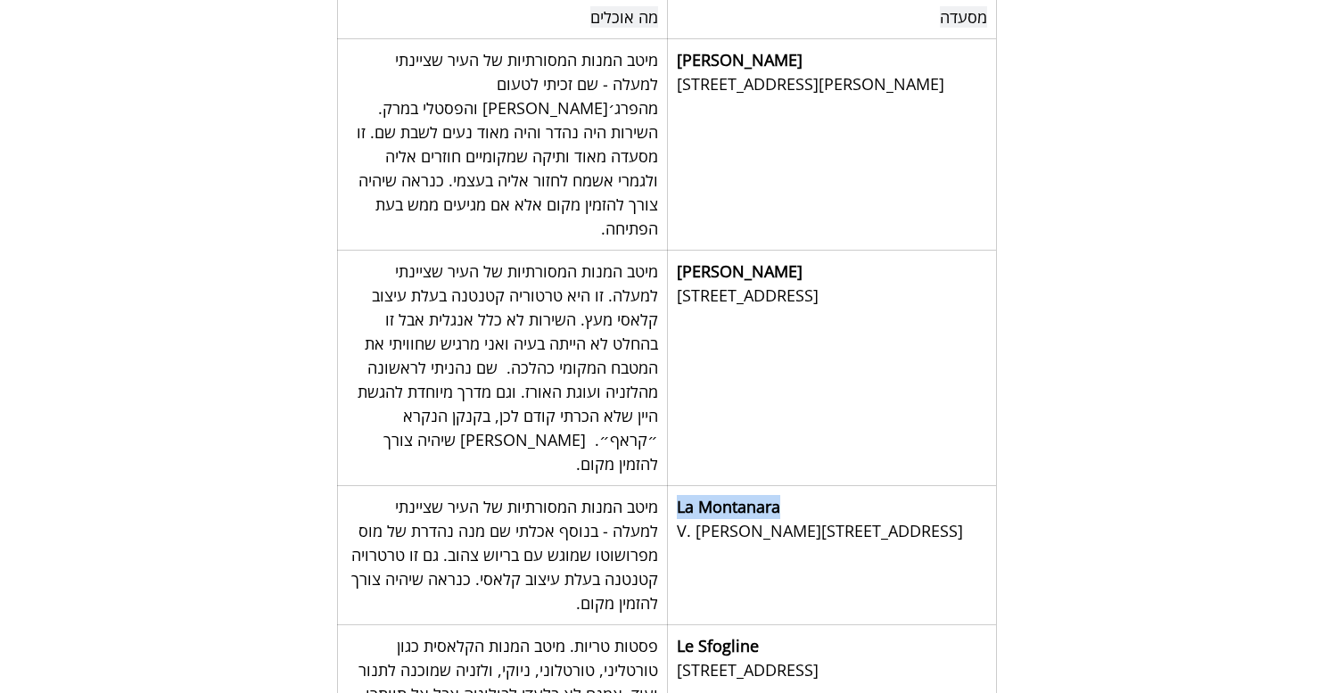
scroll to position [10695, 0]
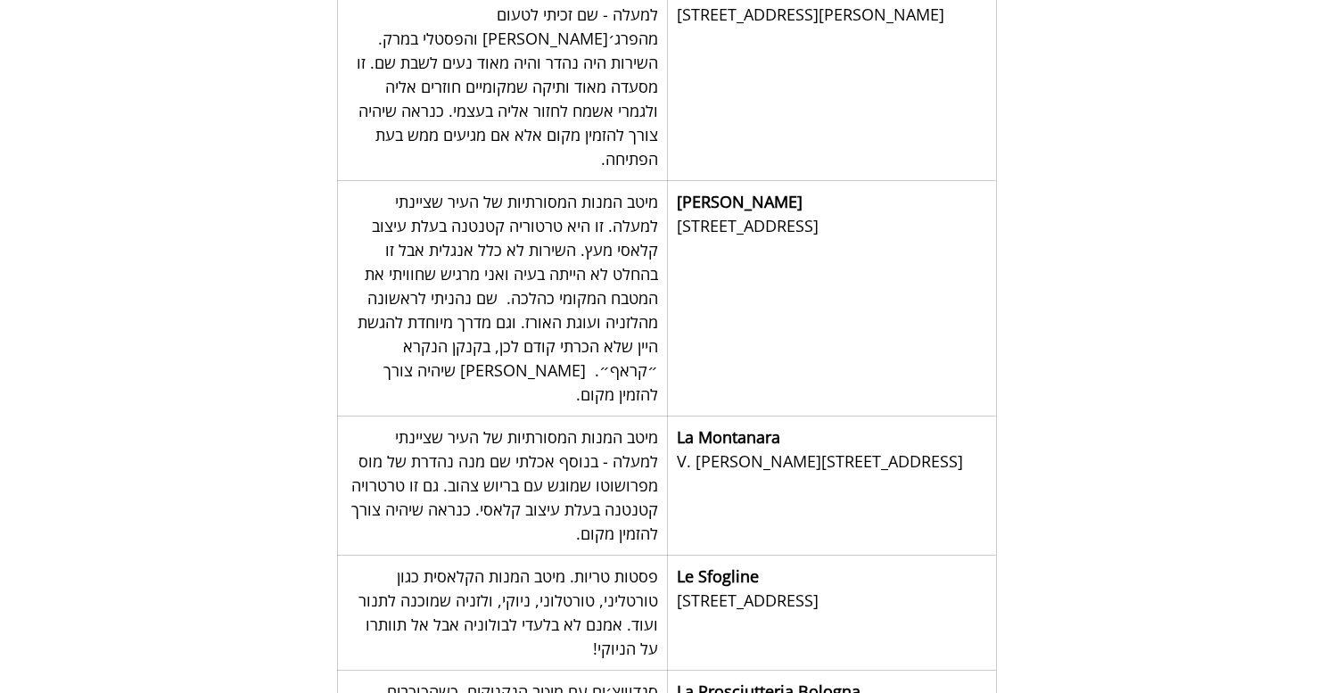
click at [729, 566] on span "Le Sfogline" at bounding box center [718, 576] width 82 height 21
copy span "Le Sfogline"
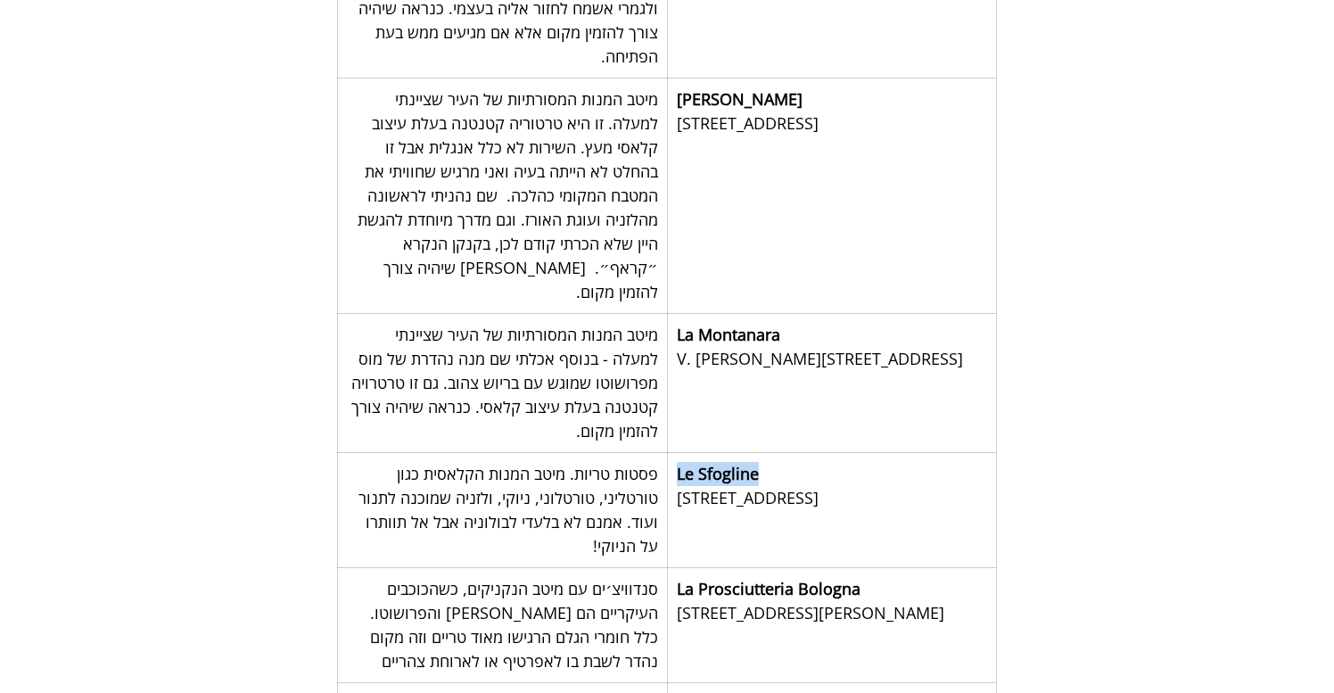
scroll to position [10799, 0]
click at [767, 577] on span "La Prosciutteria Bologna" at bounding box center [769, 587] width 184 height 21
copy span "La Prosciutteria Bologna"
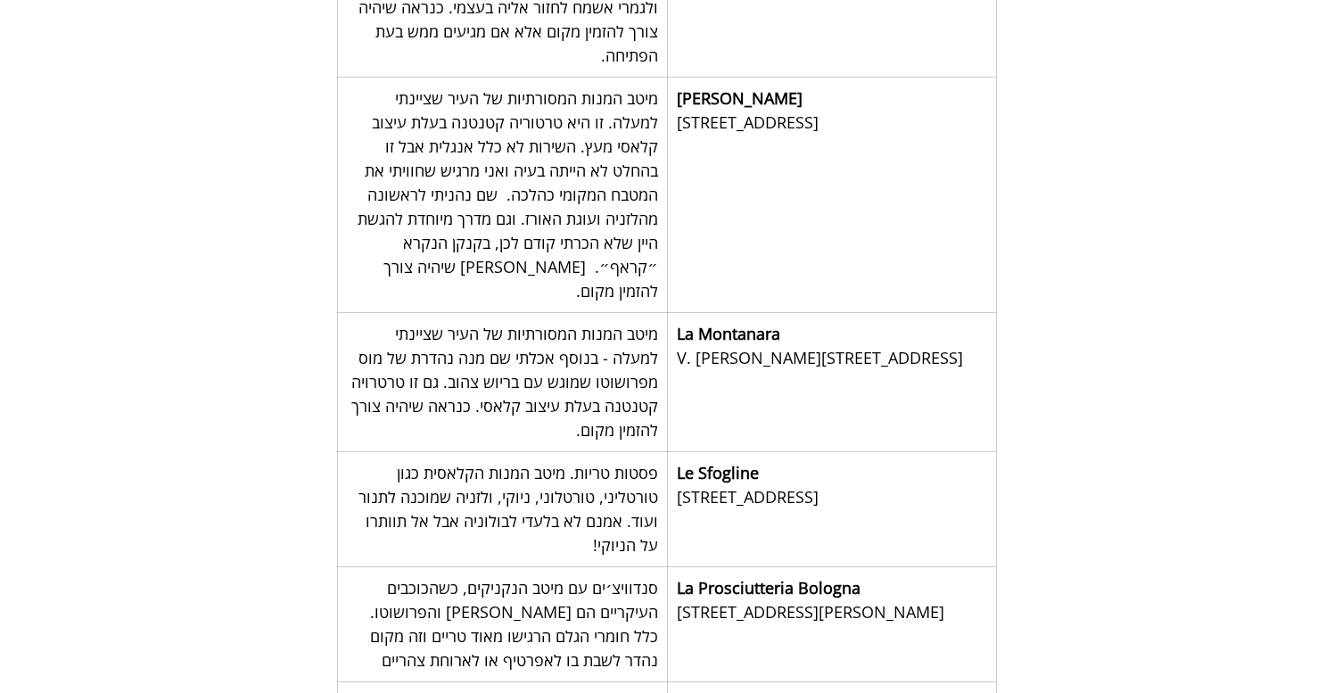
copy span "Sfoglia Rina"
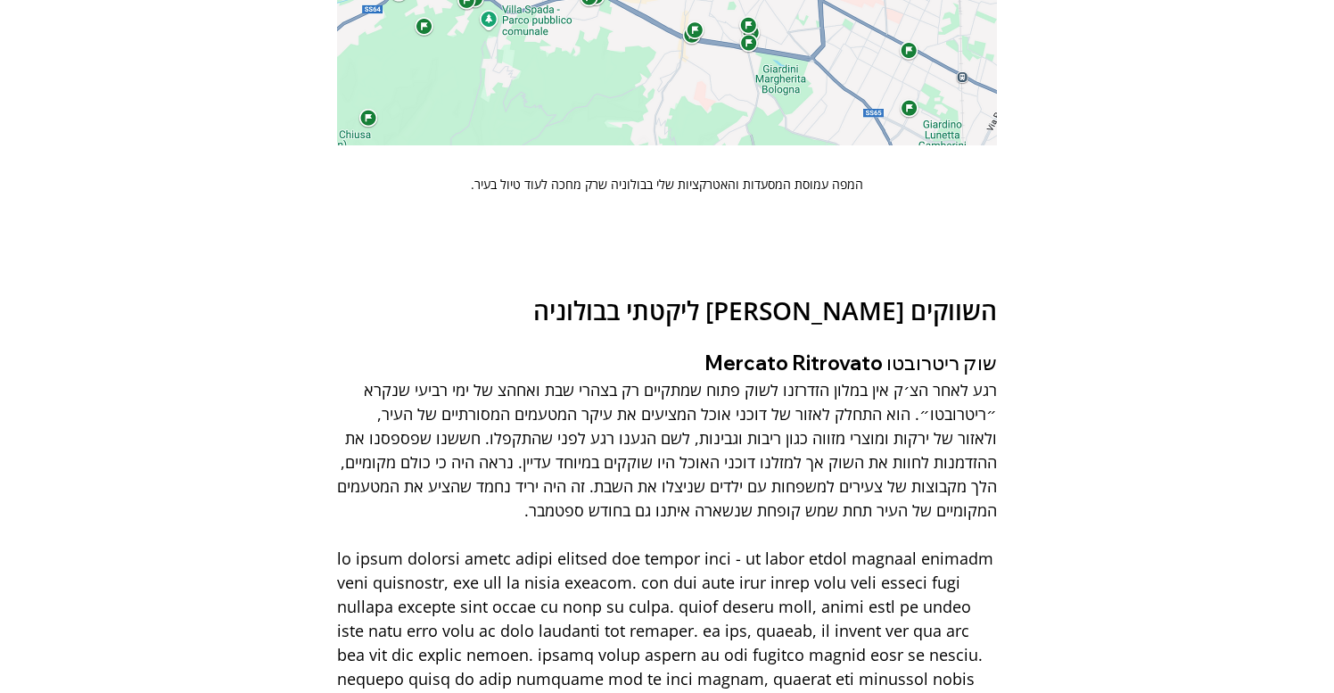
scroll to position [12019, 0]
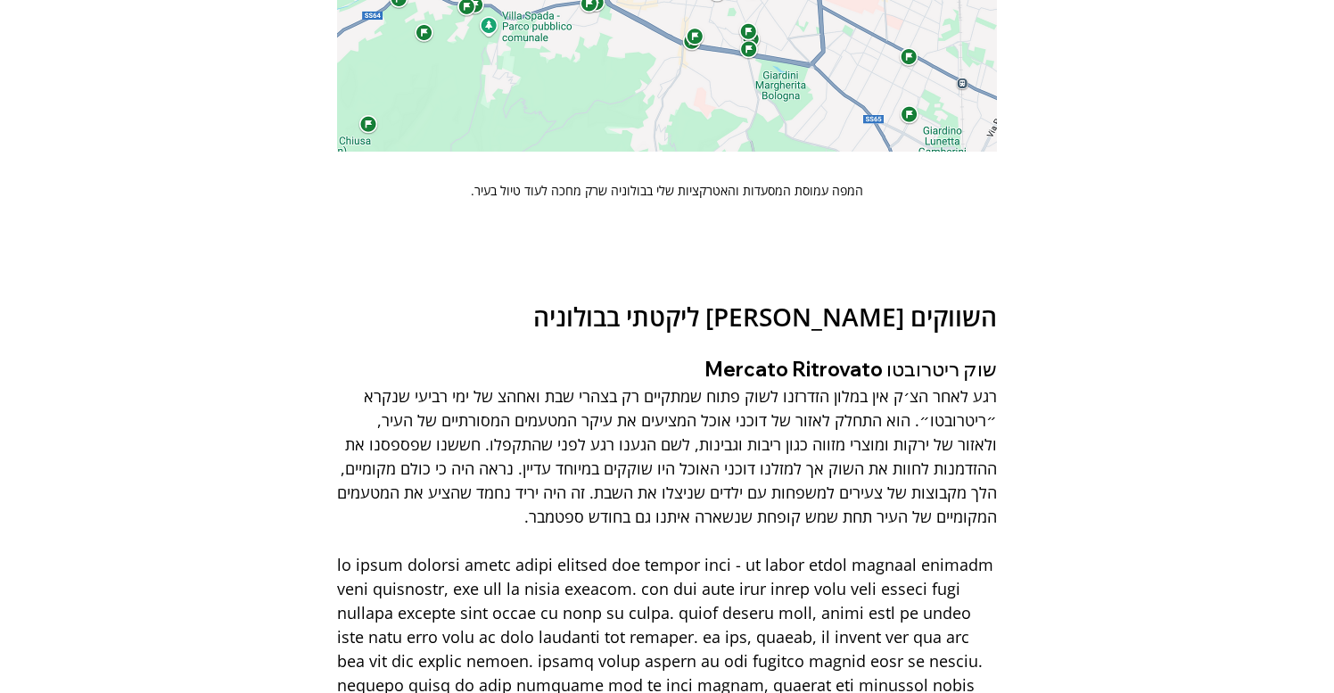
click at [787, 554] on span "main content" at bounding box center [667, 685] width 661 height 262
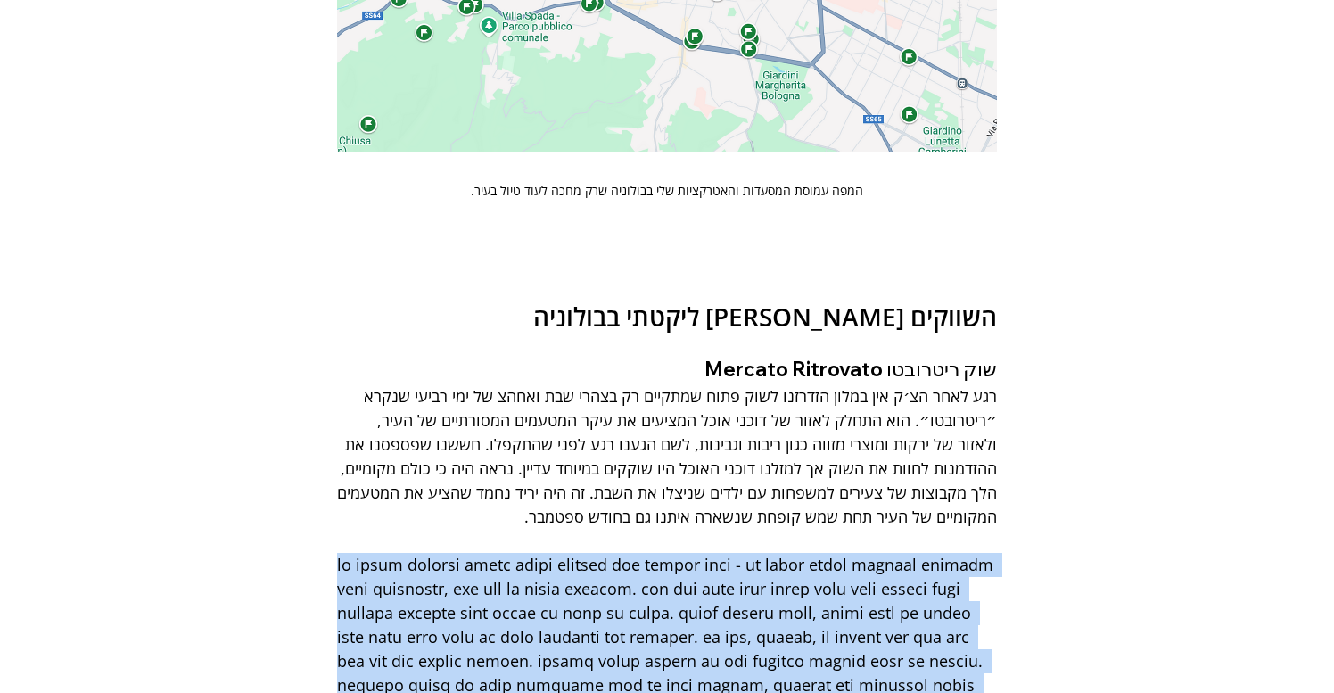
click at [787, 554] on span "main content" at bounding box center [667, 685] width 661 height 262
click at [780, 553] on span "main content" at bounding box center [667, 685] width 660 height 265
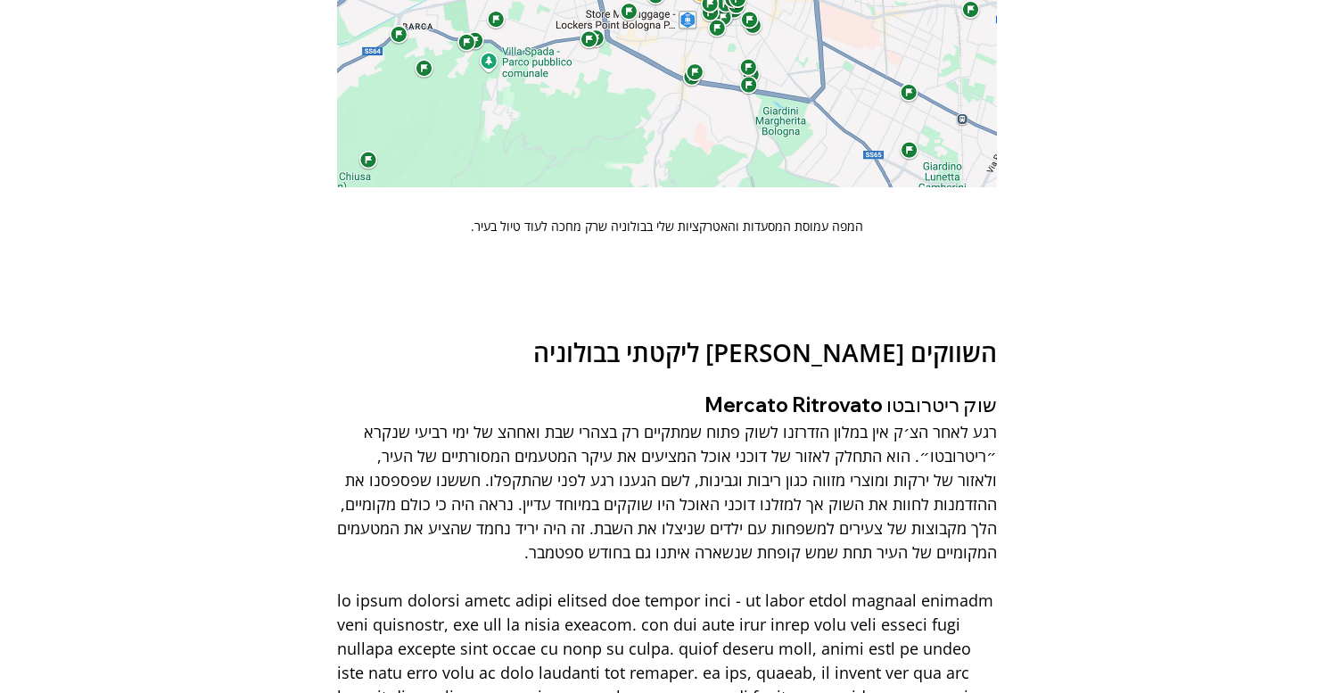
scroll to position [11978, 0]
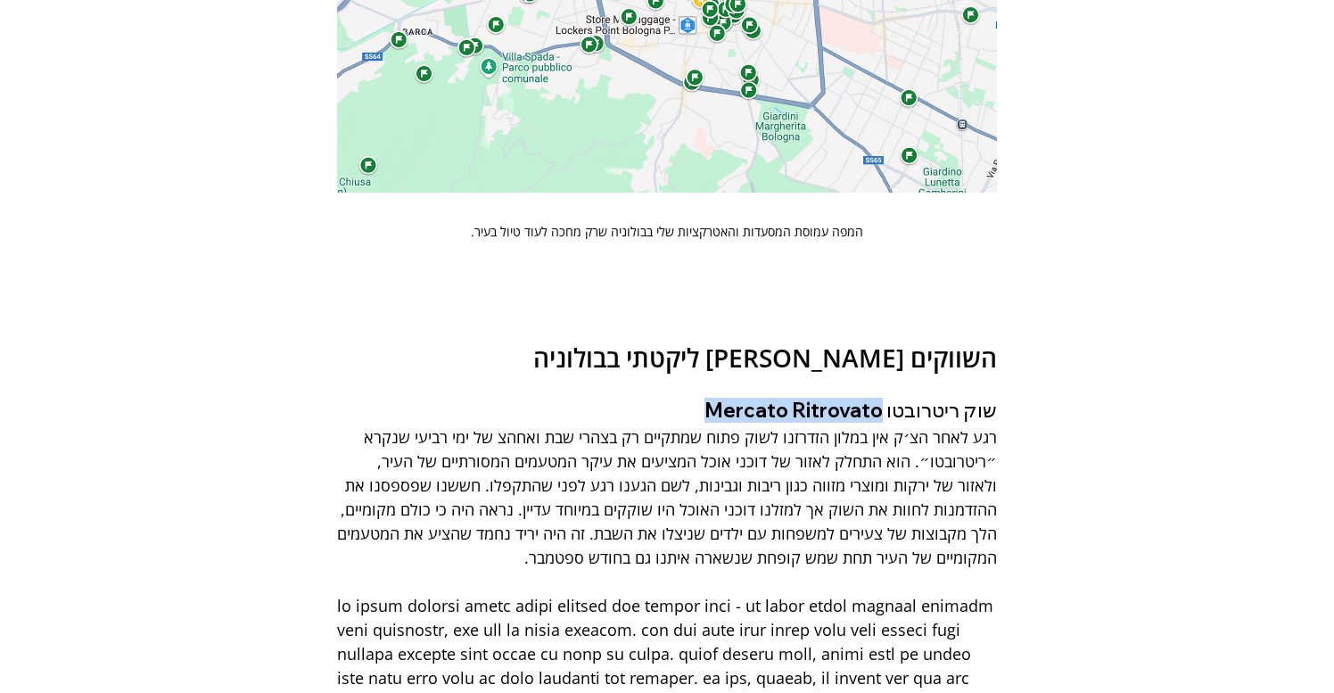
drag, startPoint x: 708, startPoint y: 132, endPoint x: 879, endPoint y: 135, distance: 170.4
click at [879, 398] on span "שוק ריטרובטו Mercato Ritrovato" at bounding box center [851, 410] width 293 height 25
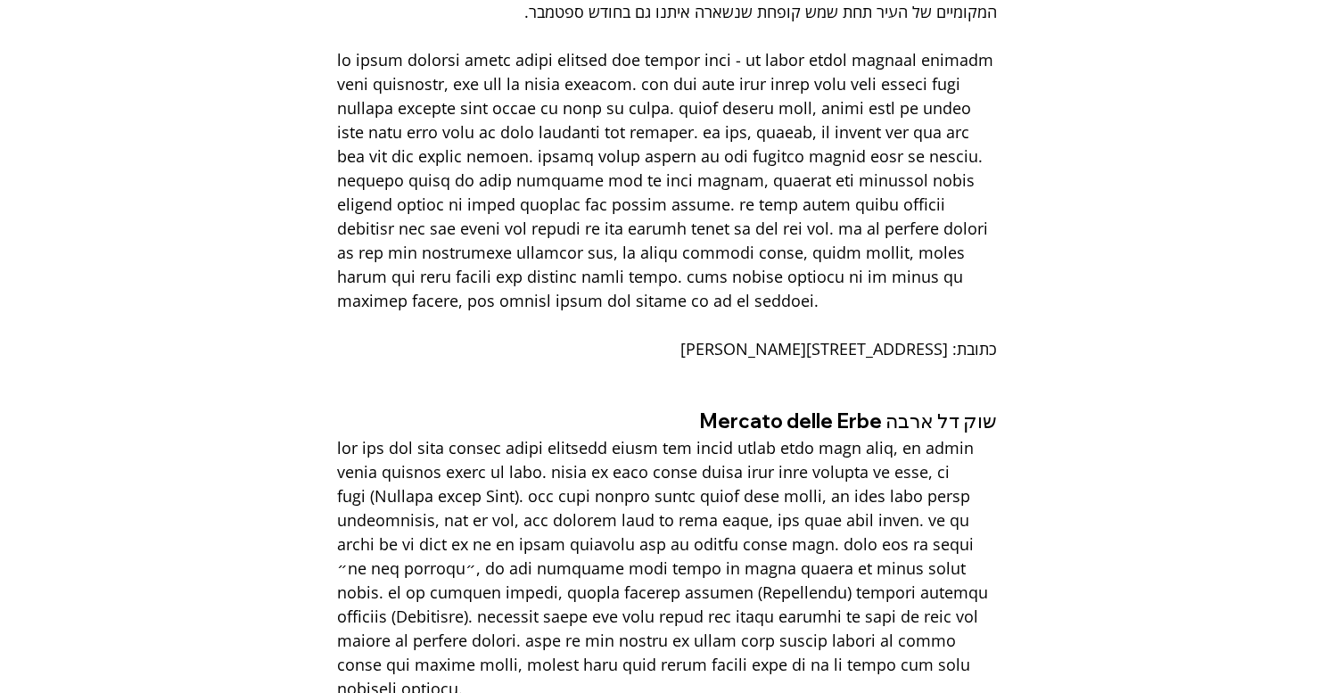
scroll to position [12499, 0]
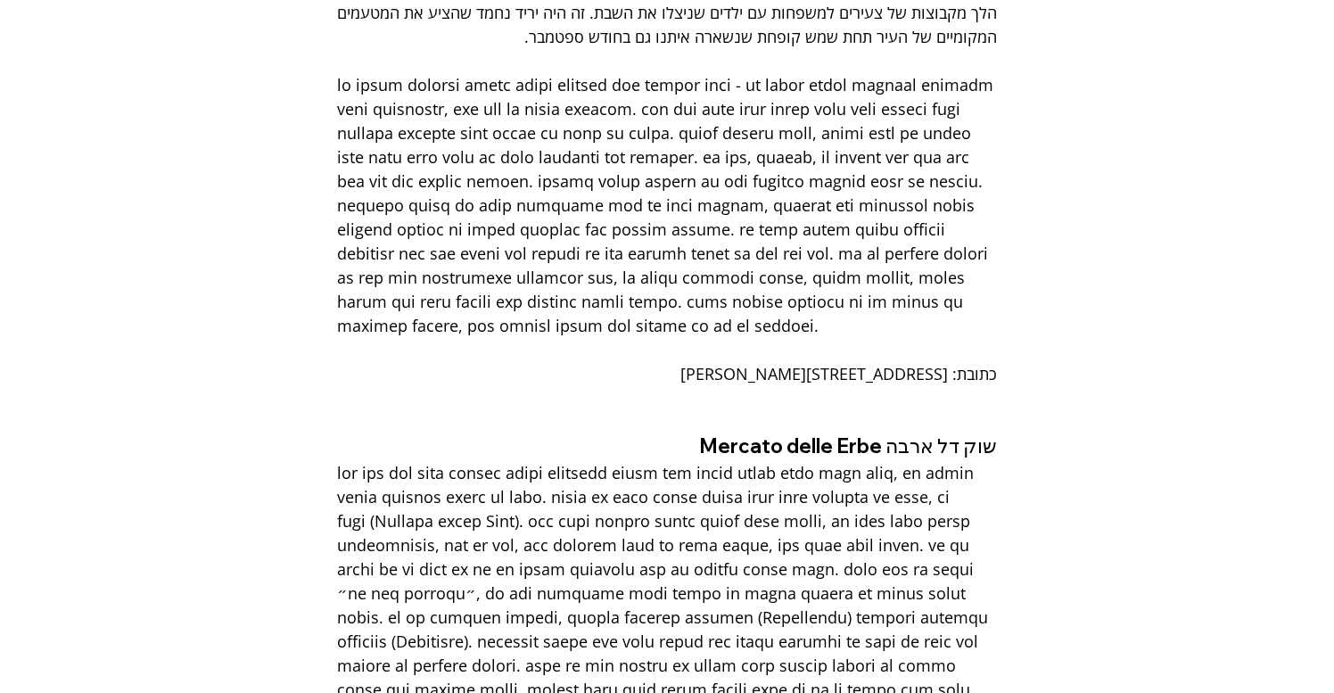
click at [891, 462] on span "main content" at bounding box center [665, 593] width 656 height 262
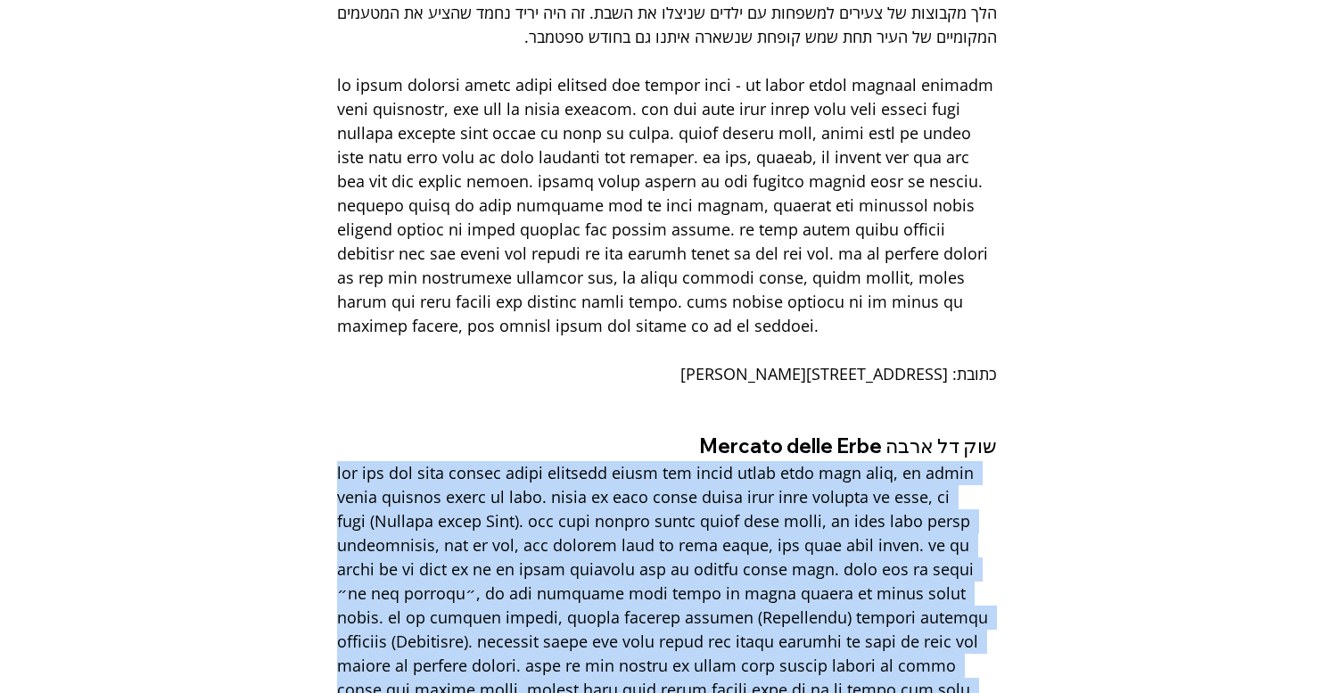
click at [891, 462] on span "main content" at bounding box center [665, 593] width 656 height 262
click at [459, 462] on span "main content" at bounding box center [665, 593] width 656 height 262
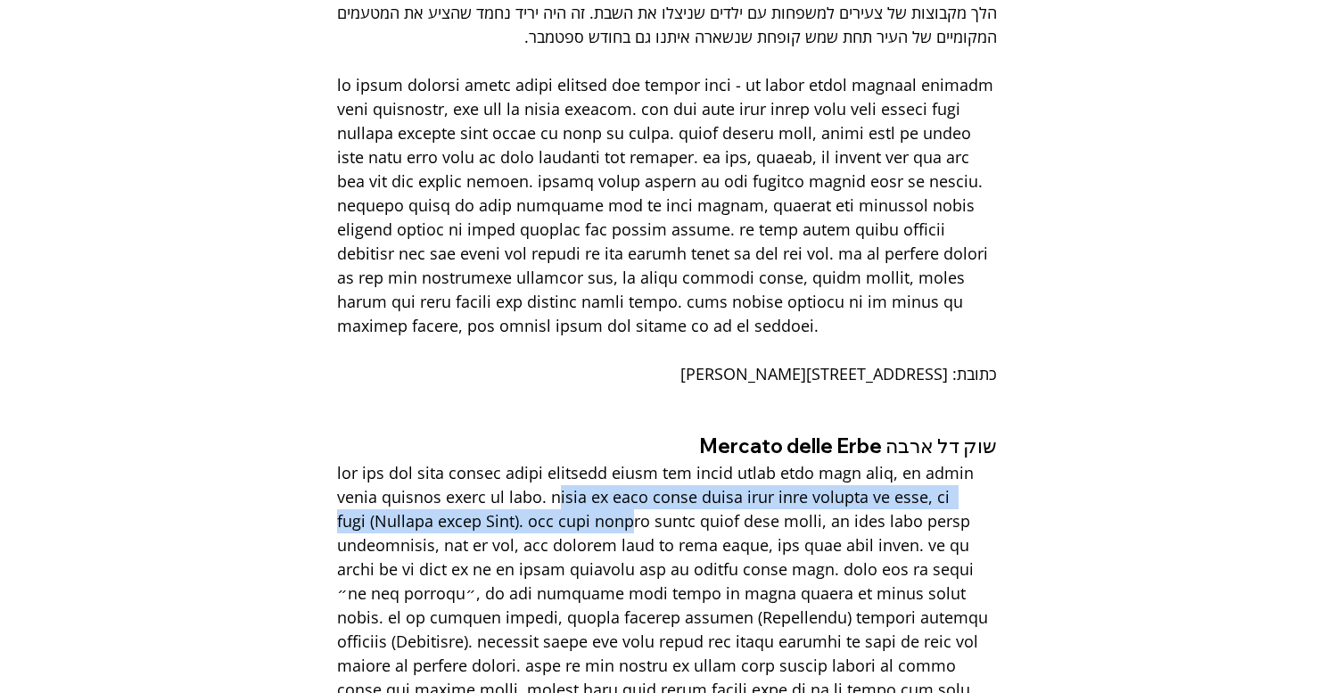
drag, startPoint x: 775, startPoint y: 201, endPoint x: 700, endPoint y: 212, distance: 75.8
click at [700, 461] on span "main content" at bounding box center [667, 593] width 660 height 265
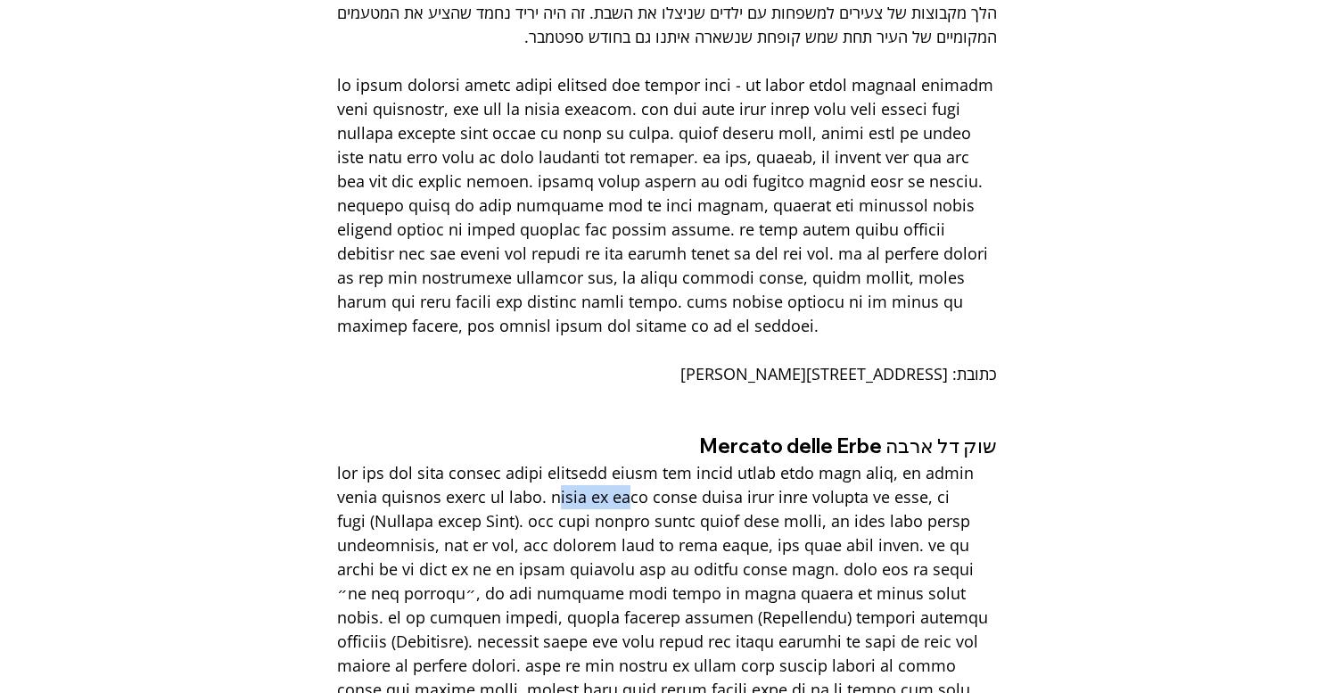
click at [700, 461] on span "main content" at bounding box center [667, 593] width 660 height 265
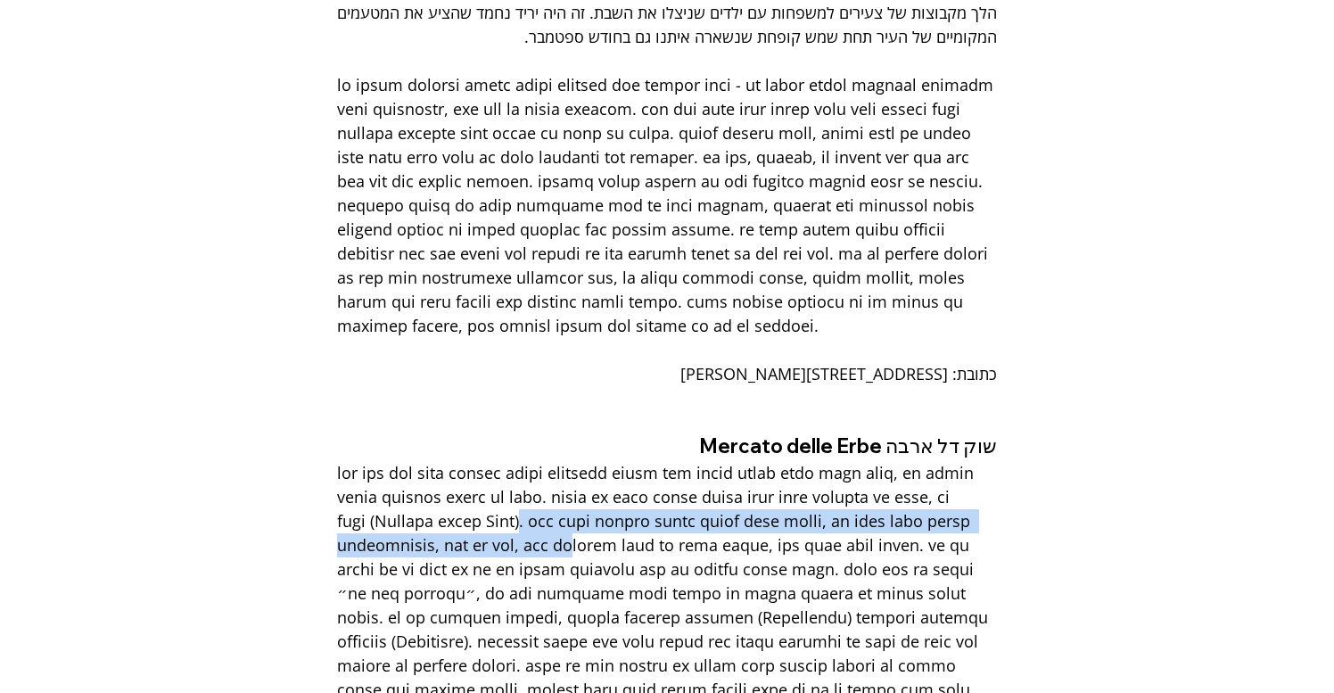
drag, startPoint x: 808, startPoint y: 227, endPoint x: 793, endPoint y: 244, distance: 23.4
click at [793, 462] on span "main content" at bounding box center [665, 593] width 656 height 262
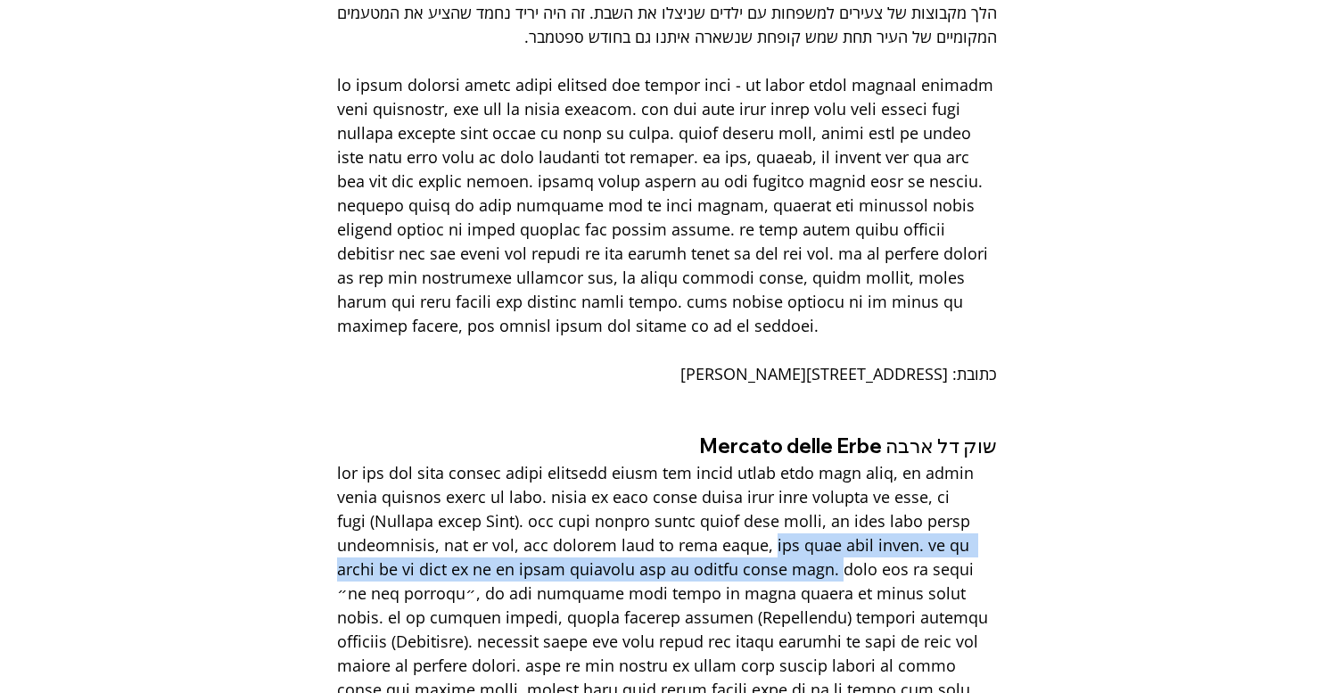
drag, startPoint x: 617, startPoint y: 247, endPoint x: 602, endPoint y: 268, distance: 25.5
click at [602, 462] on span "main content" at bounding box center [665, 593] width 656 height 262
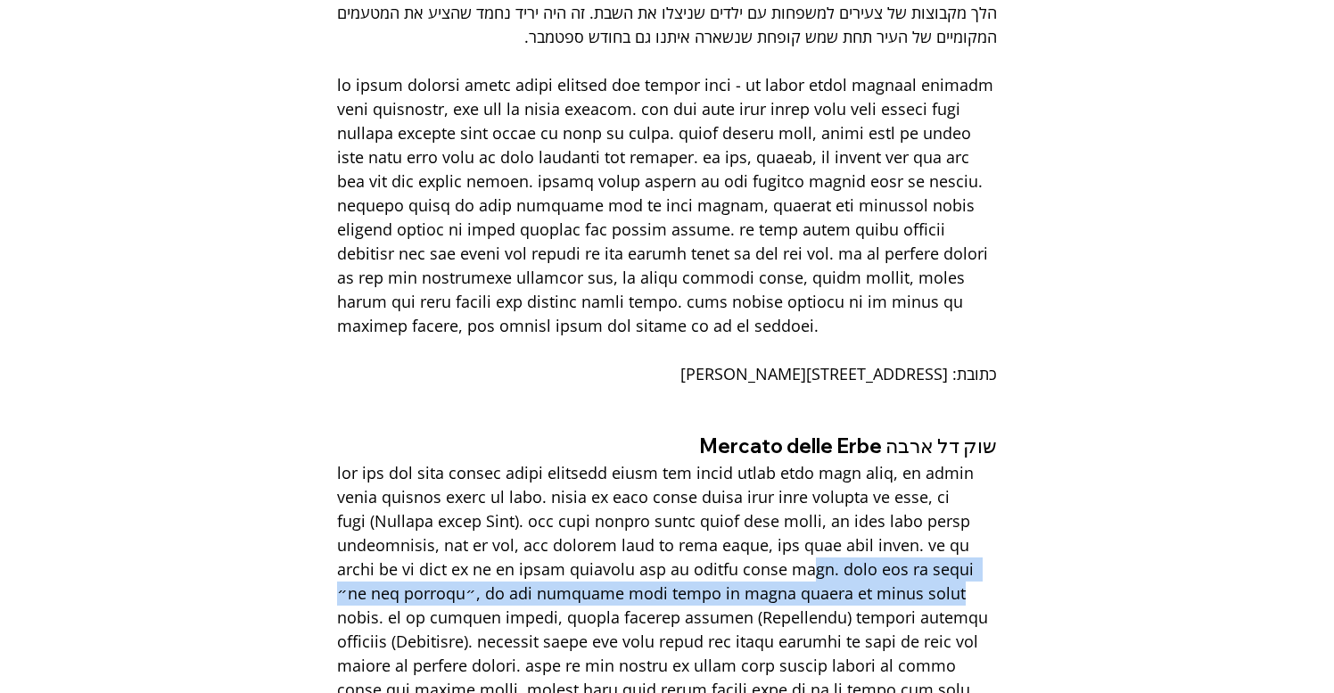
drag, startPoint x: 622, startPoint y: 273, endPoint x: 604, endPoint y: 300, distance: 32.2
click at [604, 462] on span "main content" at bounding box center [665, 593] width 656 height 262
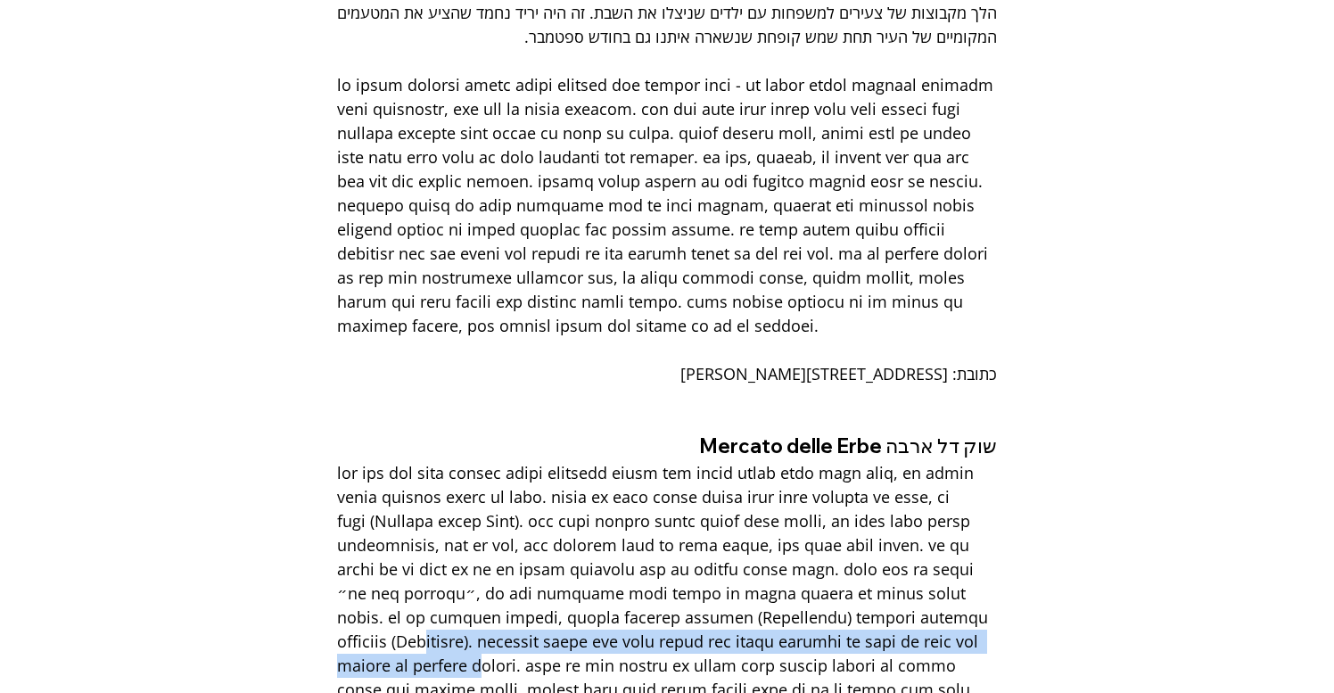
drag, startPoint x: 541, startPoint y: 314, endPoint x: 541, endPoint y: 336, distance: 22.3
click at [541, 462] on span "main content" at bounding box center [665, 593] width 656 height 262
drag, startPoint x: 648, startPoint y: 400, endPoint x: 690, endPoint y: 345, distance: 69.2
click at [690, 461] on span "main content" at bounding box center [667, 593] width 660 height 265
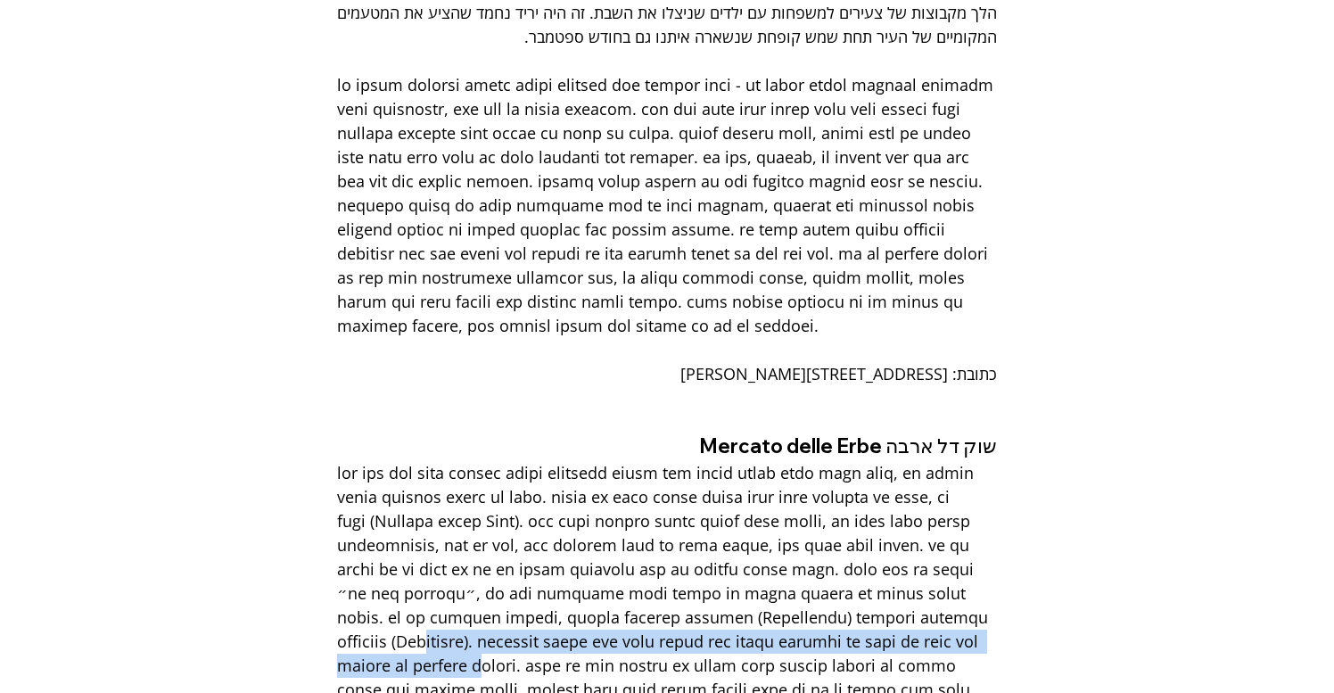
click at [690, 462] on span "main content" at bounding box center [665, 593] width 656 height 262
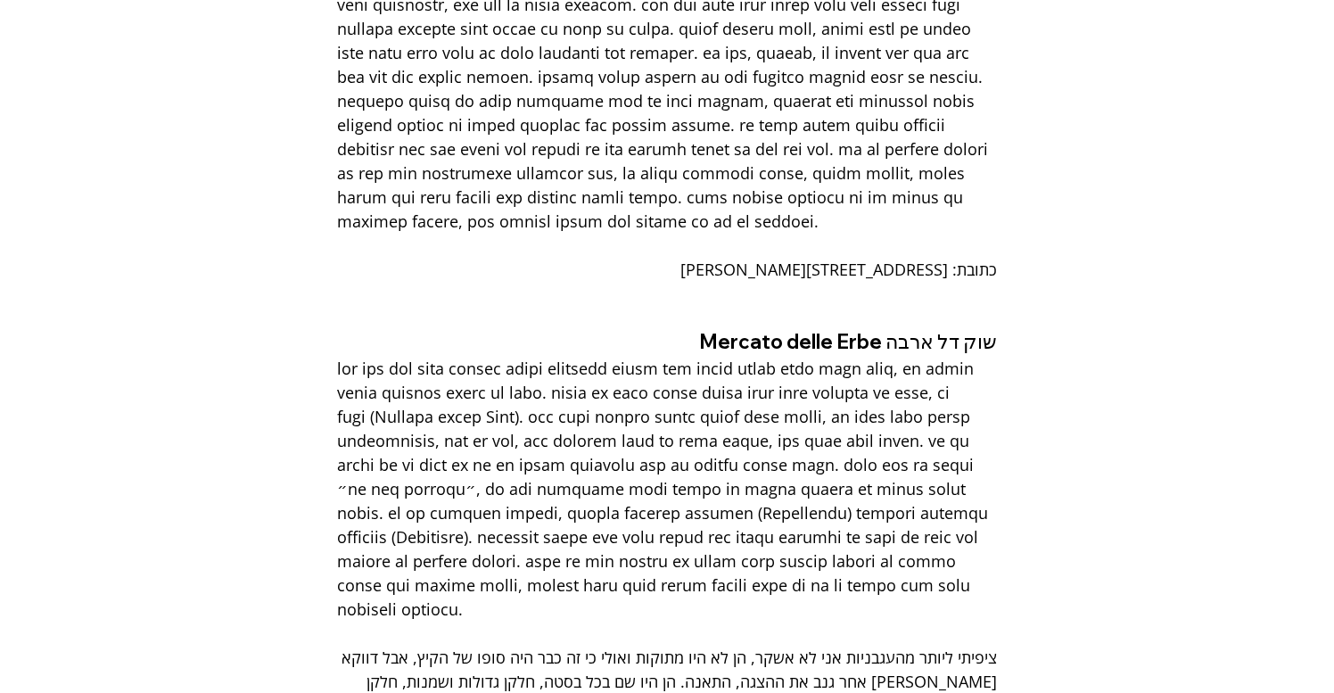
scroll to position [12612, 0]
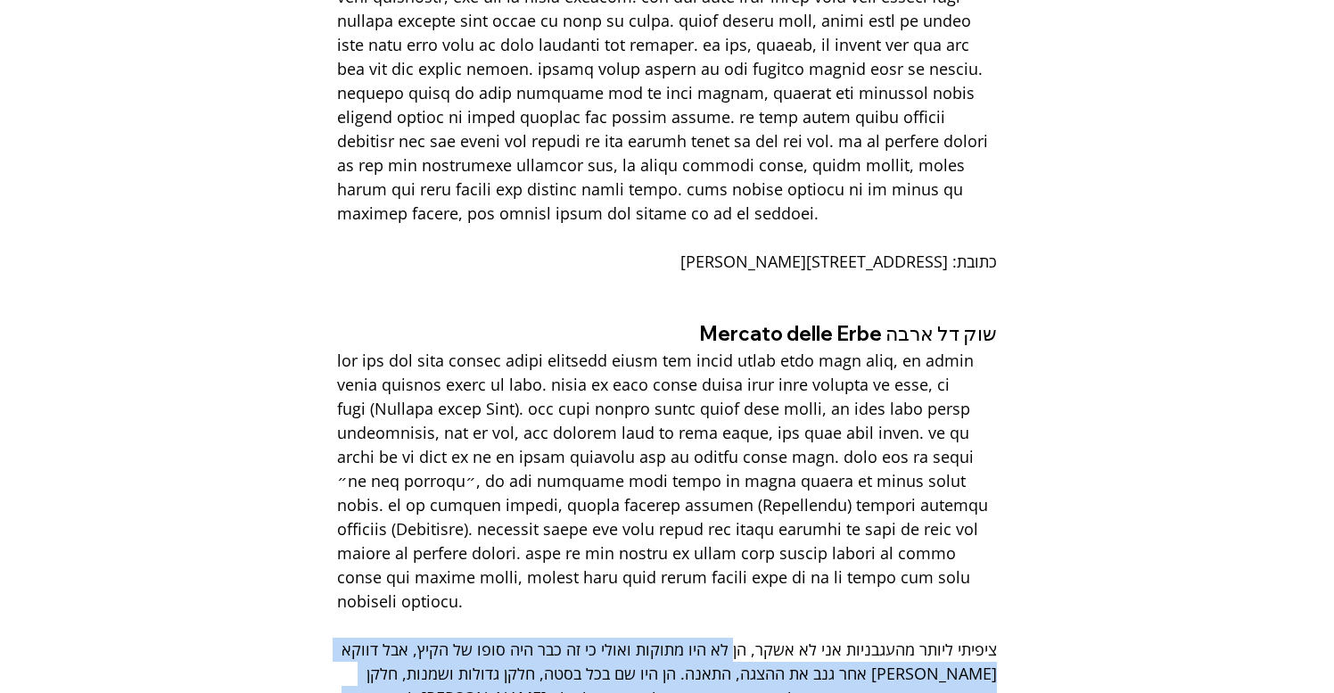
drag, startPoint x: 733, startPoint y: 324, endPoint x: 625, endPoint y: 400, distance: 131.9
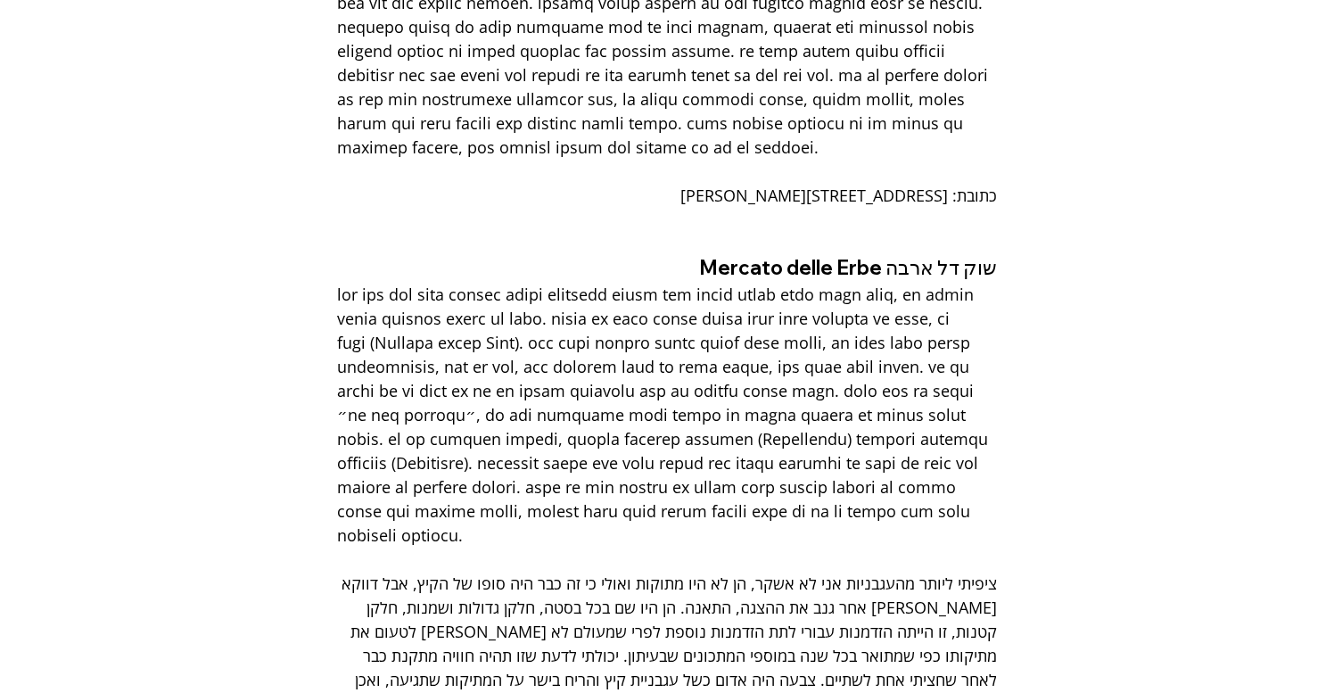
scroll to position [12686, 0]
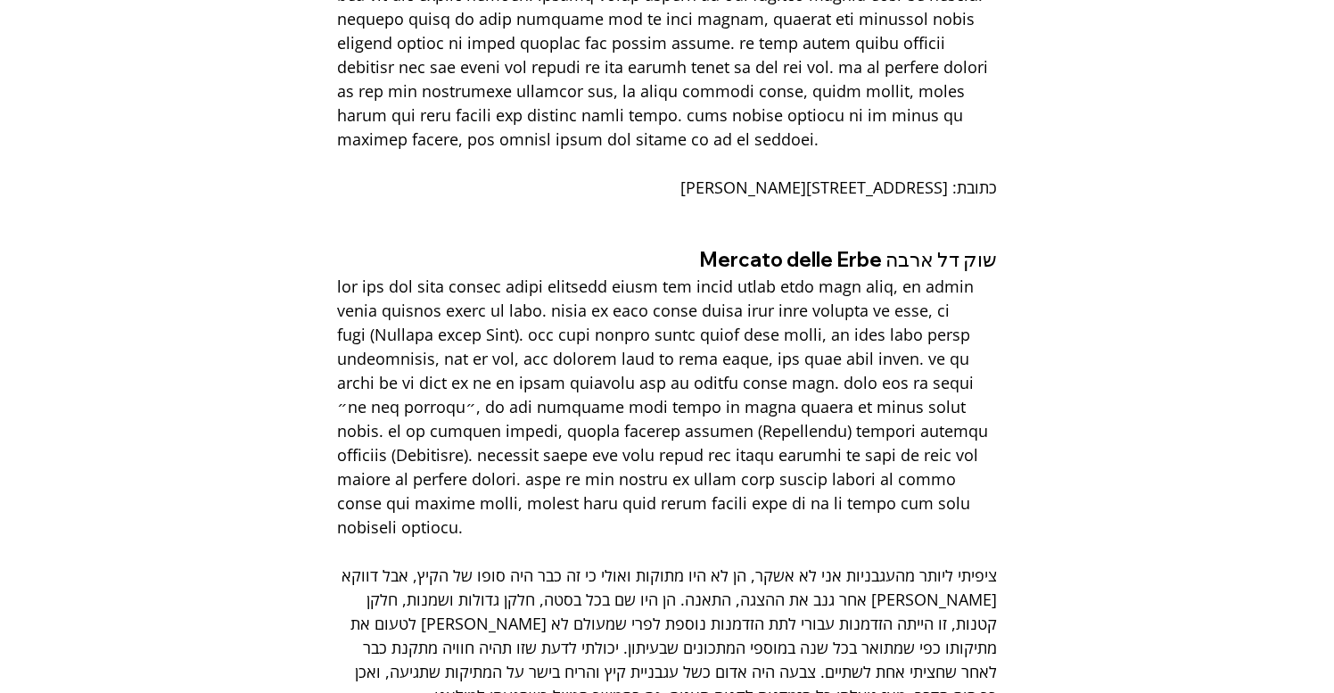
drag, startPoint x: 655, startPoint y: 467, endPoint x: 681, endPoint y: 413, distance: 60.3
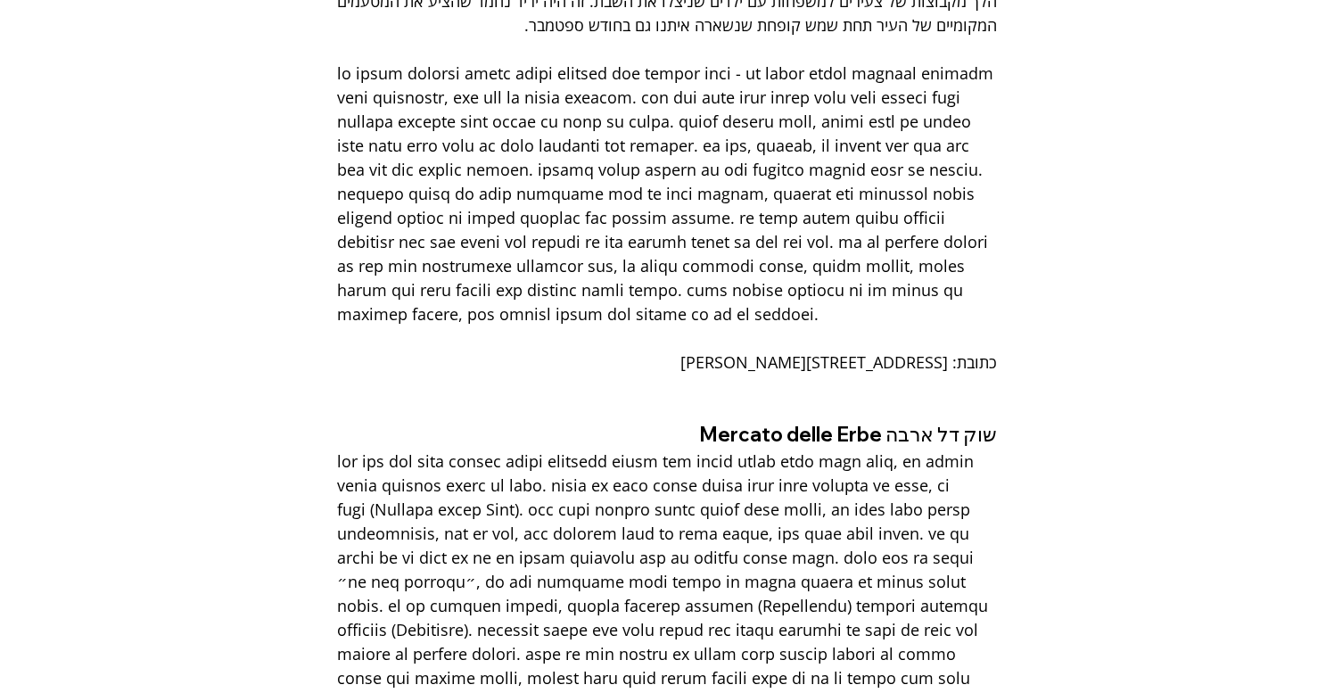
scroll to position [12468, 0]
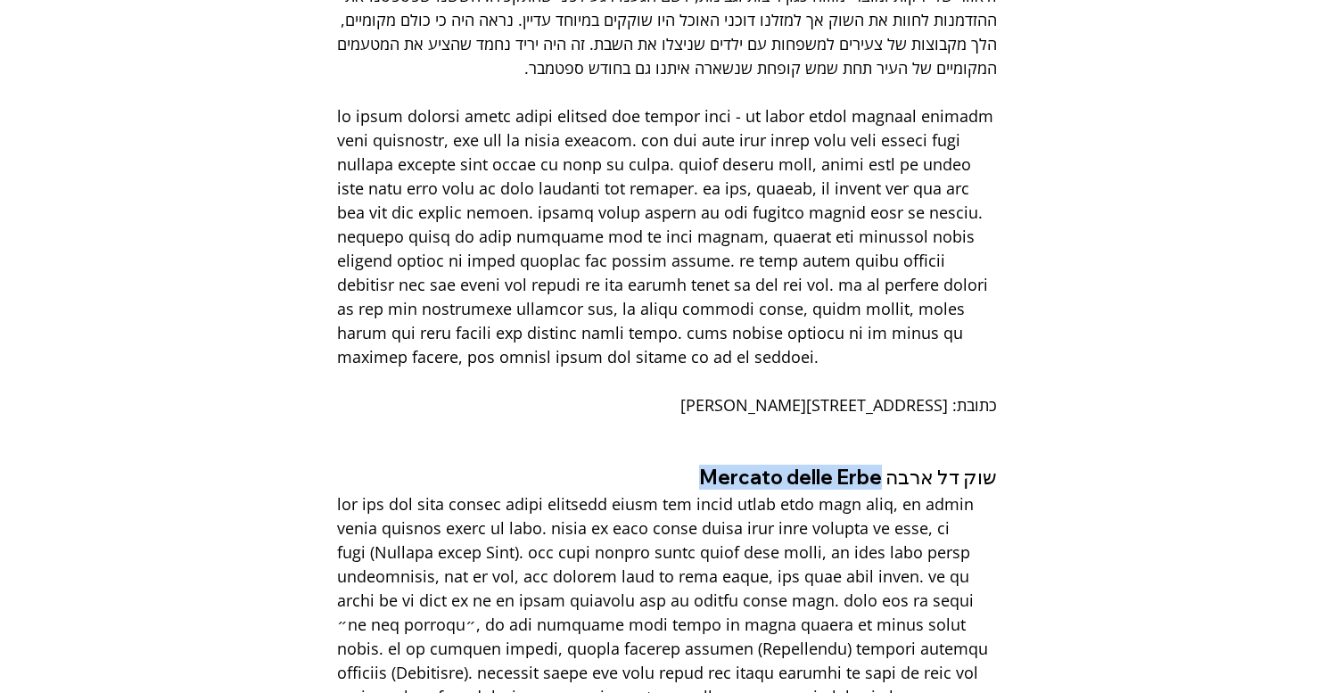
drag, startPoint x: 704, startPoint y: 182, endPoint x: 884, endPoint y: 175, distance: 180.3
click at [884, 466] on span "שוק דל ארבה Mercato delle Erbe" at bounding box center [667, 478] width 660 height 24
click at [929, 493] on span "main content" at bounding box center [665, 624] width 656 height 262
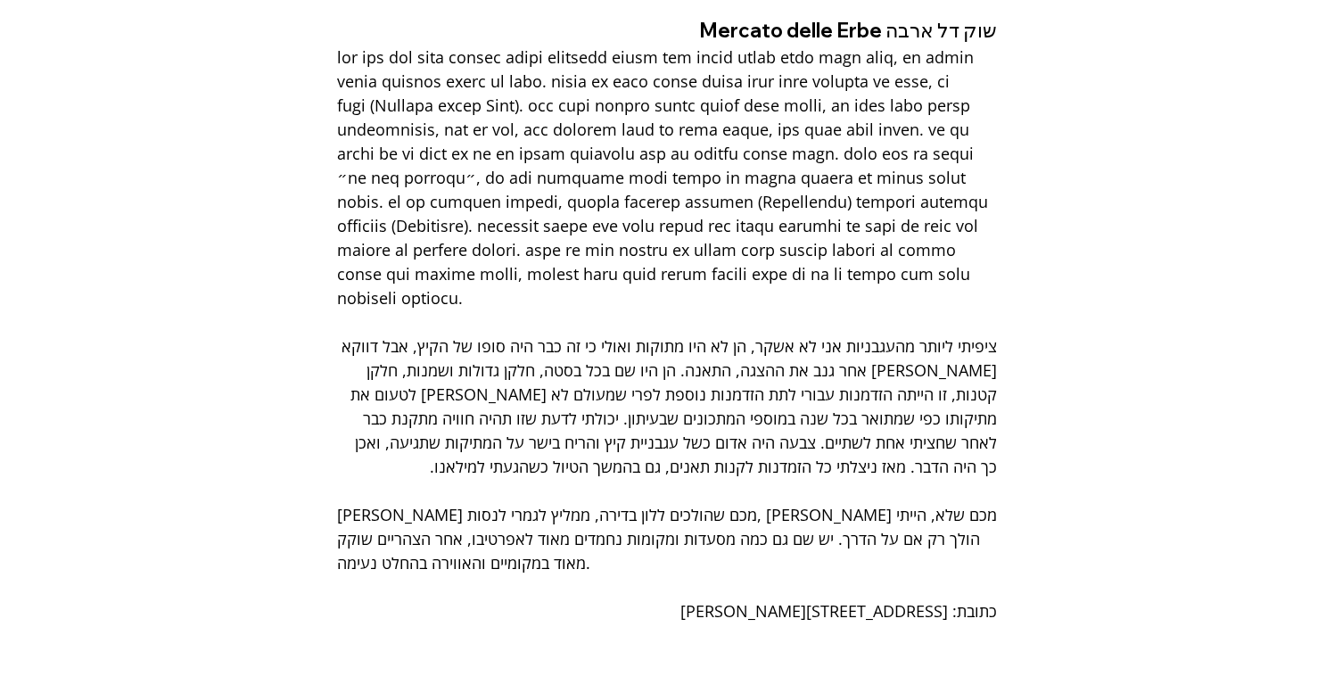
scroll to position [12996, 0]
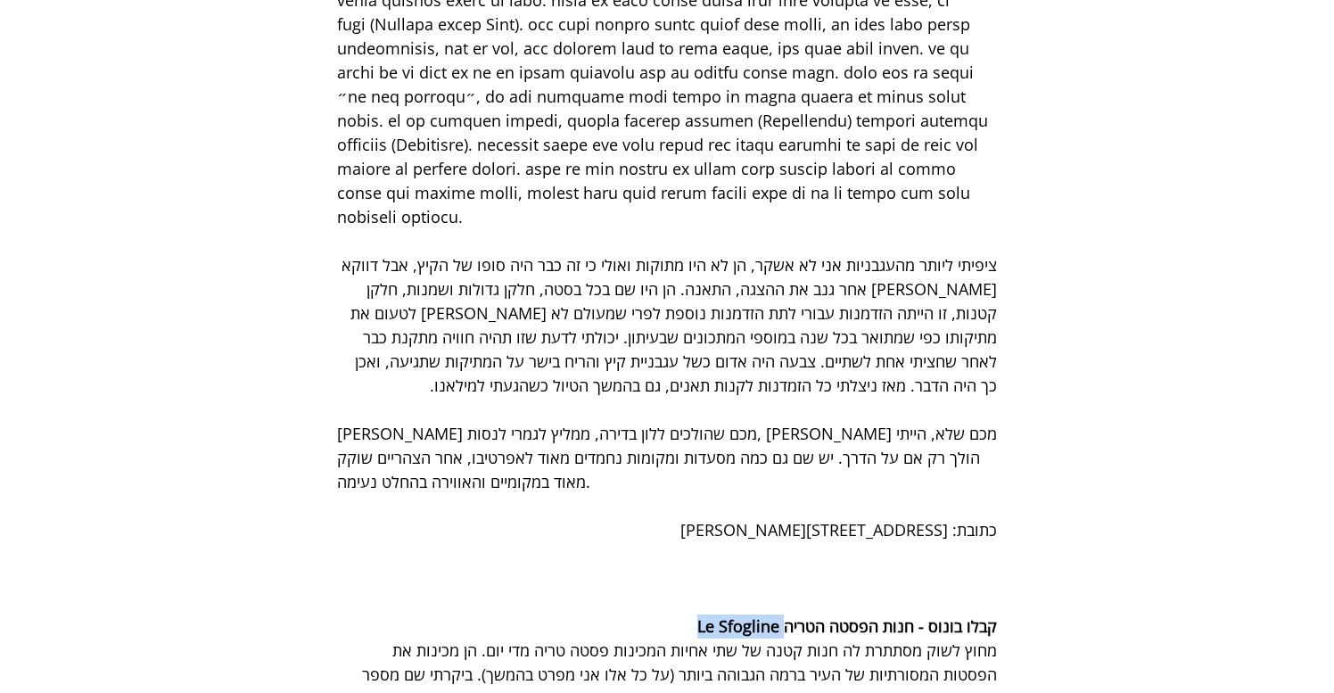
drag, startPoint x: 698, startPoint y: 313, endPoint x: 785, endPoint y: 311, distance: 86.5
click at [785, 615] on span "קבלו בונוס - חנות הפסטה הטריה Le Sfogline" at bounding box center [667, 627] width 660 height 24
click at [785, 616] on span "קבלו בונוס - חנות הפסטה הטריה Le Sfogline" at bounding box center [848, 626] width 300 height 21
click at [785, 640] on span "מחוץ לשוק מסתתרת לה חנות קטנה של שתי אחיות המכינות פסטה טריה מדי יום. הן מכינות…" at bounding box center [669, 687] width 657 height 94
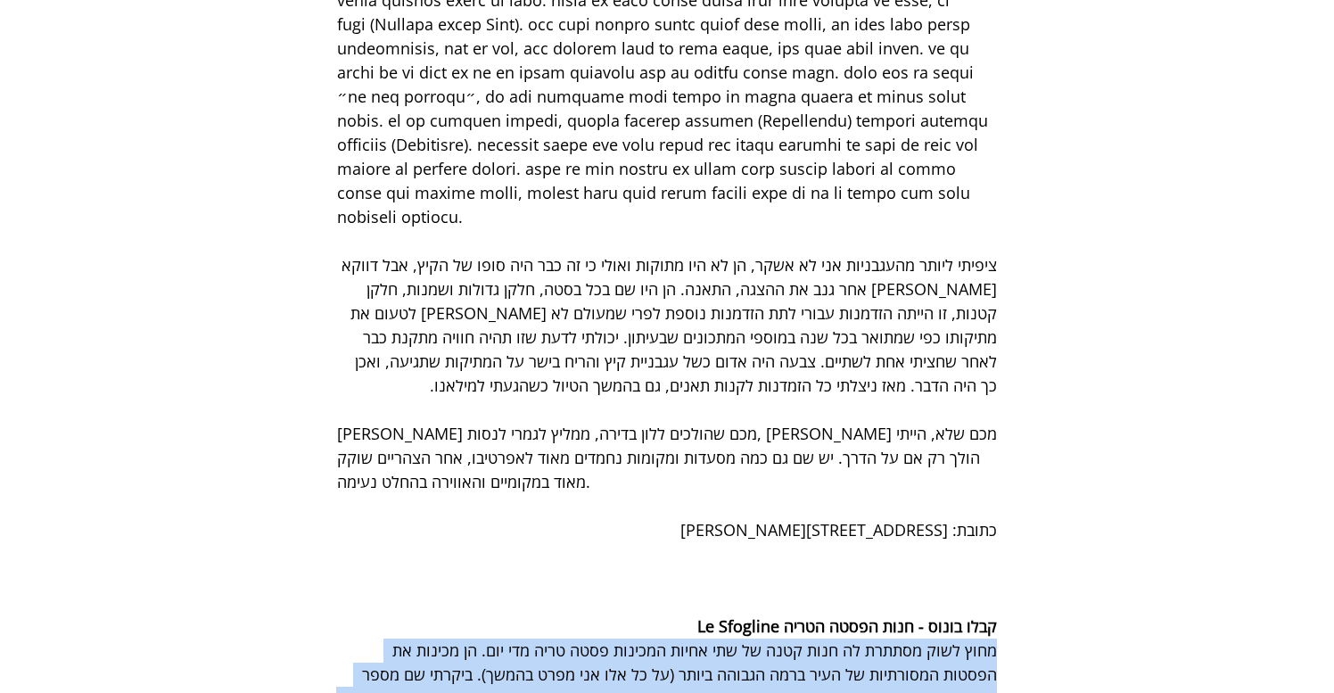
click at [785, 640] on span "מחוץ לשוק מסתתרת לה חנות קטנה של שתי אחיות המכינות פסטה טריה מדי יום. הן מכינות…" at bounding box center [669, 687] width 657 height 94
click at [465, 640] on span "מחוץ לשוק מסתתרת לה חנות קטנה של שתי אחיות המכינות פסטה טריה מדי יום. הן מכינות…" at bounding box center [669, 687] width 657 height 94
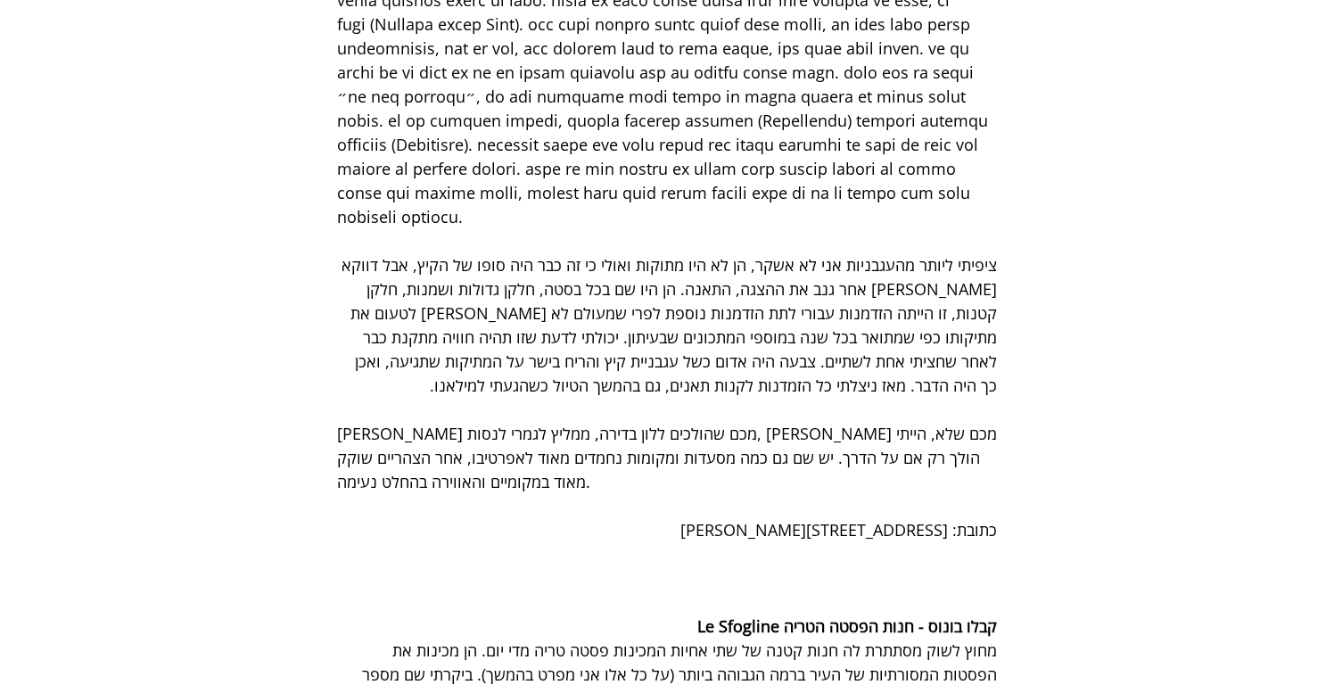
drag, startPoint x: 538, startPoint y: 350, endPoint x: 517, endPoint y: 392, distance: 47.5
click at [517, 639] on span "מחוץ לשוק מסתתרת לה חנות קטנה של שתי אחיות המכינות פסטה טריה מדי יום. הן מכינות…" at bounding box center [667, 687] width 660 height 96
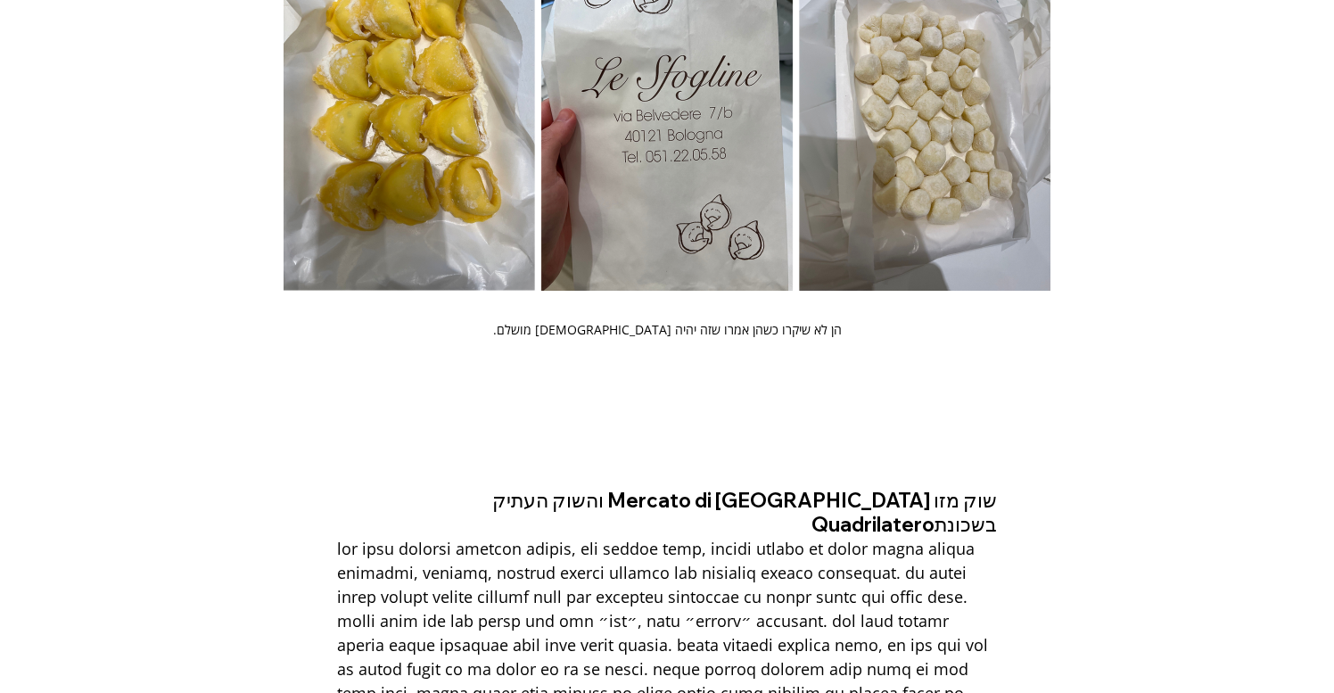
scroll to position [13856, 0]
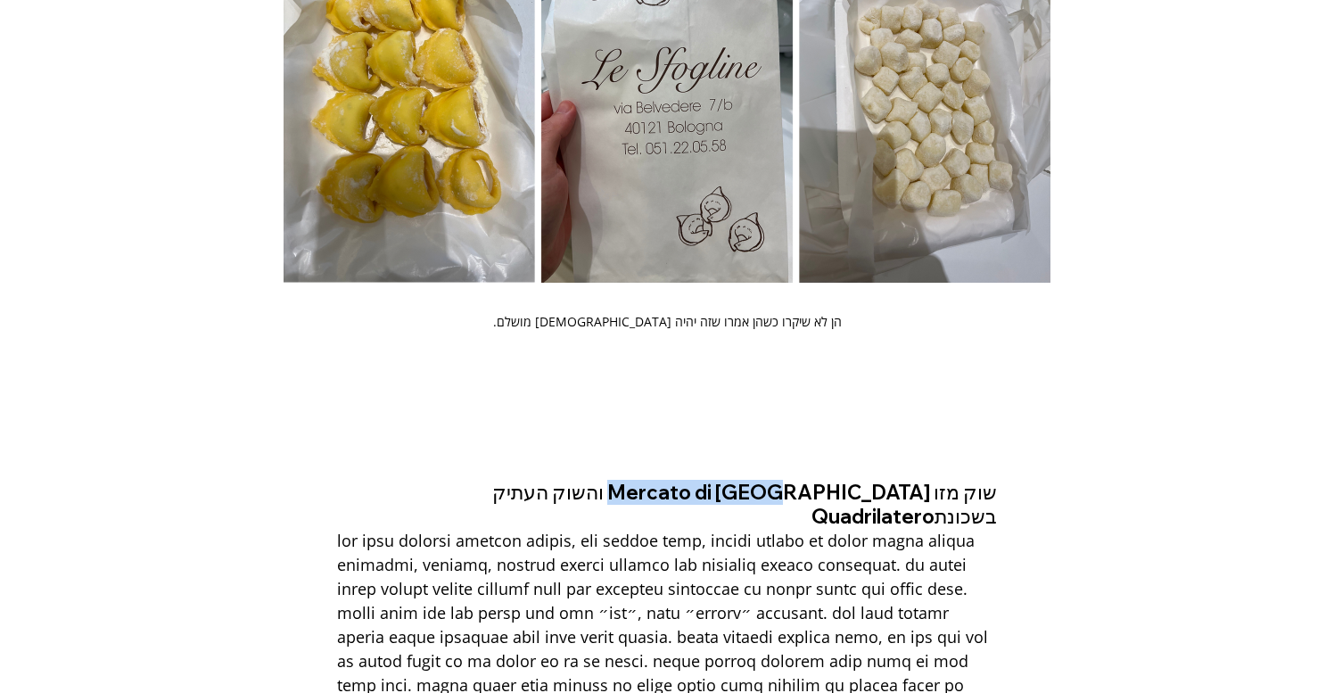
drag, startPoint x: 764, startPoint y: 169, endPoint x: 929, endPoint y: 162, distance: 166.1
click at [929, 480] on span "שוק מזו Mercato di Mezzo והשוק העתיק בשכונת" at bounding box center [743, 504] width 508 height 49
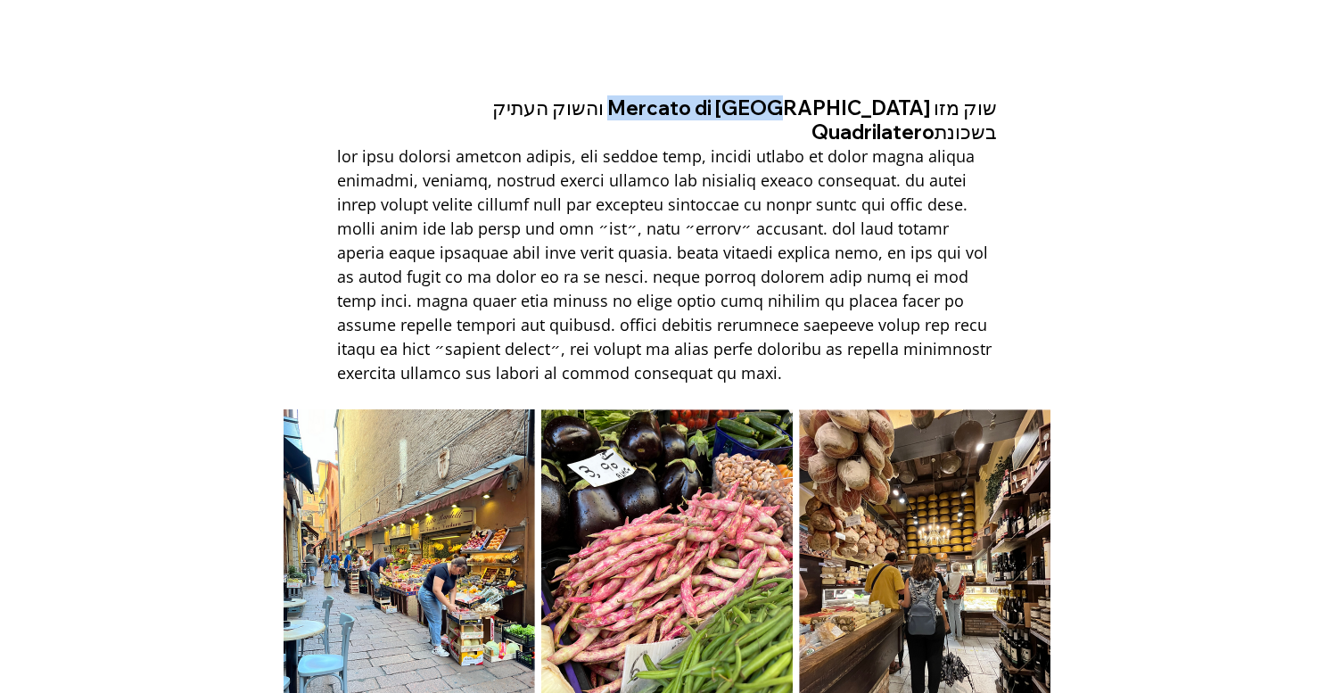
scroll to position [14406, 0]
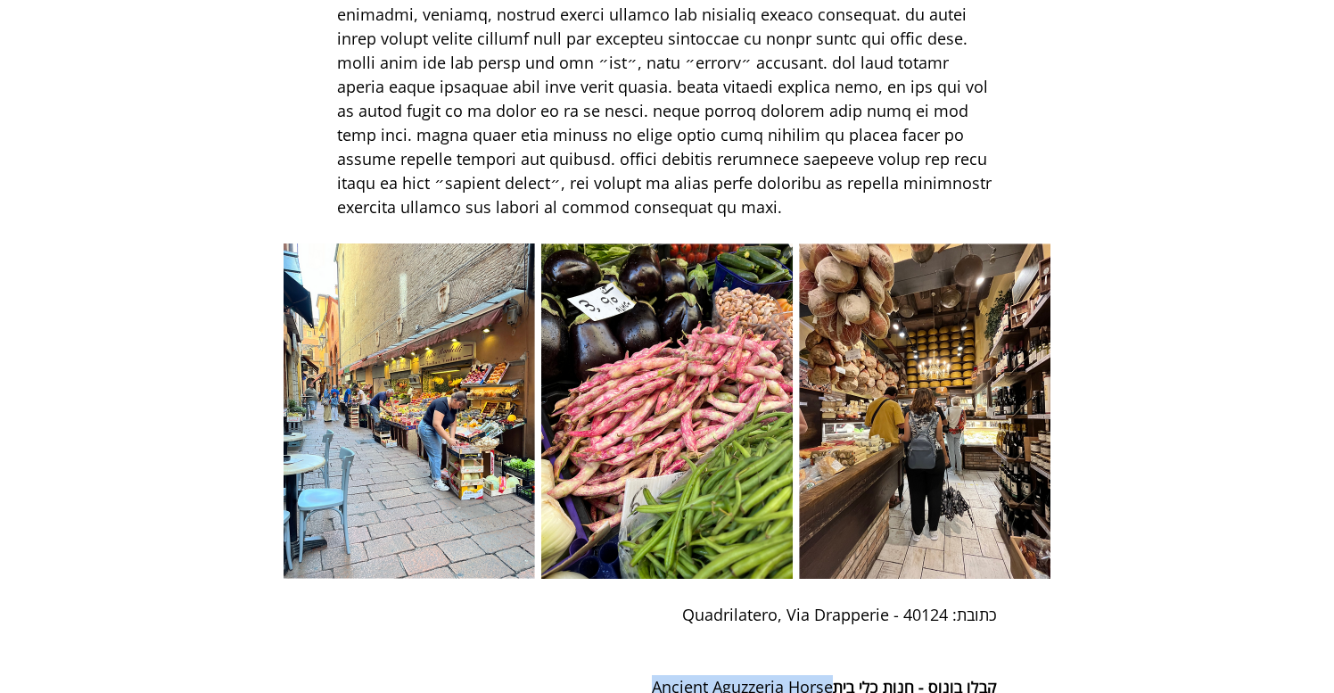
drag, startPoint x: 653, startPoint y: 324, endPoint x: 830, endPoint y: 327, distance: 177.6
click at [830, 675] on span "קבלו בונוס - חנות כלי בית Ancient Aguzzeria Horse" at bounding box center [667, 687] width 660 height 24
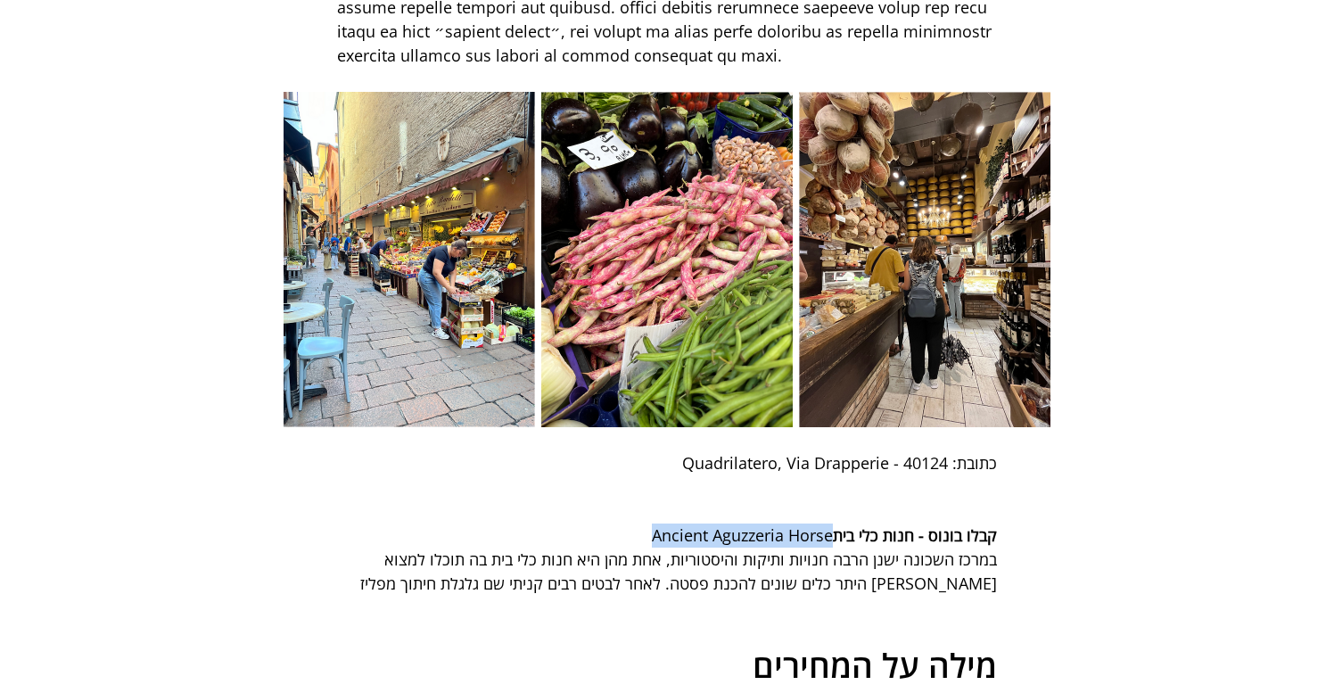
scroll to position [14569, 0]
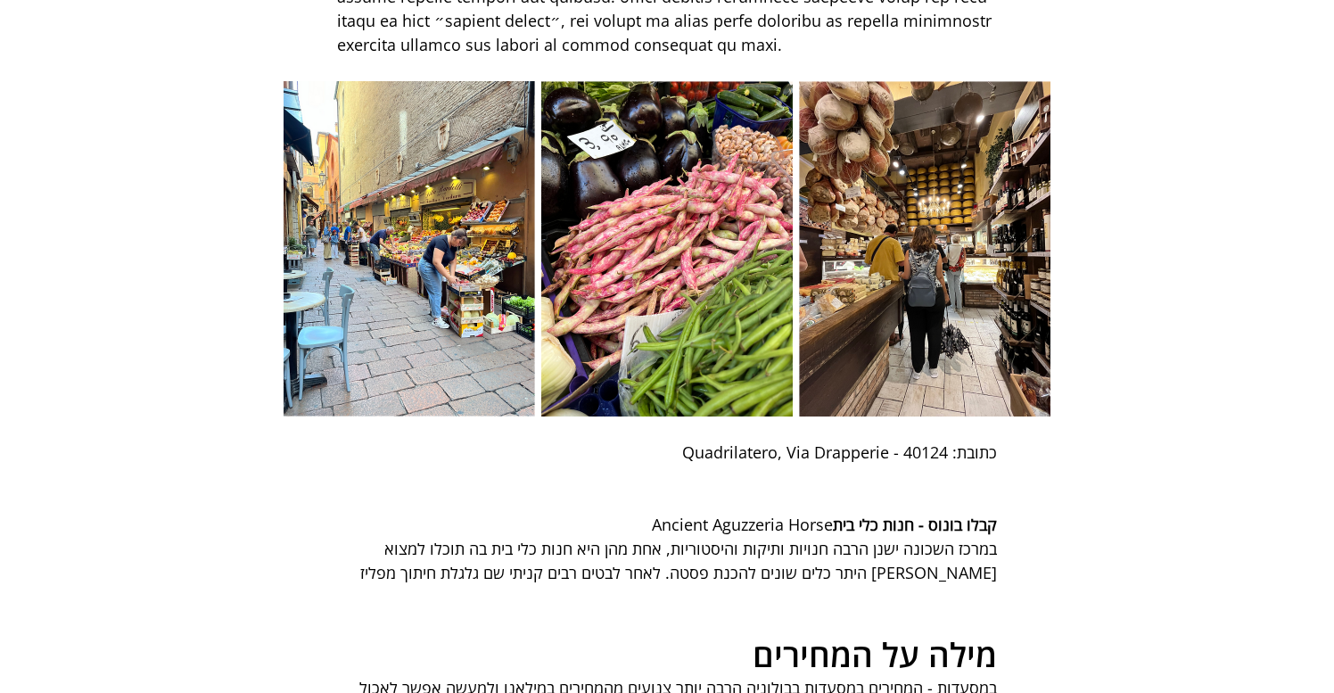
click at [964, 677] on span "במסעדות - המחירים במסעדות בבולוניה הרבה יותר צנועים מהמחירים במילאנו ולמעשה אפש…" at bounding box center [676, 699] width 642 height 45
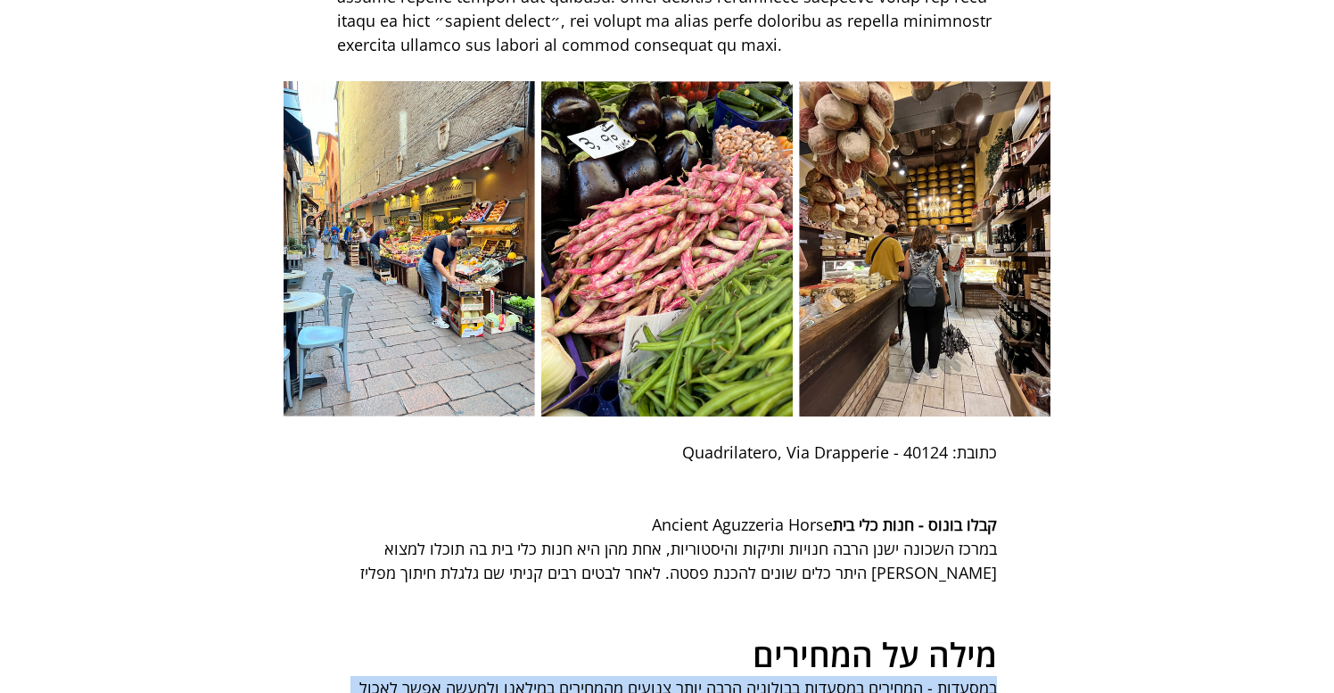
click at [964, 677] on span "במסעדות - המחירים במסעדות בבולוניה הרבה יותר צנועים מהמחירים במילאנו ולמעשה אפש…" at bounding box center [676, 699] width 642 height 45
click at [692, 676] on span "במסעדות - המחירים במסעדות בבולוניה הרבה יותר צנועים מהמחירים במילאנו ולמעשה אפש…" at bounding box center [667, 700] width 660 height 48
drag, startPoint x: 692, startPoint y: 342, endPoint x: 789, endPoint y: 331, distance: 97.8
click at [789, 676] on span "במסעדות - המחירים במסעדות בבולוניה הרבה יותר צנועים מהמחירים במילאנו ולמעשה אפש…" at bounding box center [667, 700] width 660 height 48
click at [789, 677] on span "במסעדות - המחירים במסעדות בבולוניה הרבה יותר צנועים מהמחירים במילאנו ולמעשה אפש…" at bounding box center [676, 699] width 642 height 45
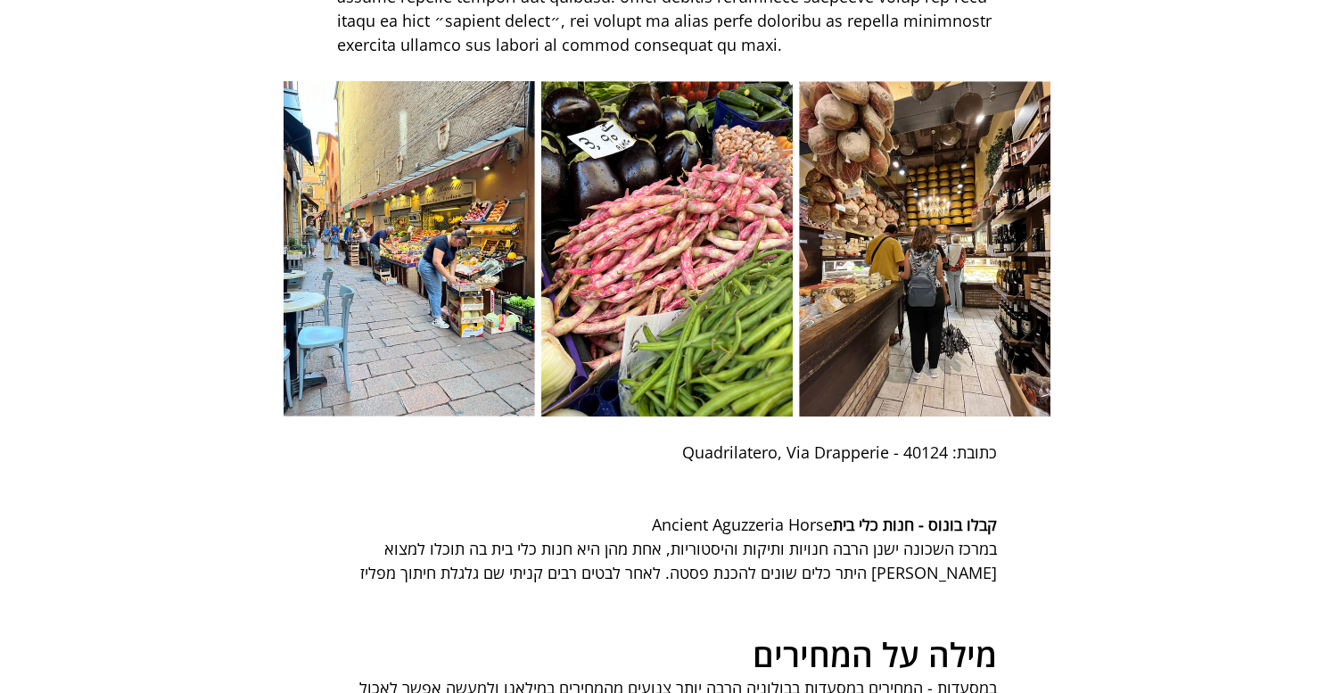
drag, startPoint x: 1000, startPoint y: 395, endPoint x: 711, endPoint y: 421, distance: 290.2
drag, startPoint x: 623, startPoint y: 412, endPoint x: 612, endPoint y: 465, distance: 53.7
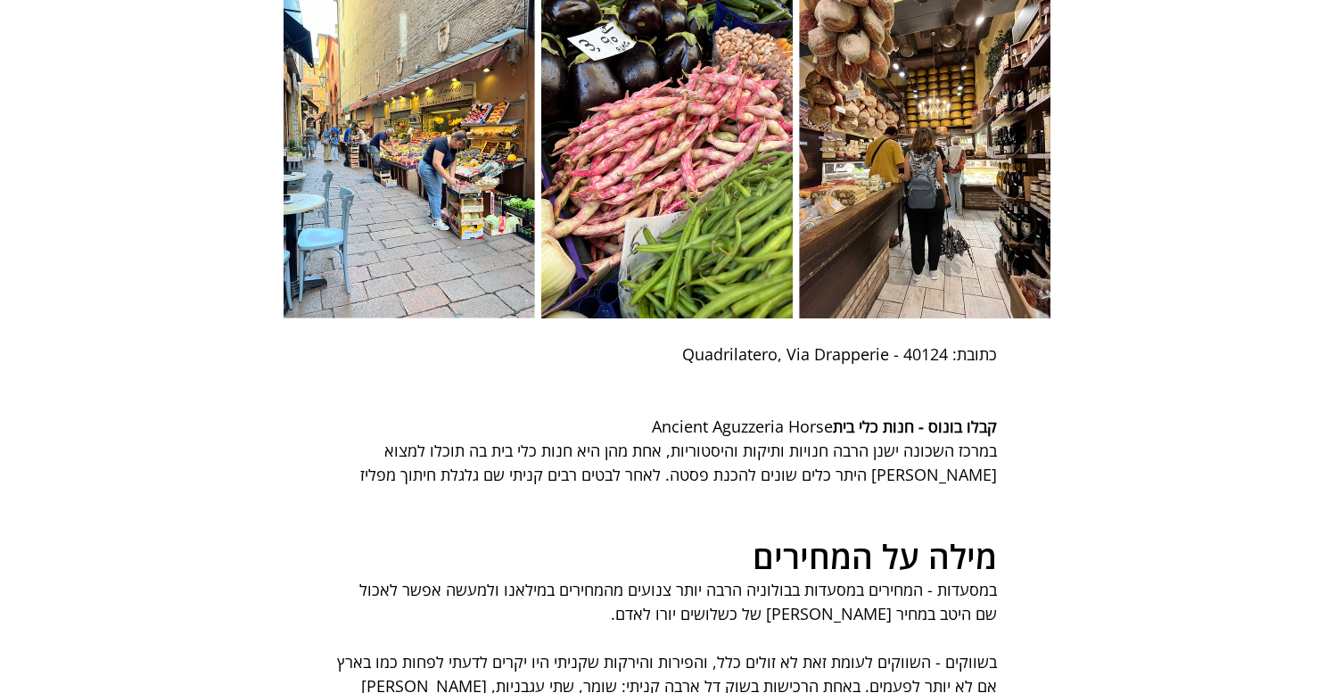
scroll to position [14674, 0]
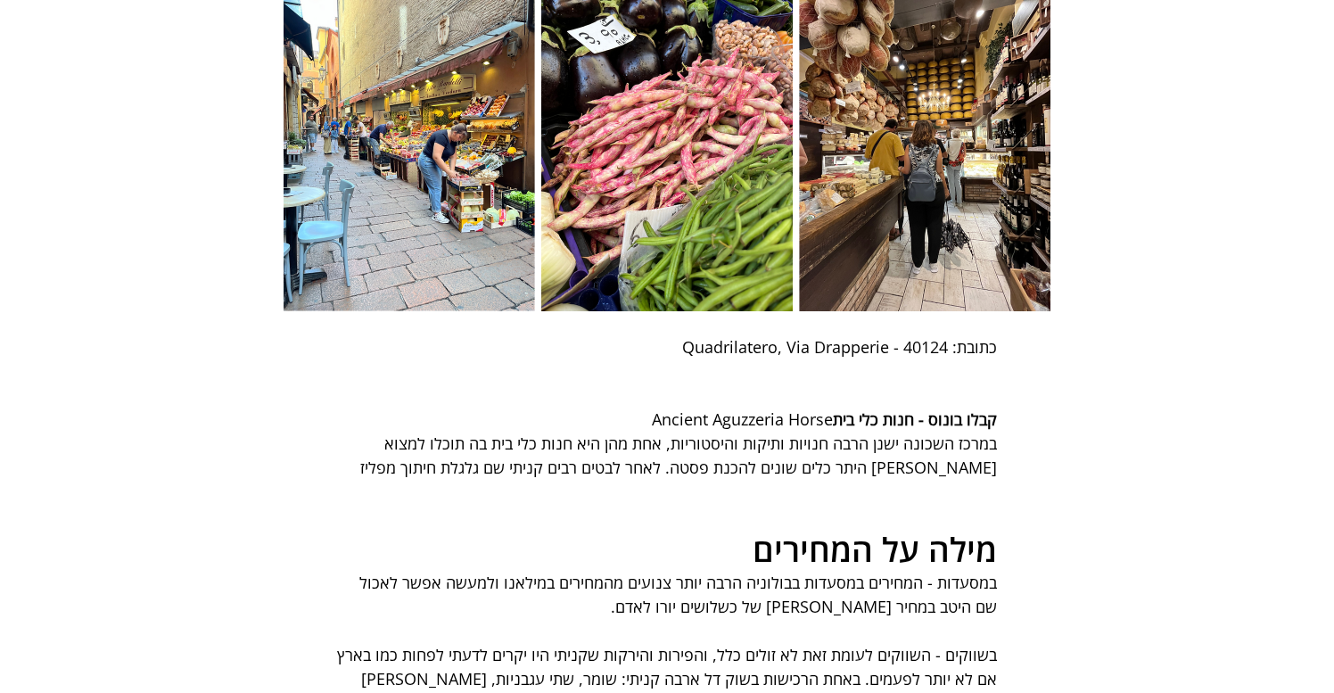
drag, startPoint x: 885, startPoint y: 432, endPoint x: 977, endPoint y: 369, distance: 111.1
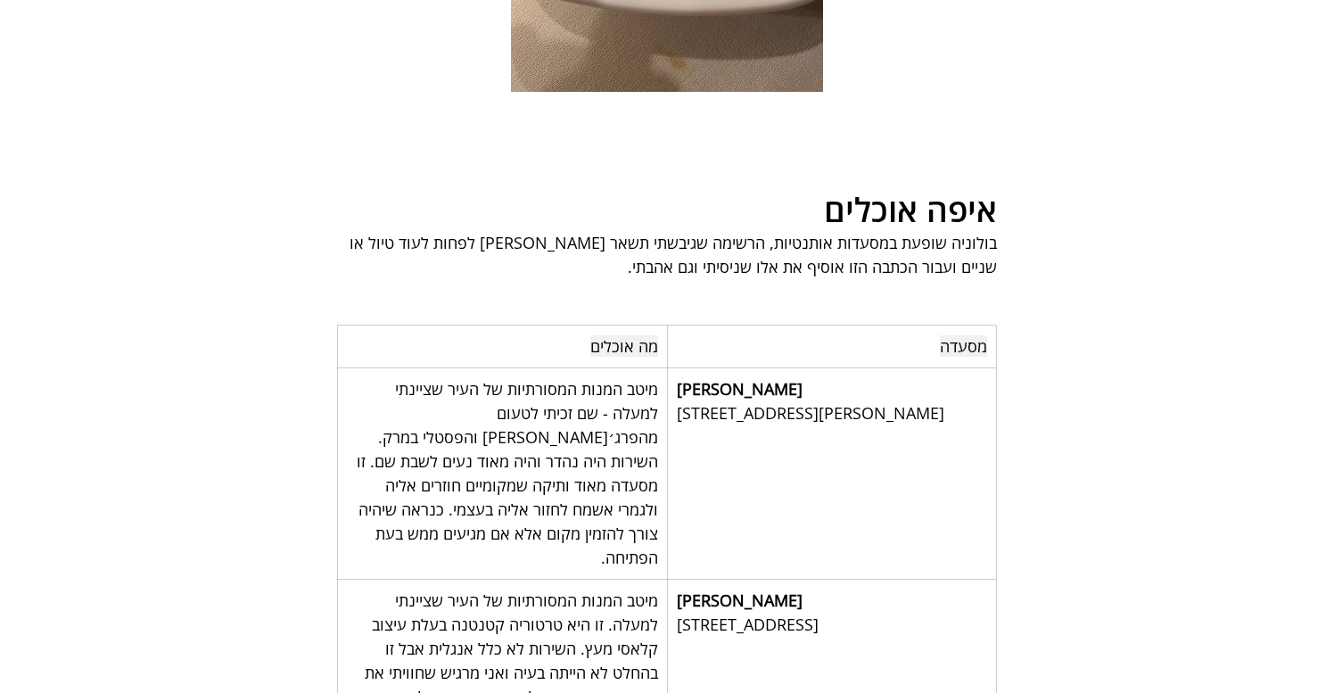
scroll to position [10257, 0]
